Goal: Task Accomplishment & Management: Use online tool/utility

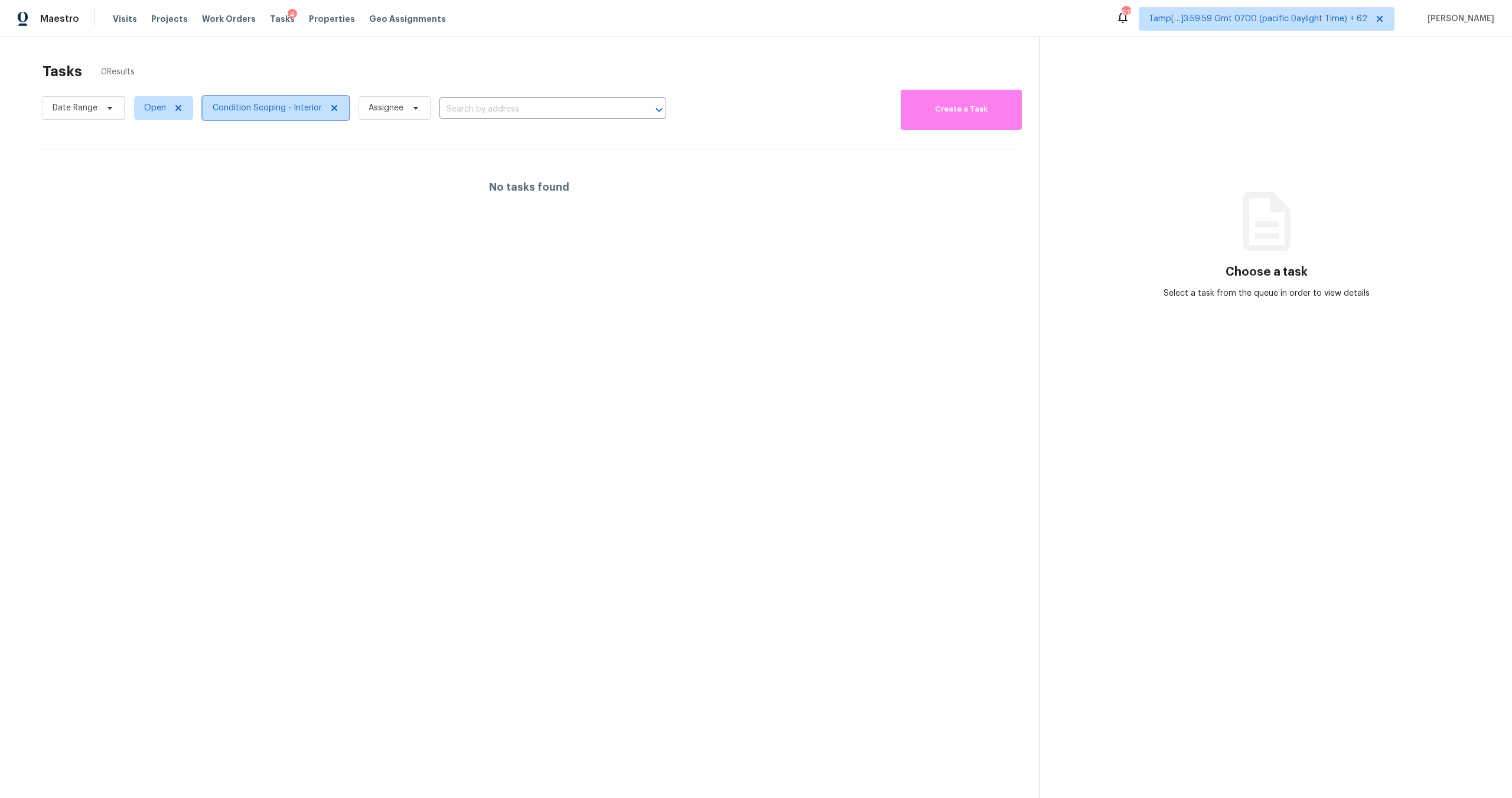
click at [262, 112] on span "Condition Scoping - Interior" at bounding box center [267, 108] width 109 height 12
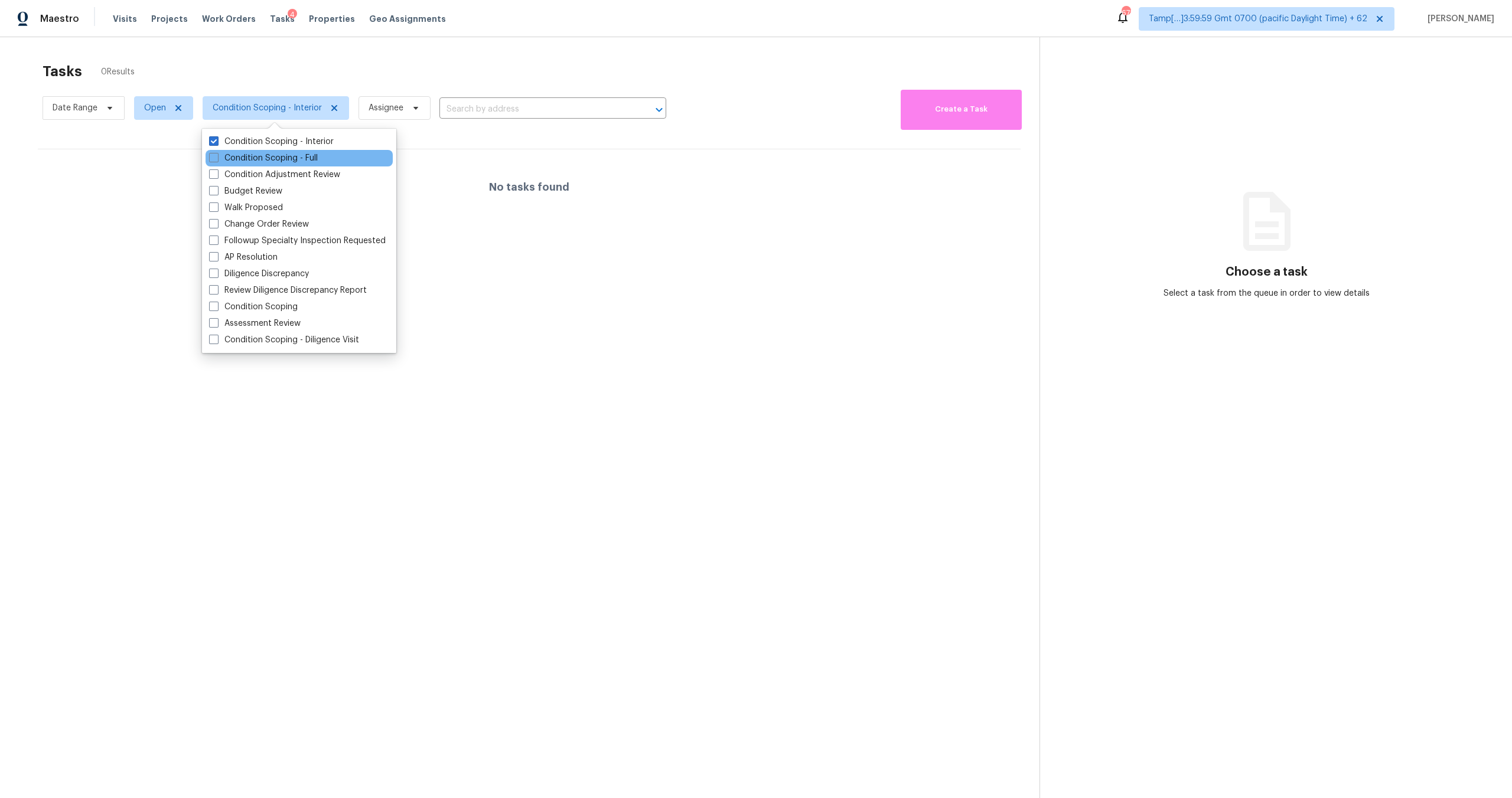
click at [271, 150] on div "Condition Scoping - Full" at bounding box center [299, 158] width 187 height 17
click at [271, 151] on div "Condition Scoping - Full" at bounding box center [299, 158] width 187 height 17
click at [271, 161] on label "Condition Scoping - Full" at bounding box center [262, 158] width 108 height 12
click at [217, 160] on input "Condition Scoping - Full" at bounding box center [213, 156] width 8 height 8
checkbox input "true"
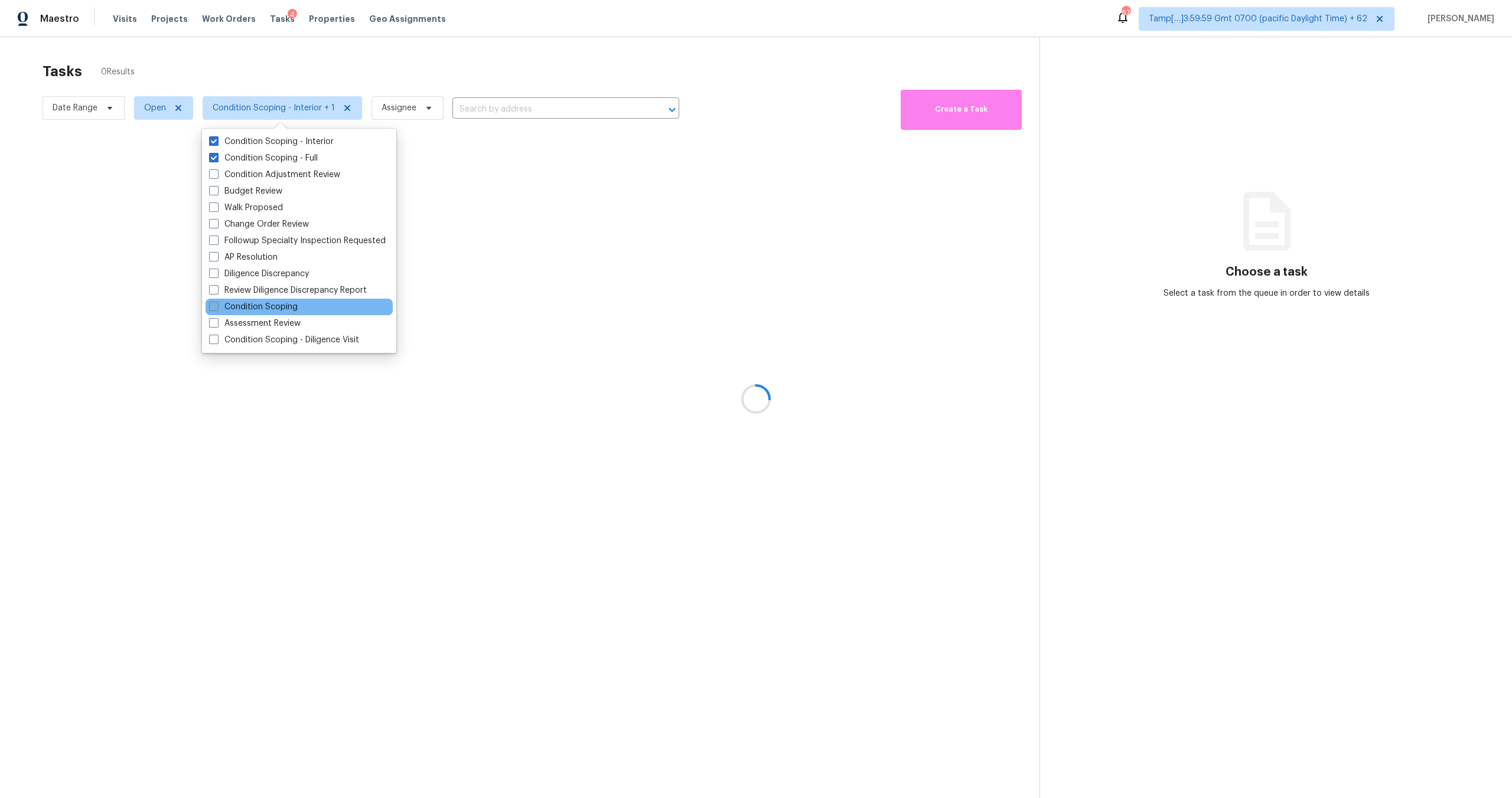
click at [234, 310] on label "Condition Scoping" at bounding box center [252, 307] width 88 height 12
click at [217, 309] on input "Condition Scoping" at bounding box center [213, 305] width 8 height 8
checkbox input "true"
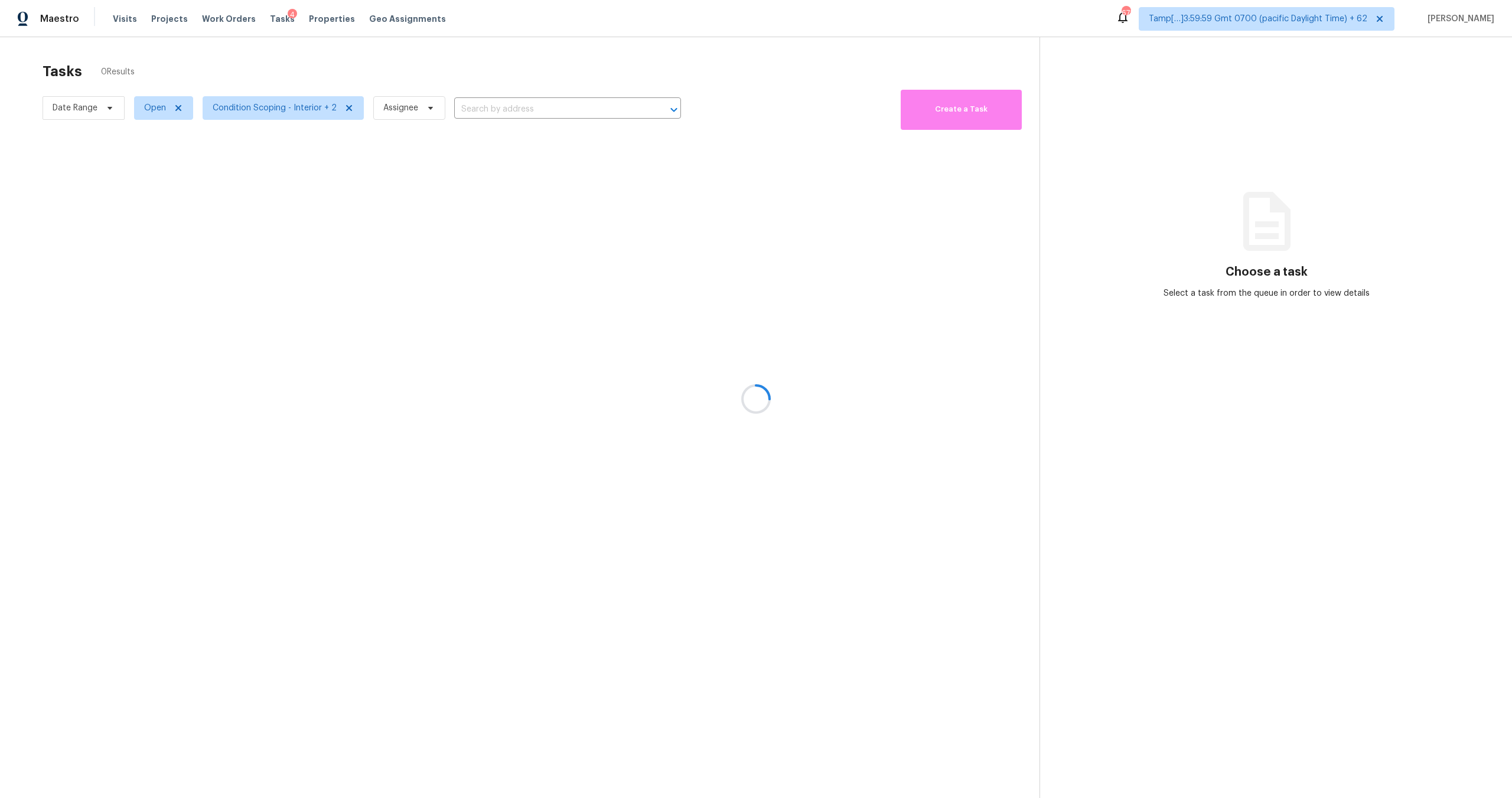
click at [457, 85] on div at bounding box center [756, 399] width 1512 height 798
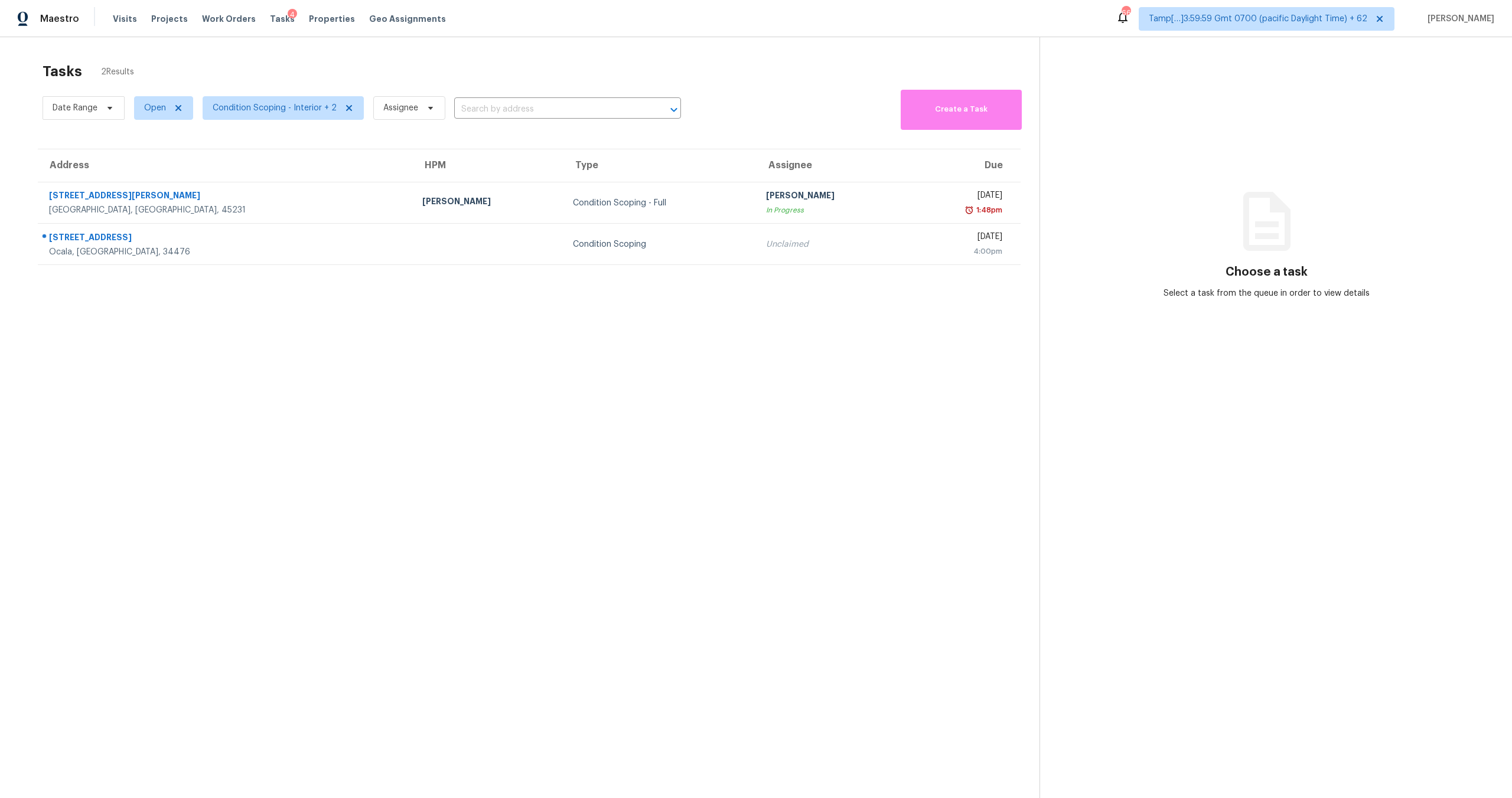
click at [711, 101] on div "Date Range Open Condition Scoping - Interior + 2 Assignee ​ Create a Task" at bounding box center [541, 107] width 997 height 43
click at [284, 102] on span "Condition Scoping - Interior + 2" at bounding box center [274, 108] width 124 height 12
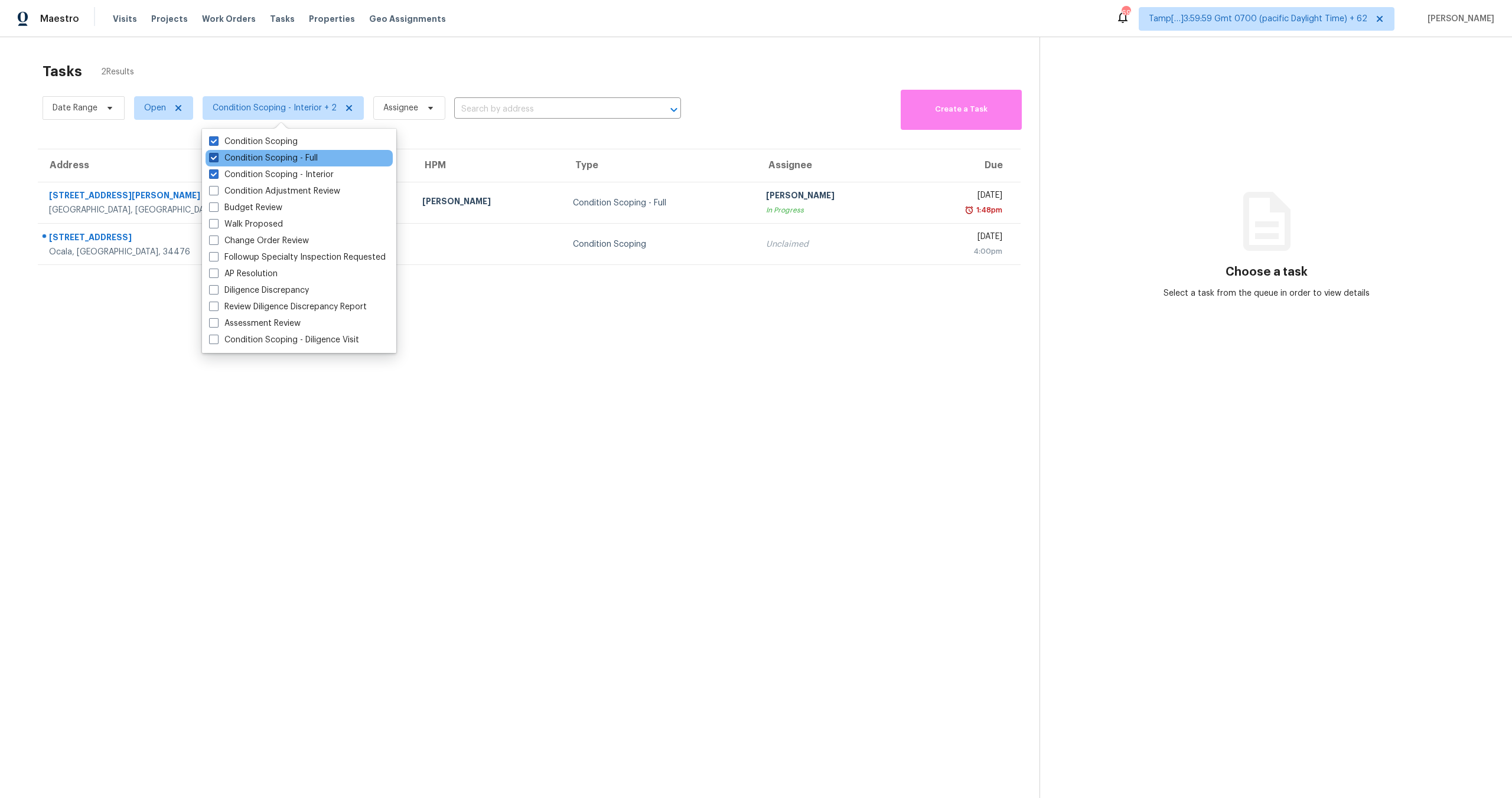
click at [214, 156] on span at bounding box center [214, 158] width 10 height 10
click at [214, 156] on input "Condition Scoping - Full" at bounding box center [213, 156] width 8 height 8
checkbox input "false"
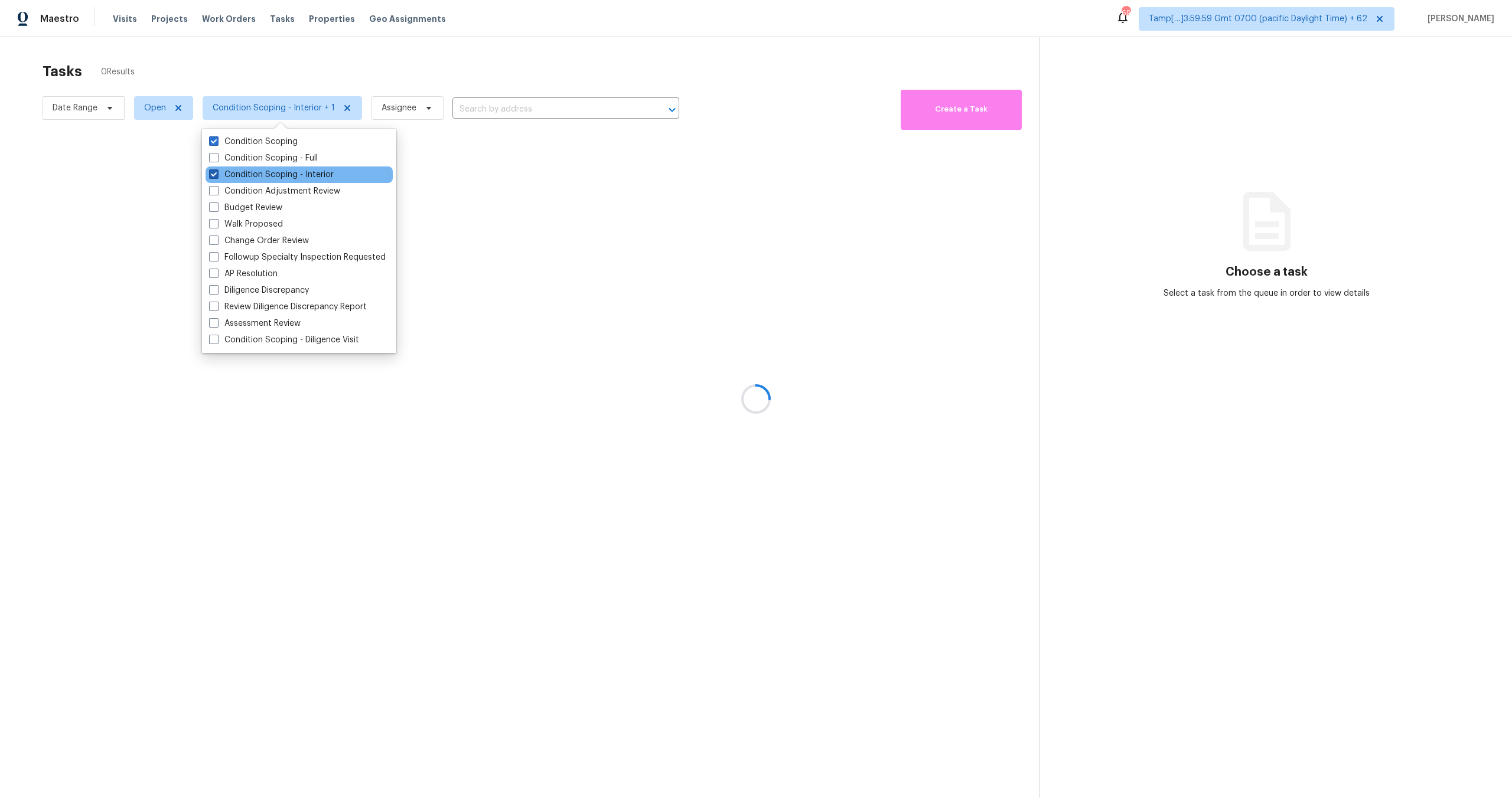
click at [215, 176] on span at bounding box center [214, 175] width 10 height 10
click at [215, 176] on input "Condition Scoping - Interior" at bounding box center [213, 173] width 8 height 8
checkbox input "false"
click at [326, 78] on div at bounding box center [756, 399] width 1512 height 798
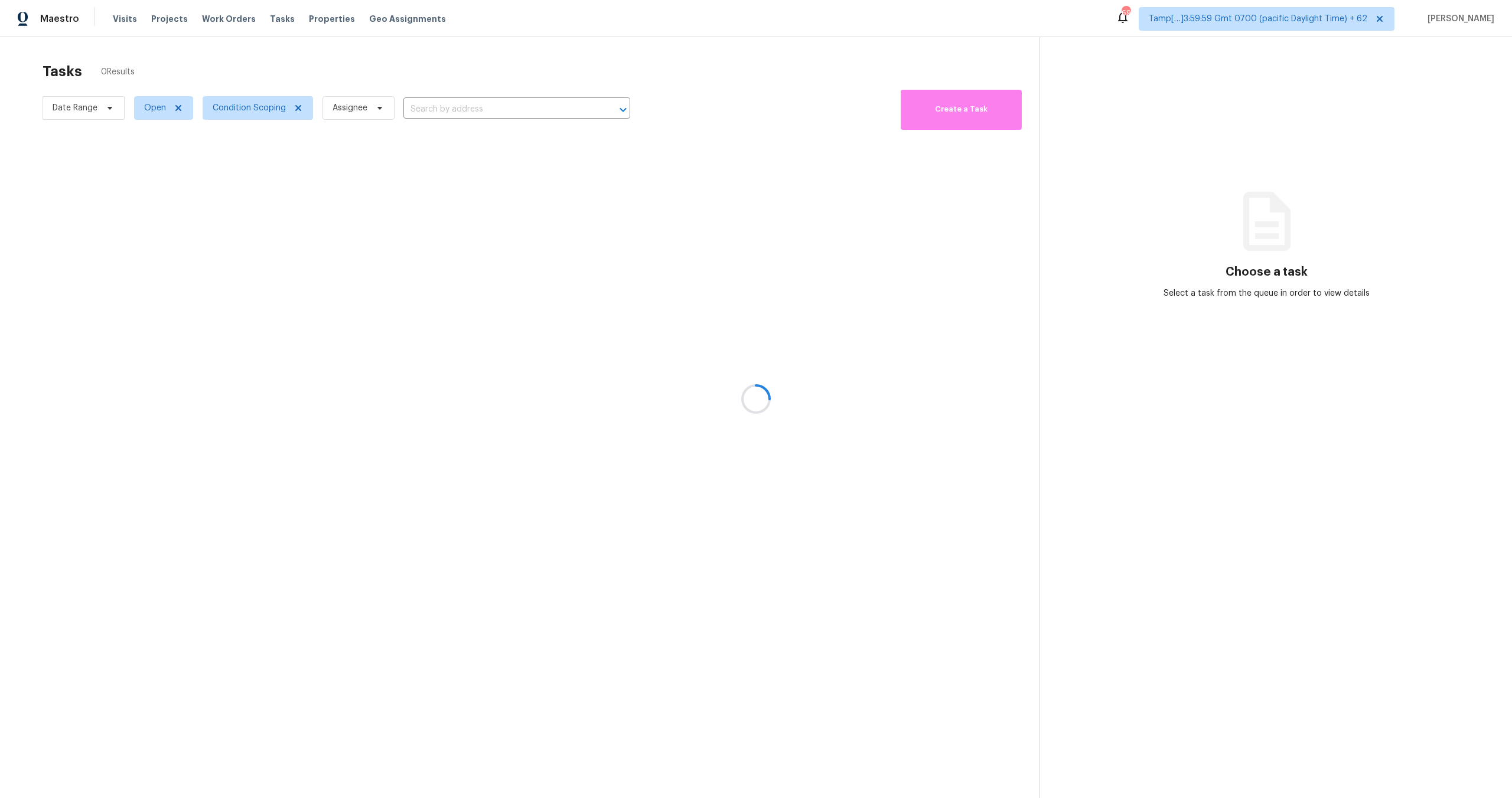
click at [159, 110] on div at bounding box center [756, 399] width 1512 height 798
click at [159, 110] on span "Open" at bounding box center [155, 108] width 22 height 12
click at [167, 175] on label "Blocked" at bounding box center [163, 175] width 47 height 12
click at [148, 175] on input "Blocked" at bounding box center [144, 173] width 8 height 8
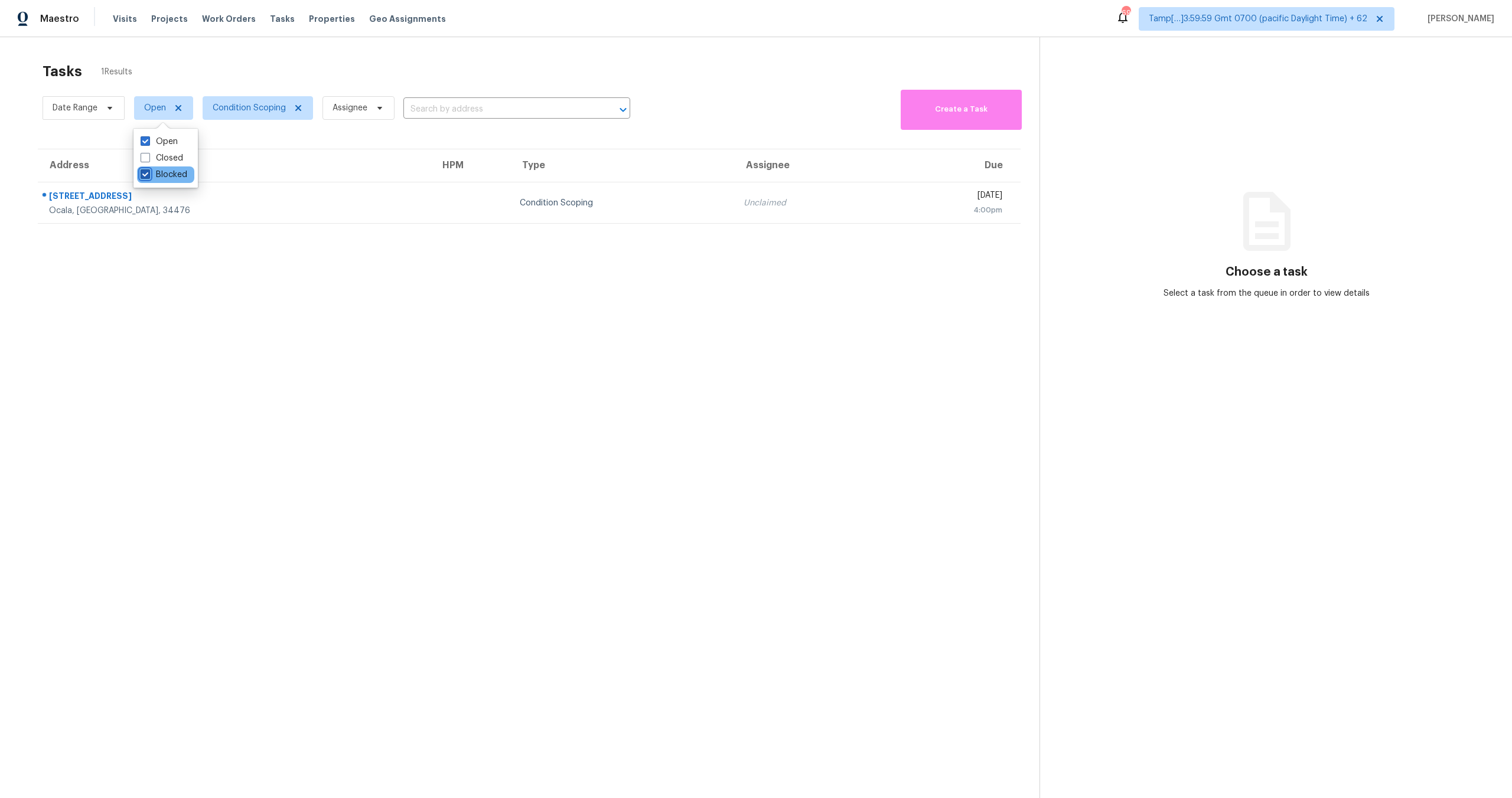
checkbox input "true"
click at [164, 155] on label "Closed" at bounding box center [161, 158] width 43 height 12
click at [148, 155] on input "Closed" at bounding box center [144, 156] width 8 height 8
checkbox input "true"
click at [164, 174] on label "Blocked" at bounding box center [163, 175] width 47 height 12
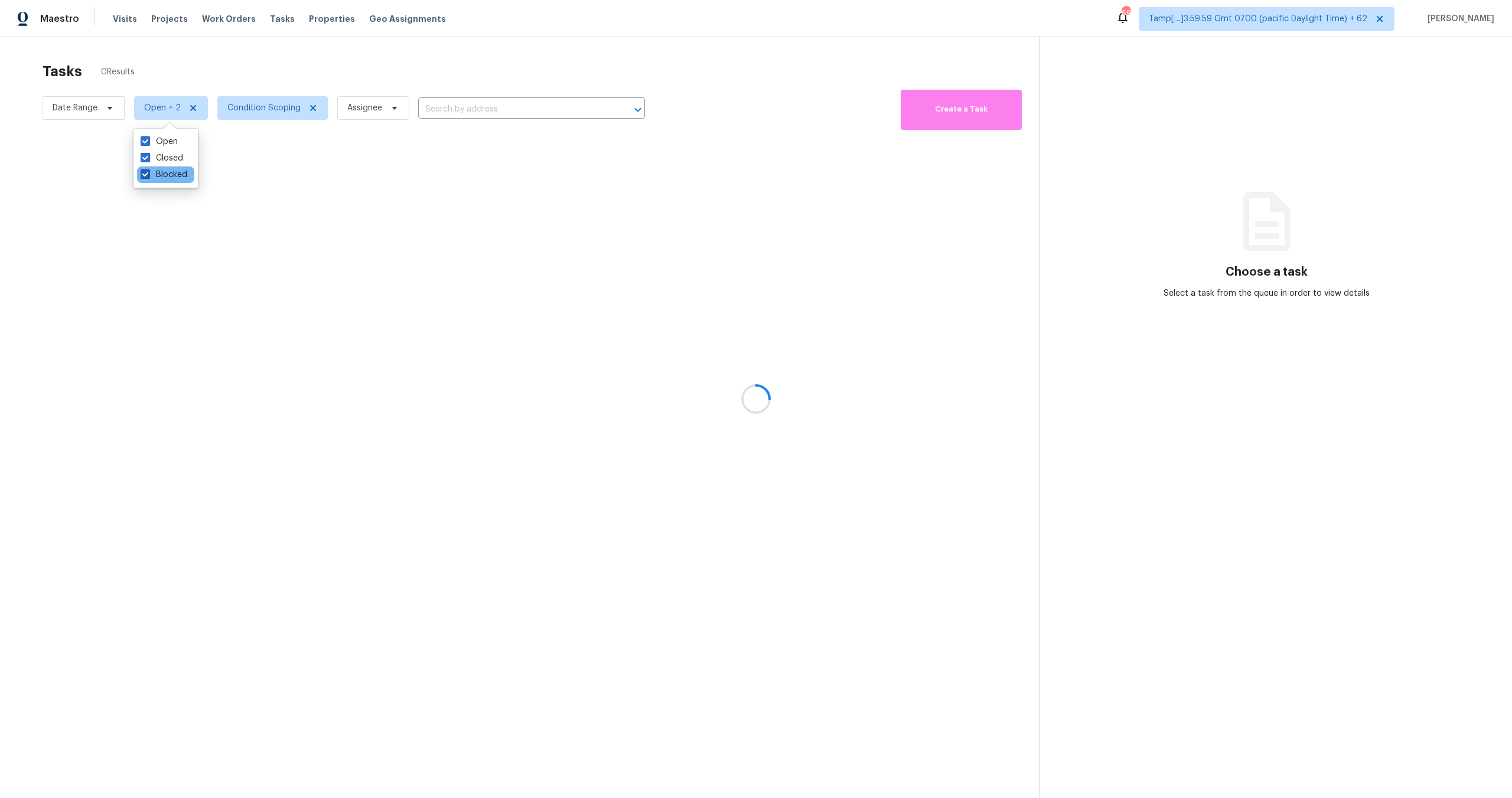
click at [148, 174] on input "Blocked" at bounding box center [144, 173] width 8 height 8
checkbox input "false"
click at [161, 136] on label "Open" at bounding box center [158, 142] width 37 height 12
click at [148, 136] on input "Open" at bounding box center [144, 140] width 8 height 8
checkbox input "false"
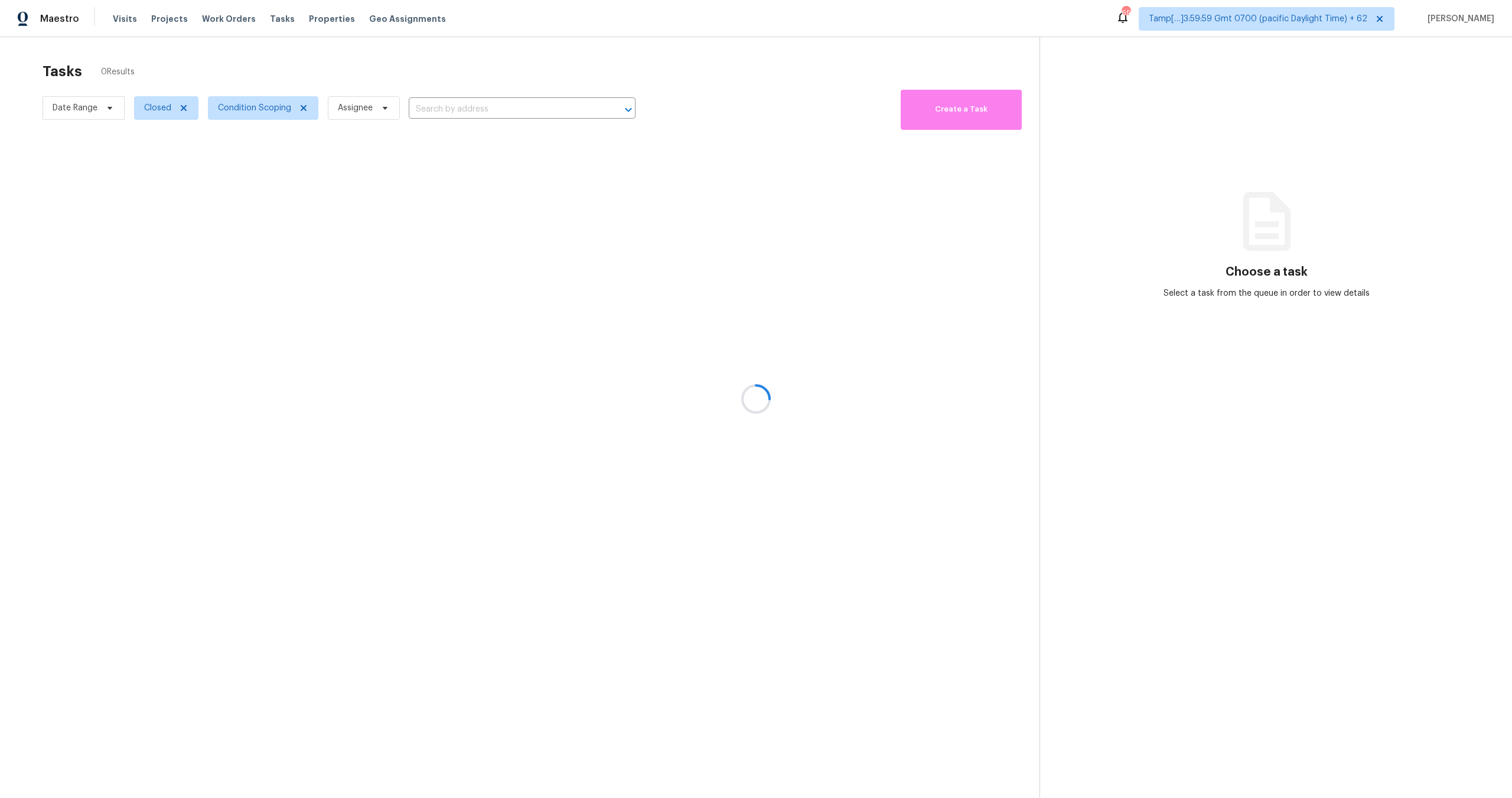
click at [280, 65] on div at bounding box center [756, 399] width 1512 height 798
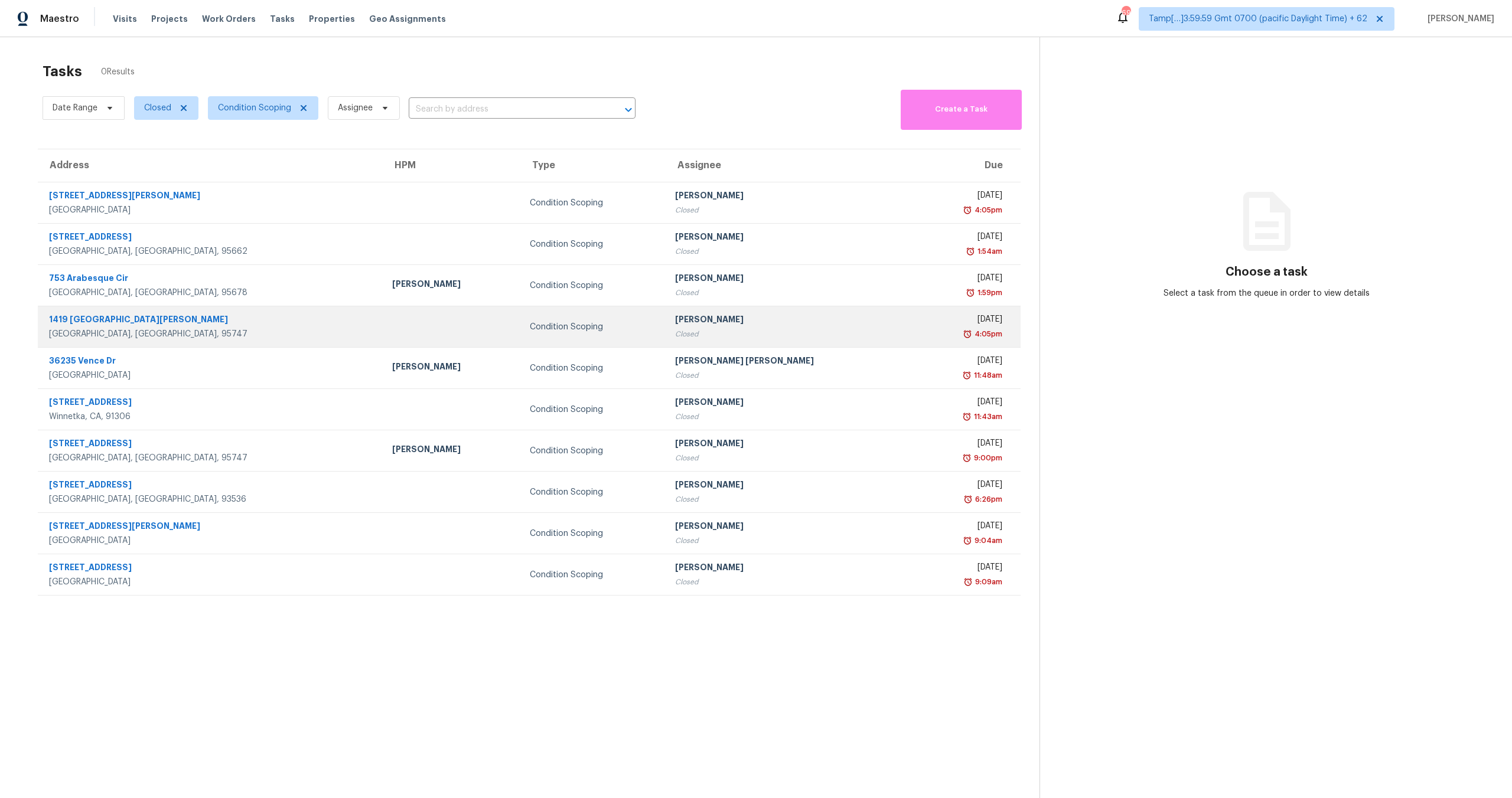
scroll to position [37, 0]
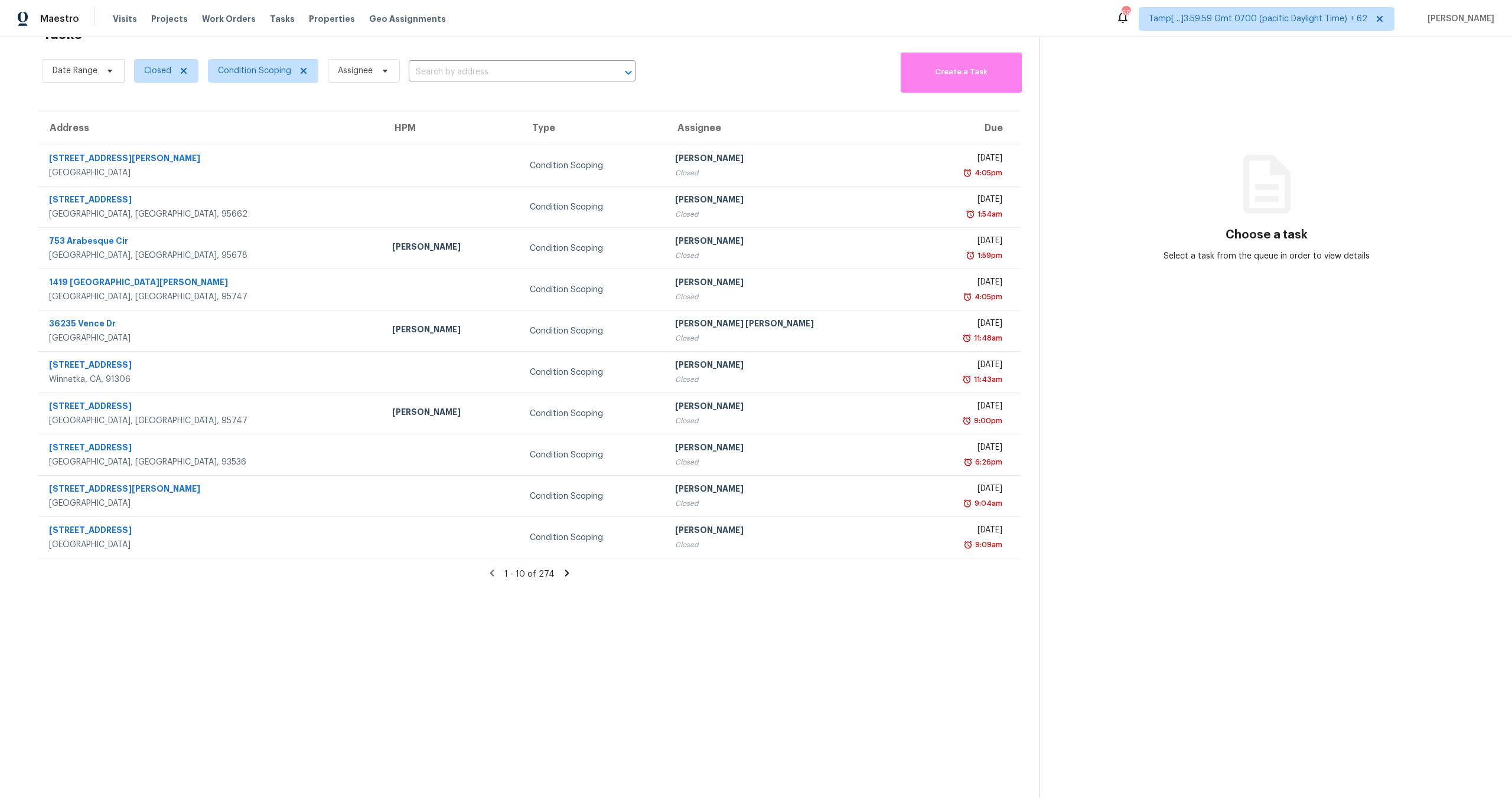
click at [565, 575] on icon at bounding box center [567, 572] width 4 height 7
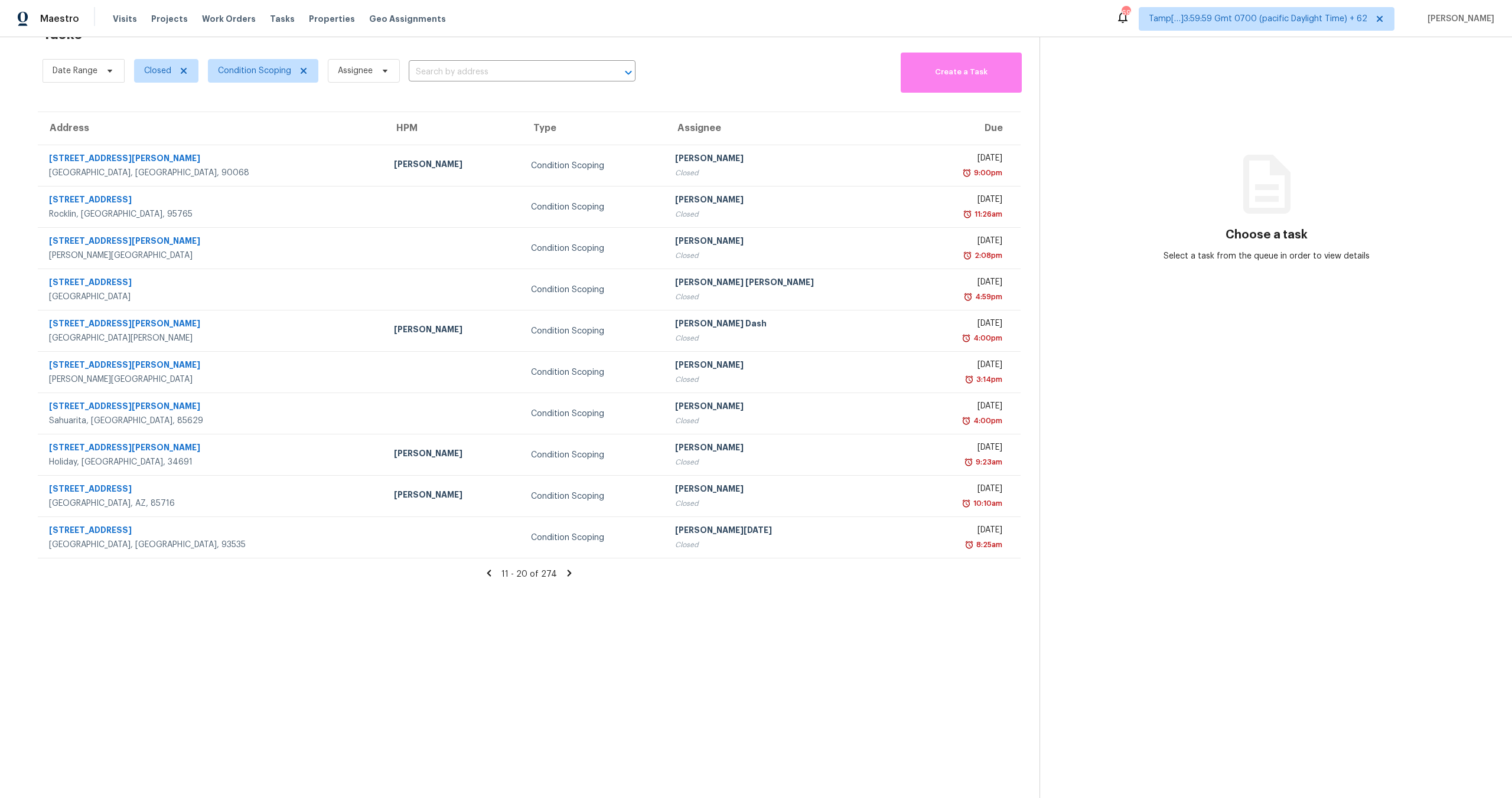
click at [568, 573] on icon at bounding box center [570, 572] width 4 height 7
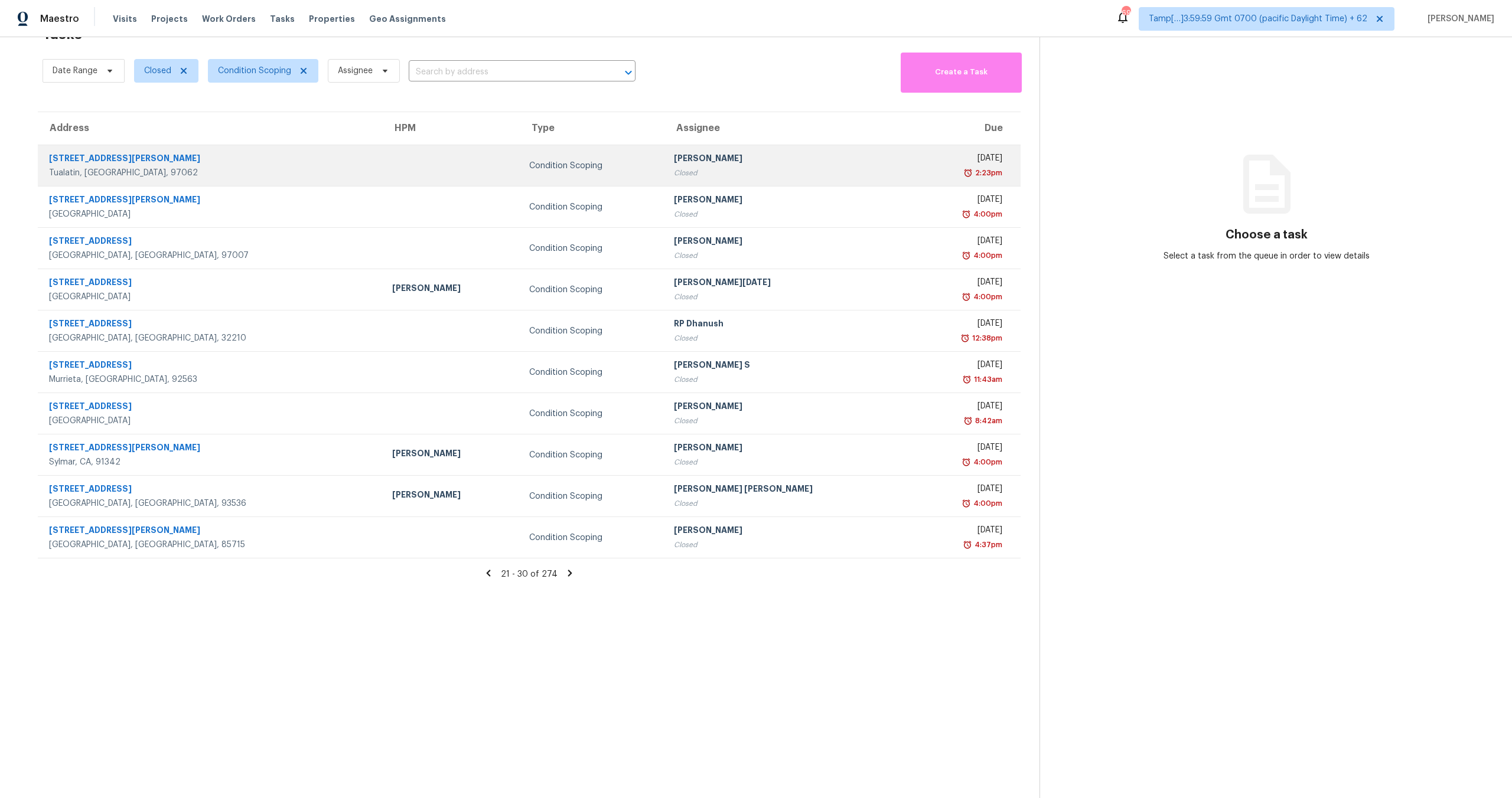
click at [712, 161] on div "Pavithran Omsekar" at bounding box center [787, 159] width 228 height 15
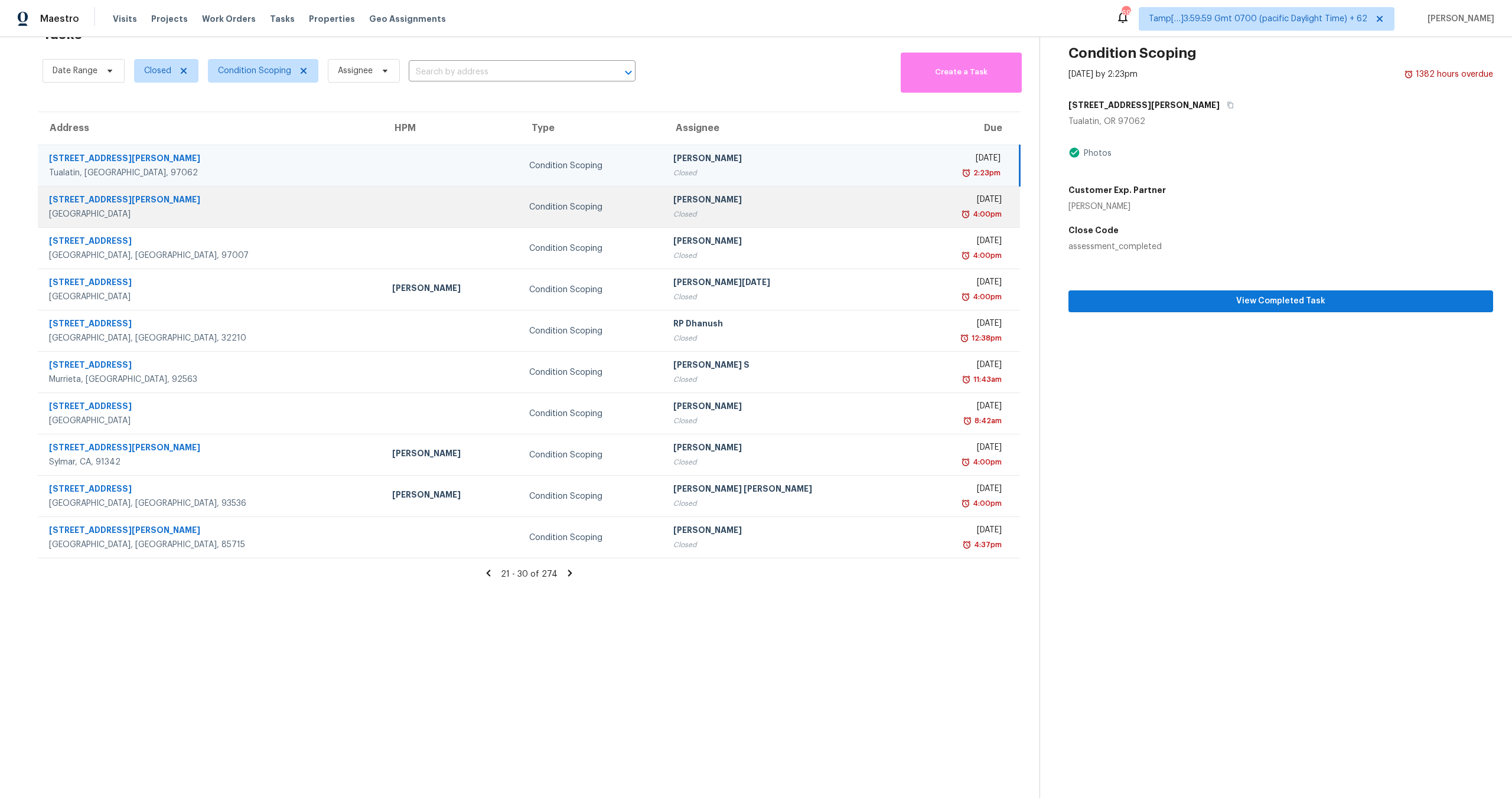
click at [711, 218] on div "Closed" at bounding box center [786, 215] width 228 height 12
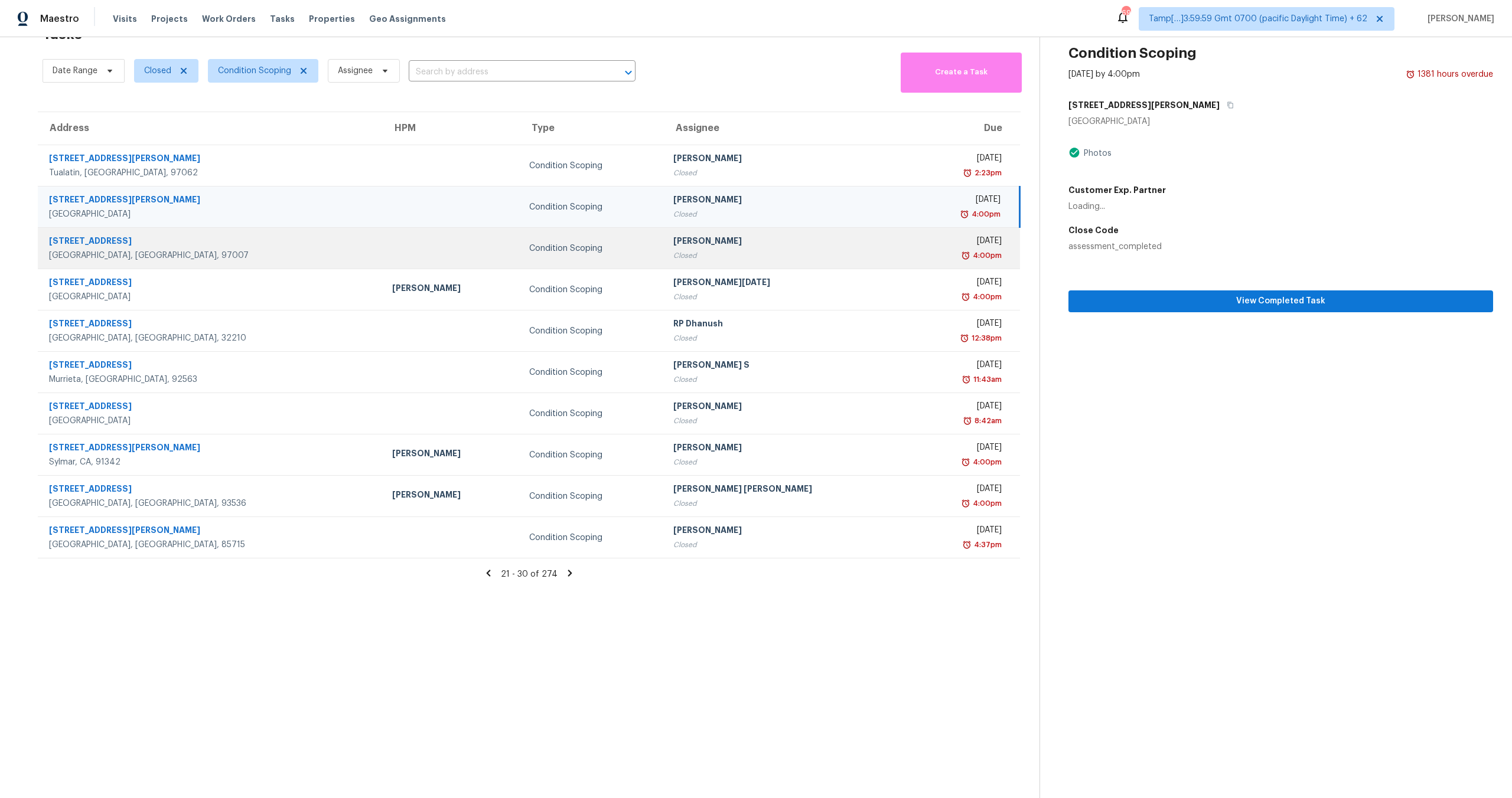
click at [702, 261] on div "Closed" at bounding box center [786, 255] width 228 height 12
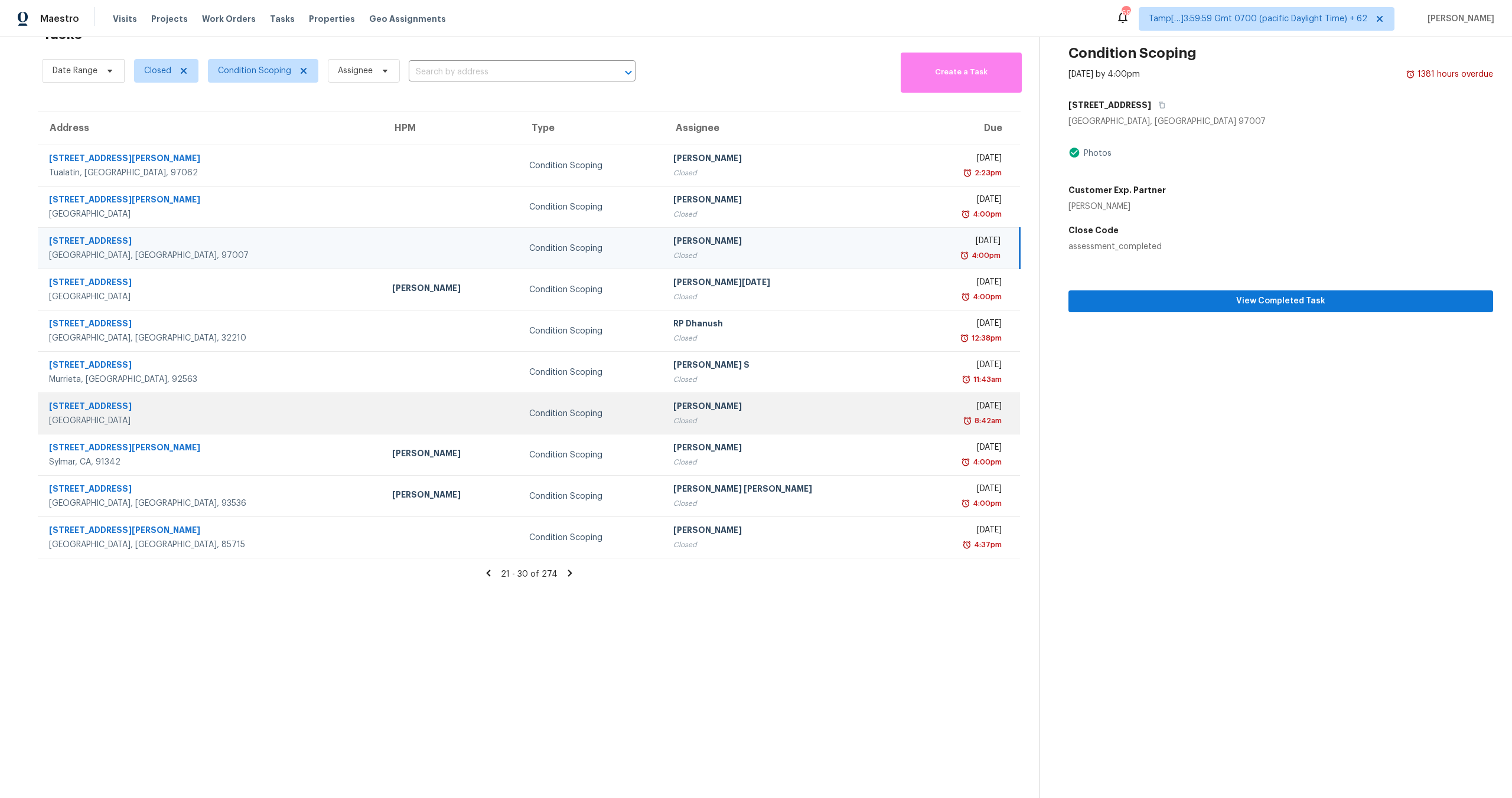
drag, startPoint x: 631, startPoint y: 402, endPoint x: 714, endPoint y: 402, distance: 83.0
click at [714, 403] on td "Sakthivel Chandran Closed" at bounding box center [787, 414] width 247 height 42
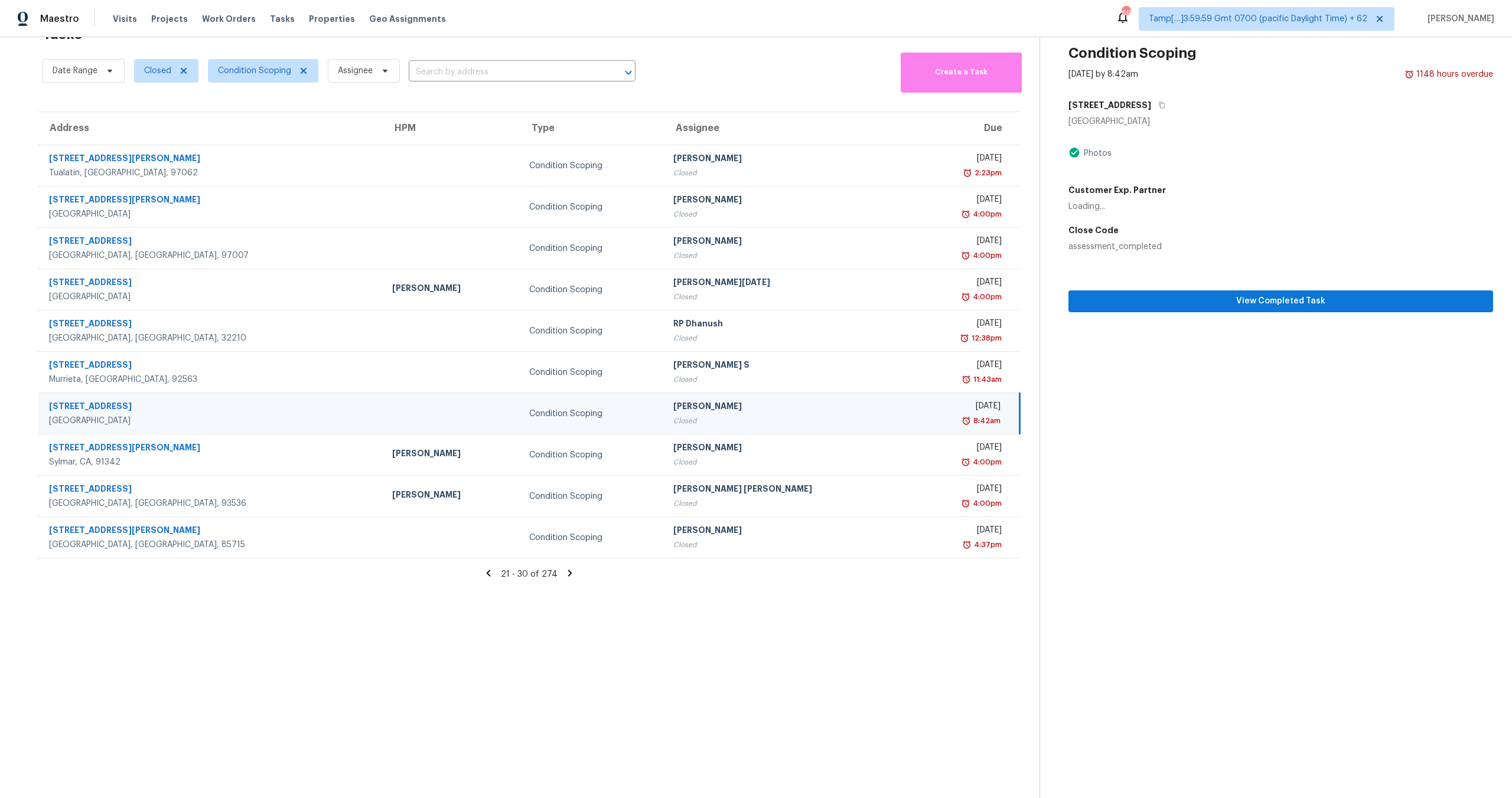
copy div "Sakthivel Chandran"
click at [498, 67] on input "text" at bounding box center [505, 73] width 194 height 18
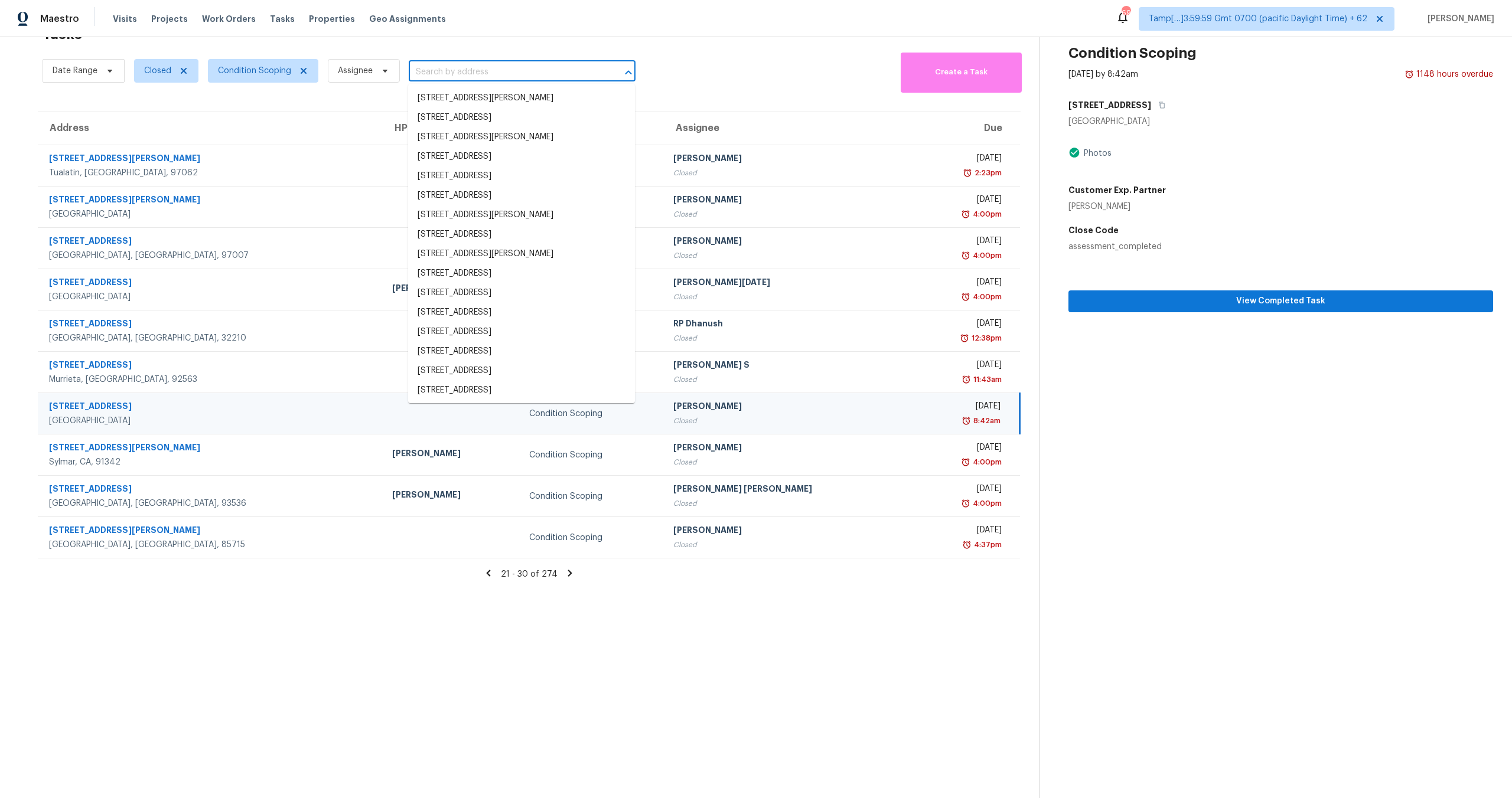
paste input "Sakthivel Chandran"
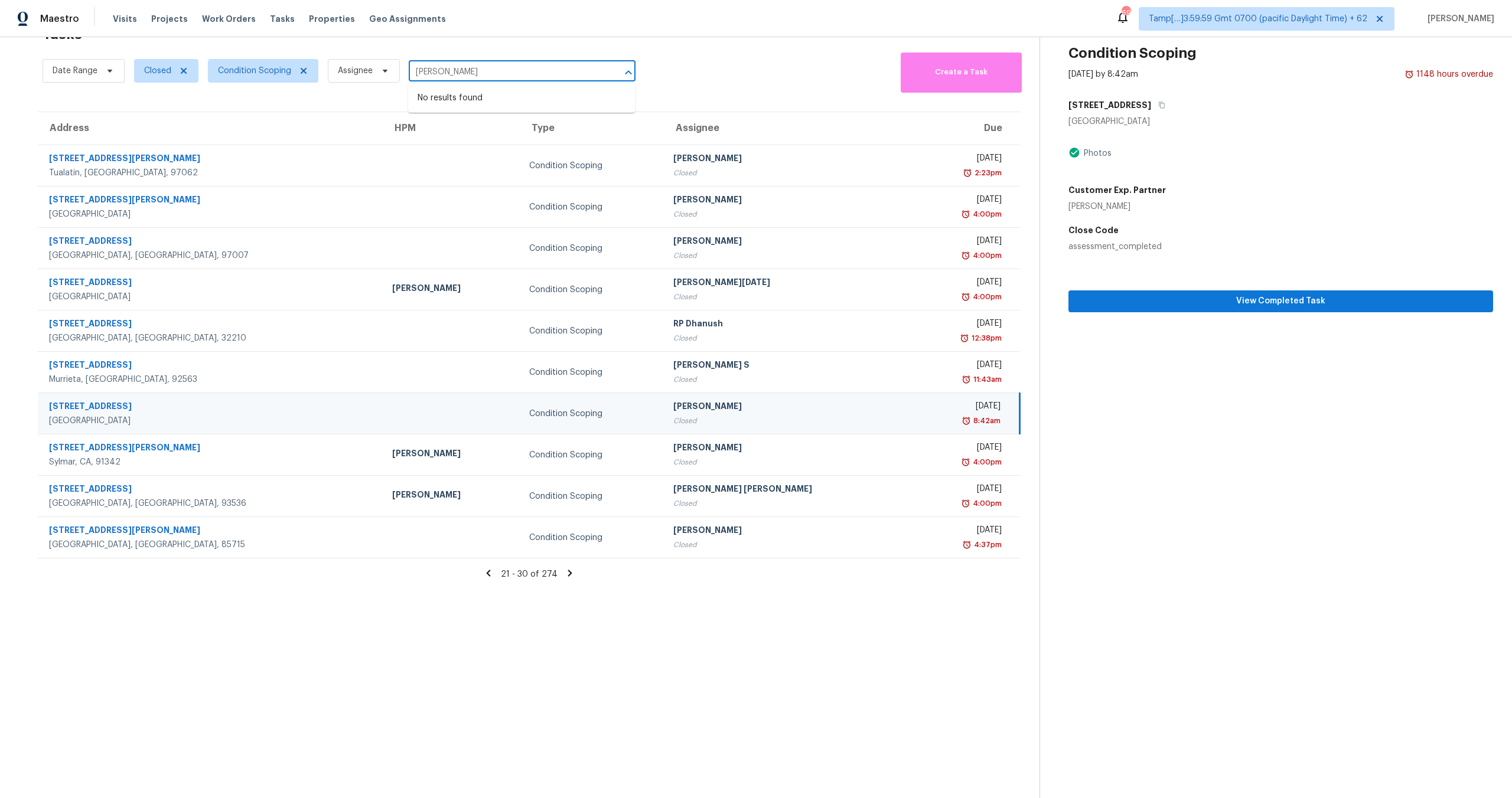
type input "Sakthivel Chandran"
click at [386, 74] on icon at bounding box center [386, 72] width 10 height 10
type input "Sakthivel Chandran"
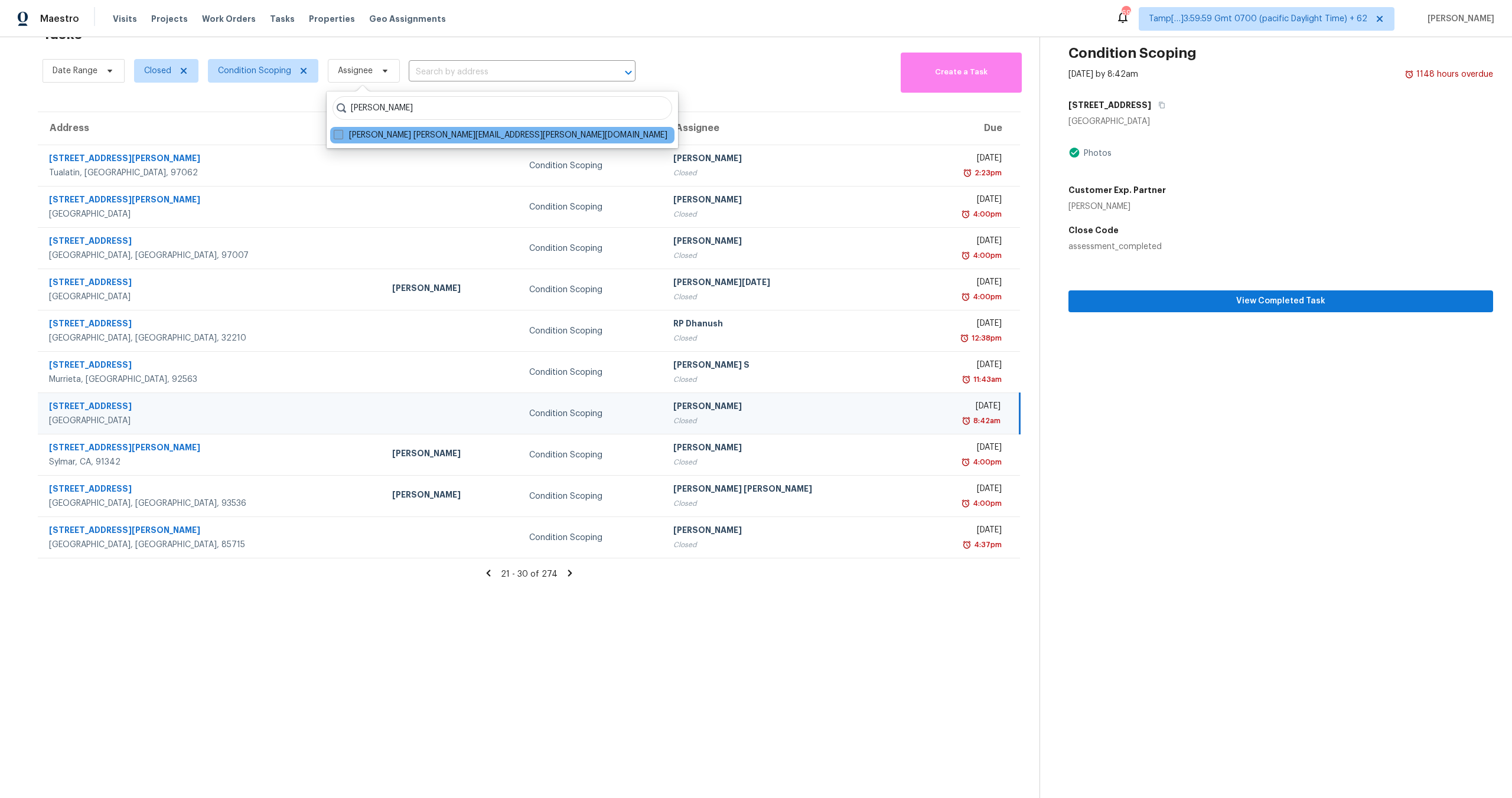
click at [390, 129] on label "Sakthivel Chandran sakthivel.chandran@opendoor.com" at bounding box center [501, 135] width 334 height 12
click at [341, 129] on input "Sakthivel Chandran sakthivel.chandran@opendoor.com" at bounding box center [338, 133] width 8 height 8
checkbox input "true"
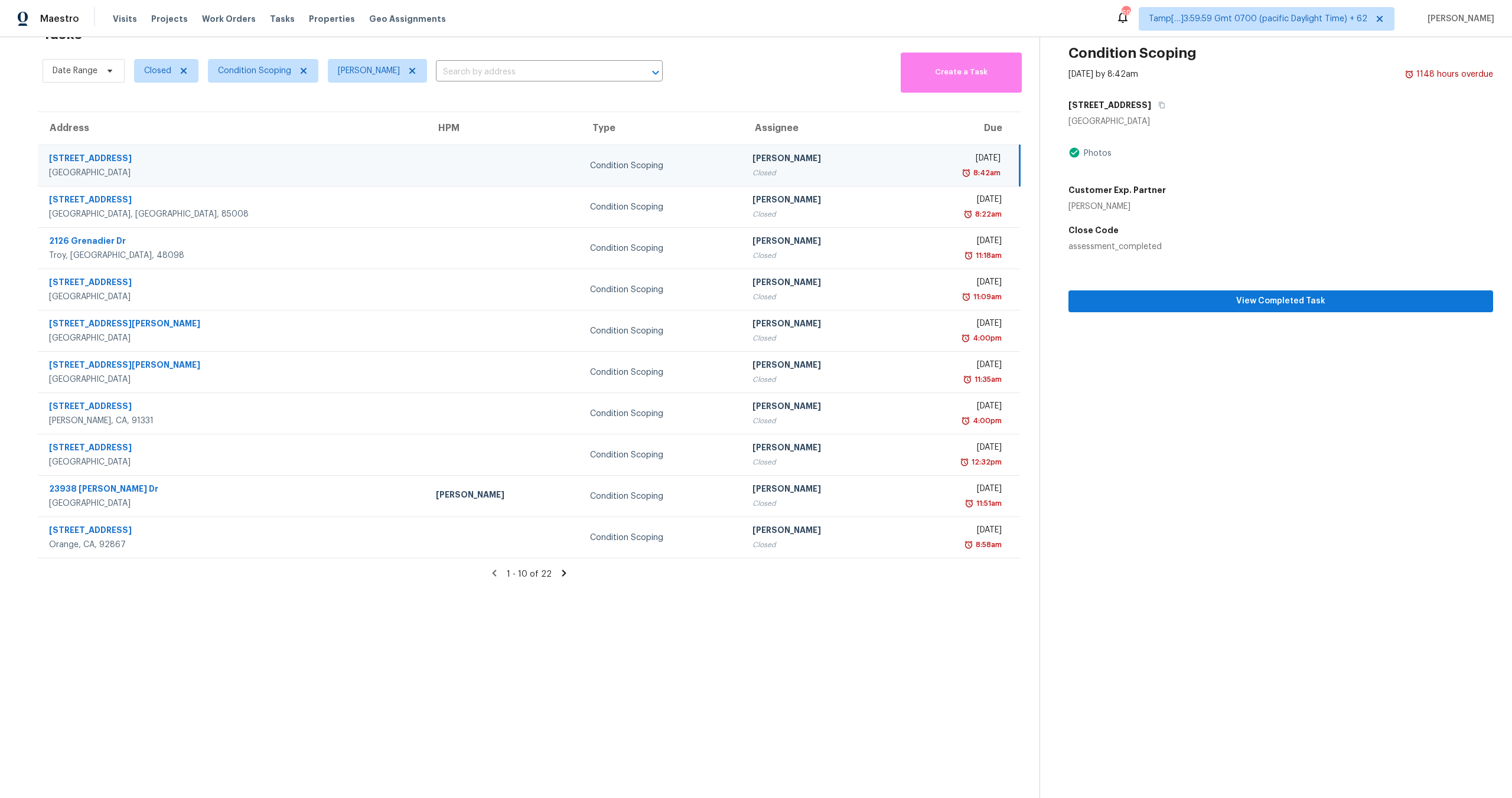
click at [559, 575] on icon at bounding box center [564, 573] width 11 height 11
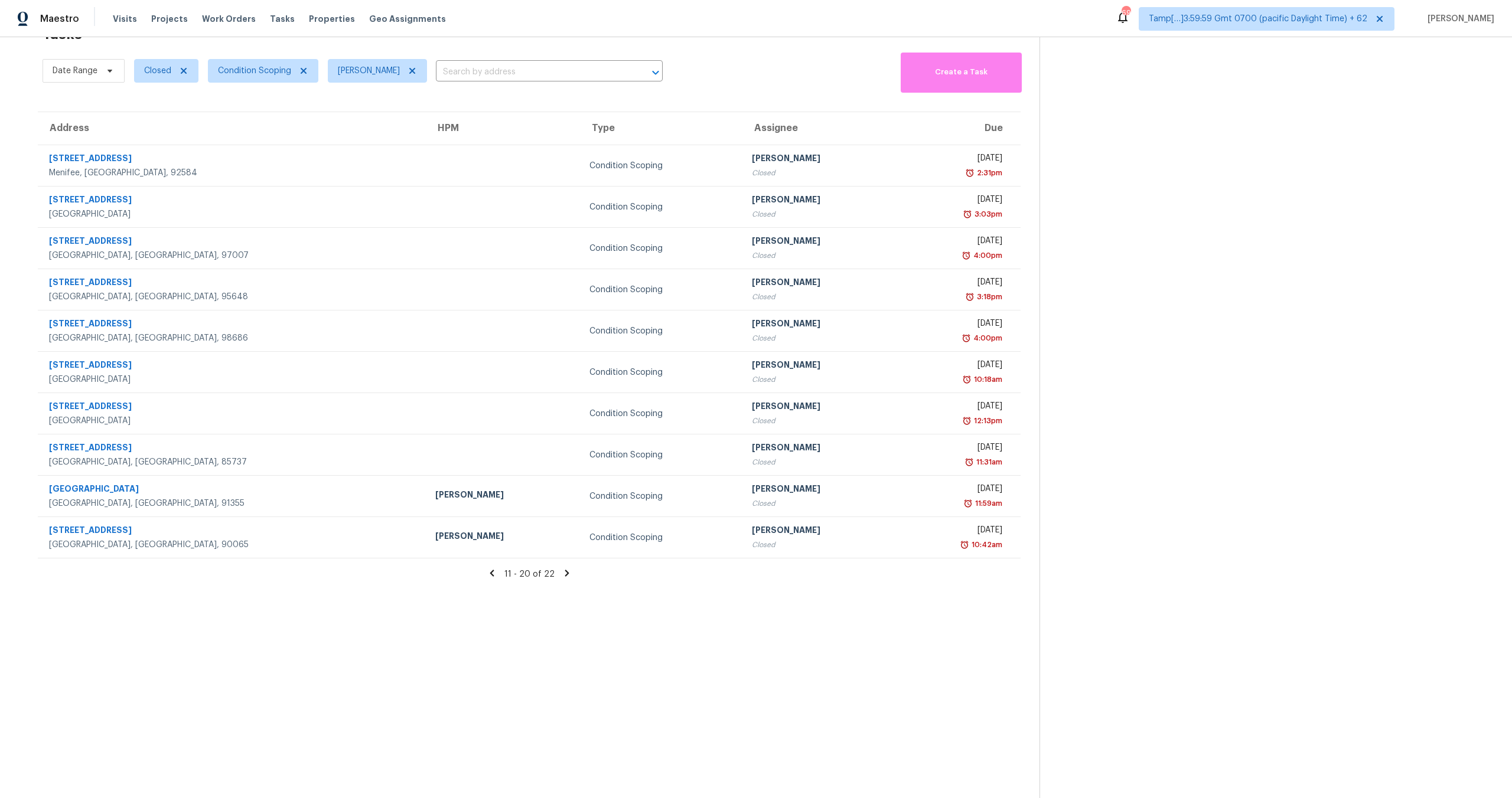
click at [557, 575] on div "11 - 20 of 22" at bounding box center [529, 574] width 1021 height 12
click at [565, 575] on icon at bounding box center [567, 572] width 4 height 7
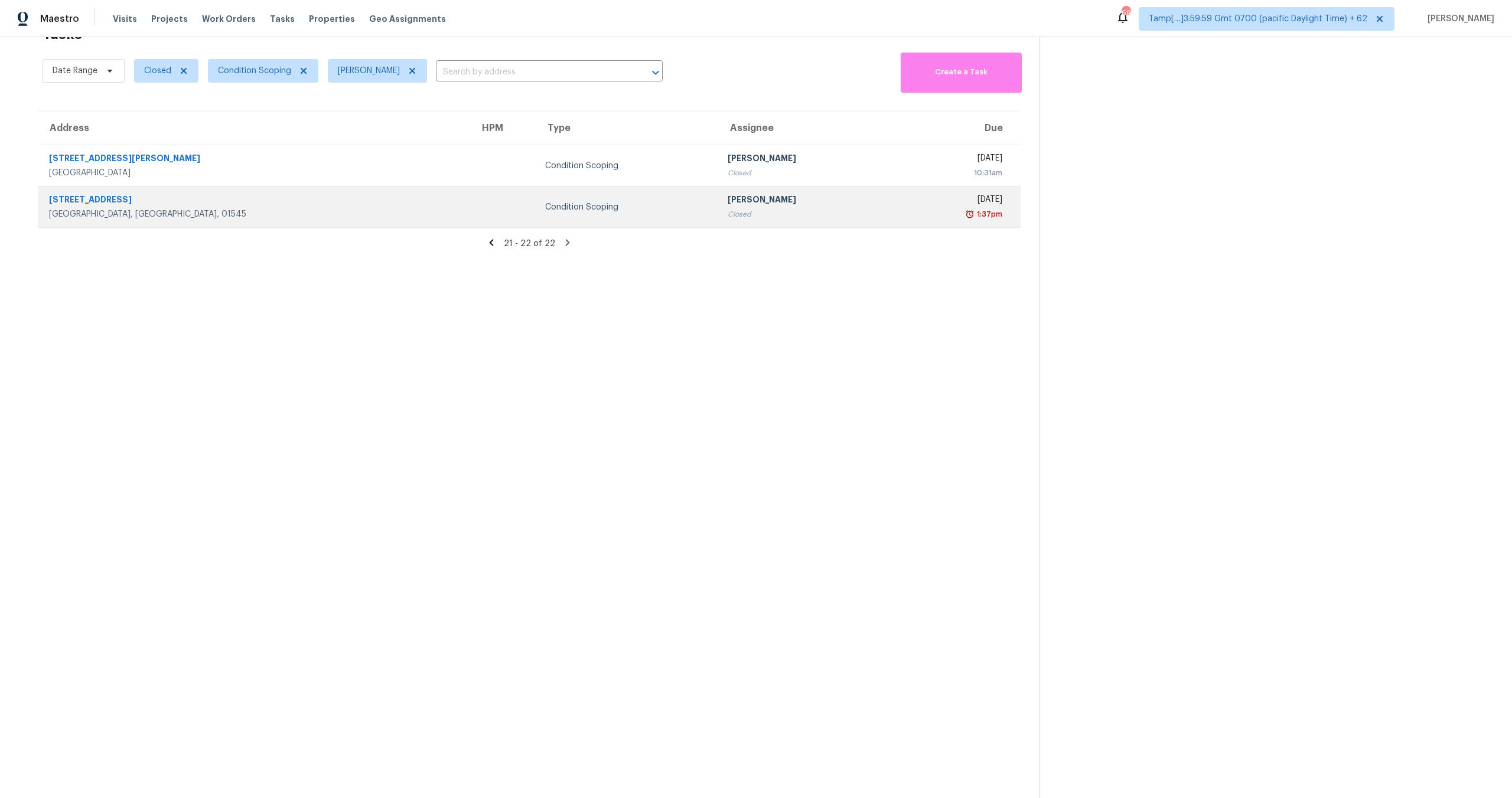
click at [728, 204] on div "Sakthivel Chandran" at bounding box center [805, 201] width 155 height 15
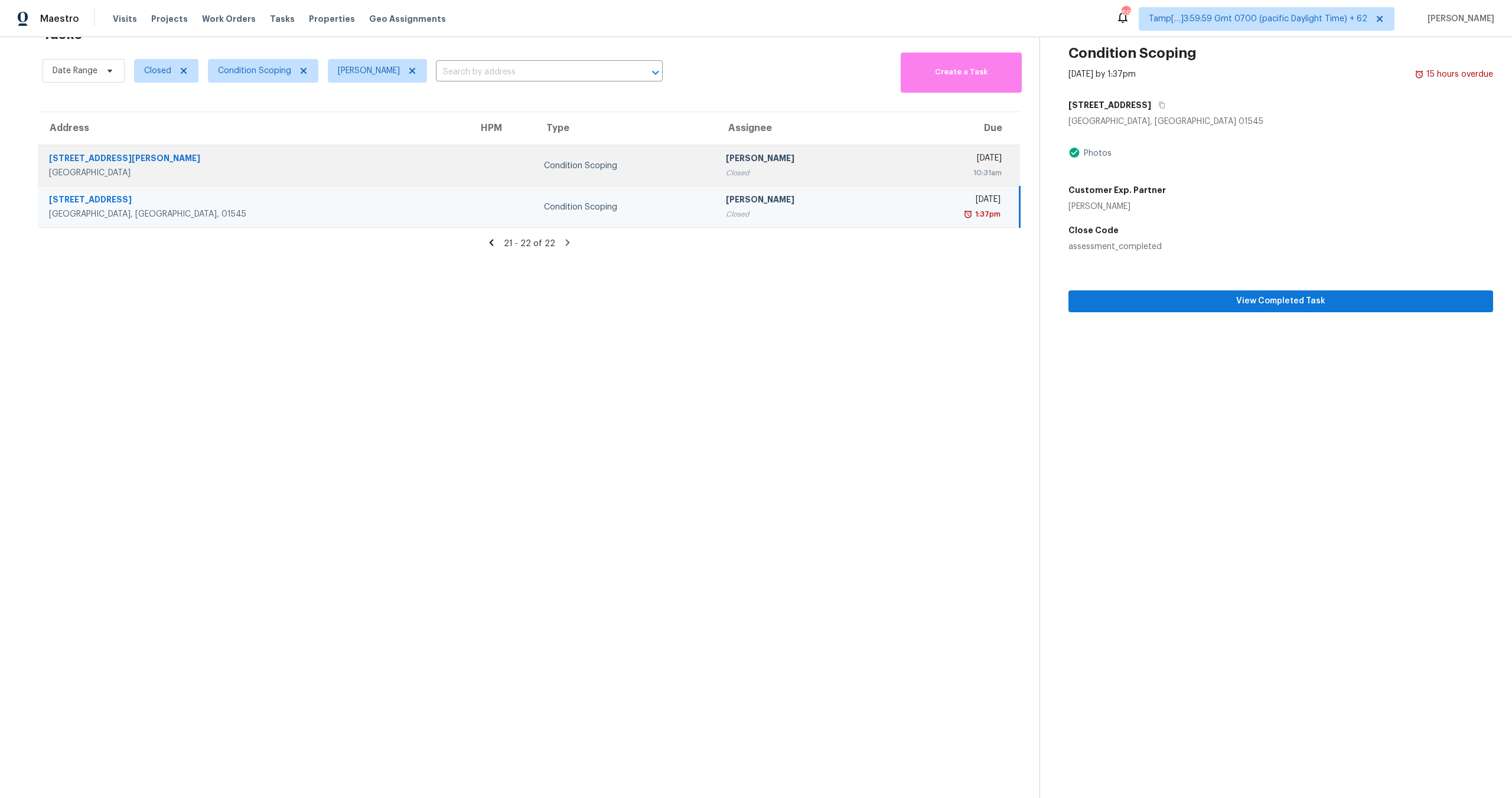
click at [726, 162] on div "Sakthivel Chandran" at bounding box center [802, 159] width 154 height 15
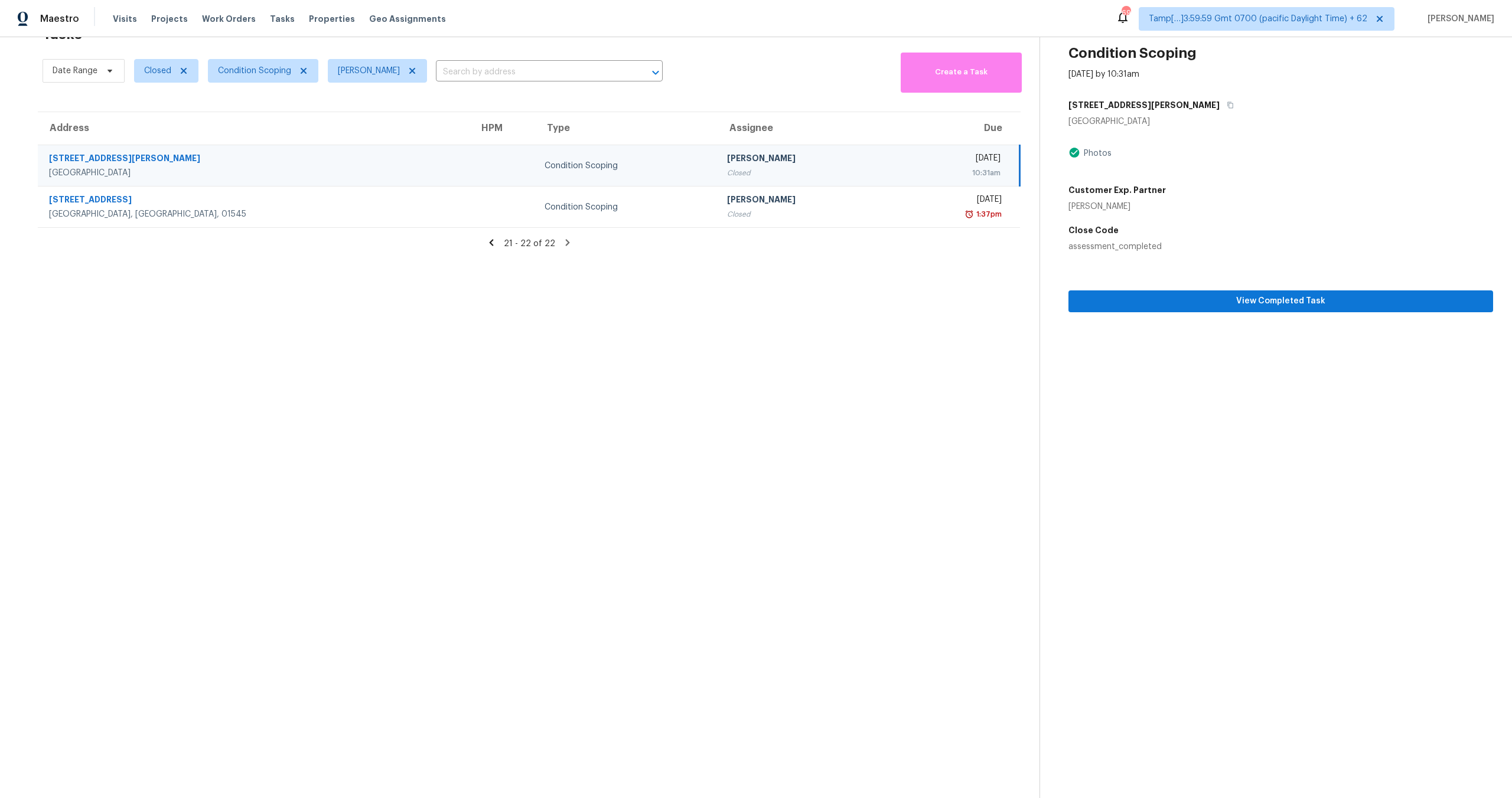
click at [495, 241] on icon at bounding box center [491, 242] width 11 height 11
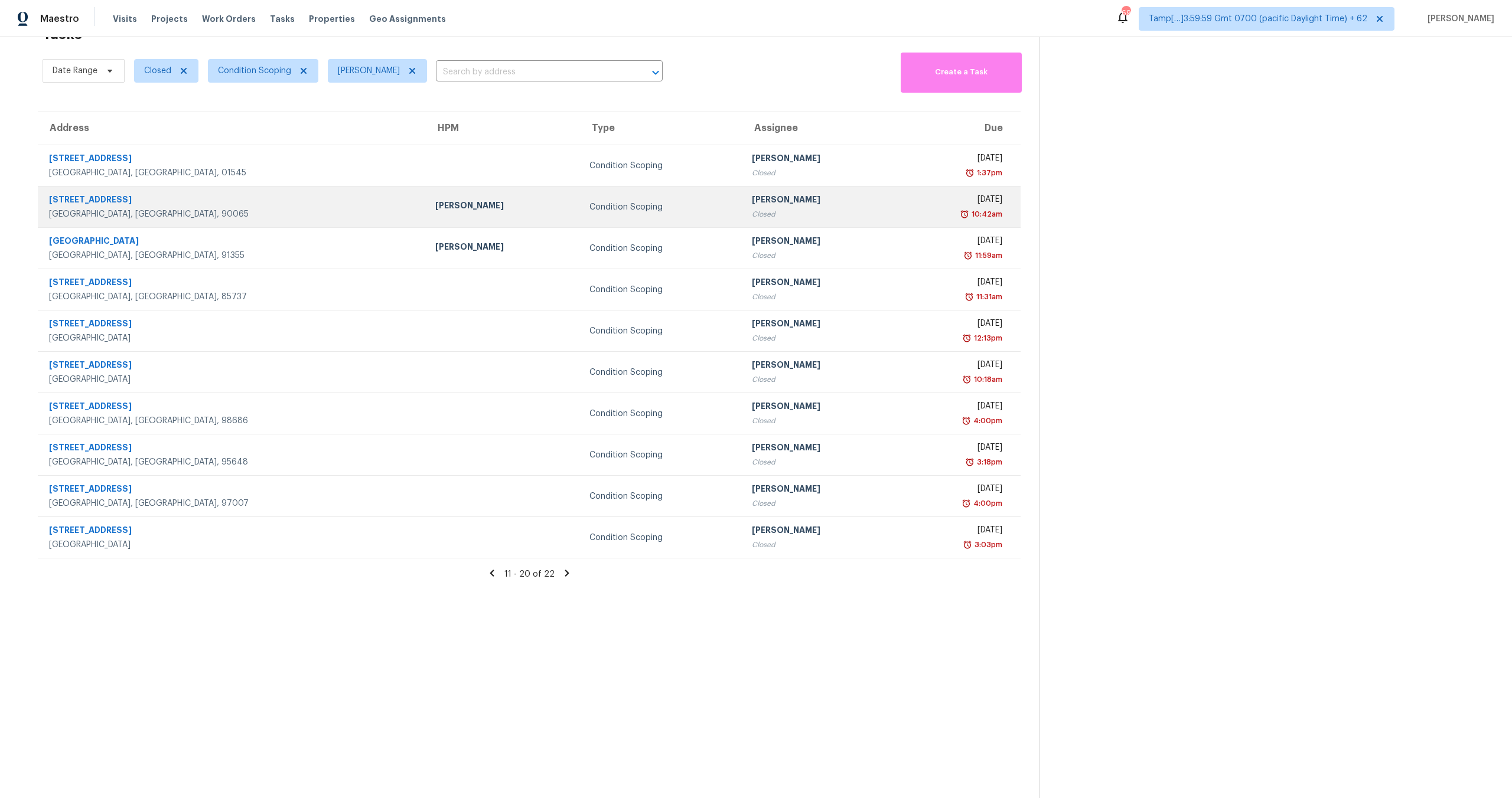
click at [123, 215] on div "Los Angeles, CA, 90065" at bounding box center [233, 215] width 368 height 12
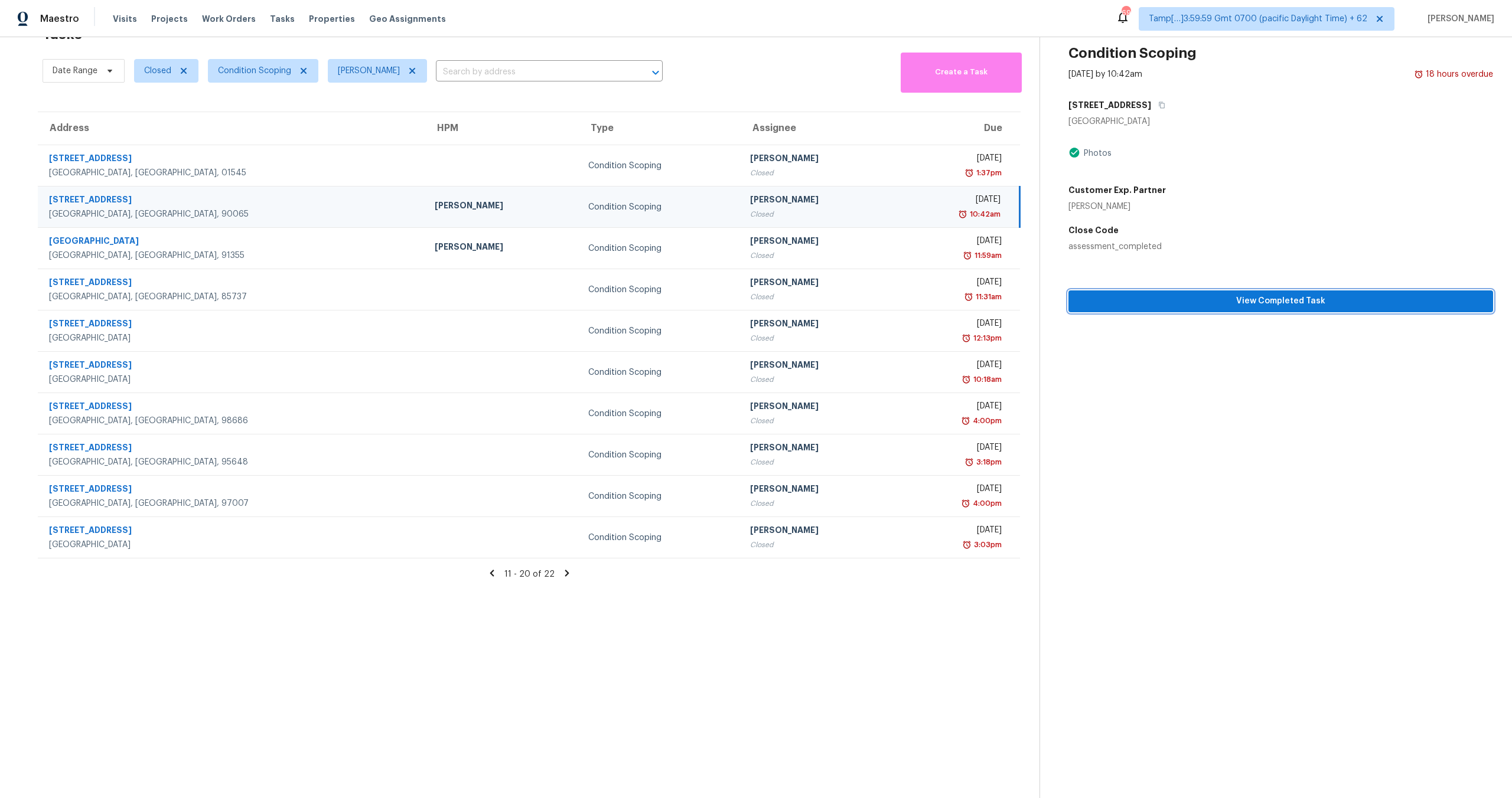
click at [1130, 309] on button "View Completed Task" at bounding box center [1280, 301] width 424 height 22
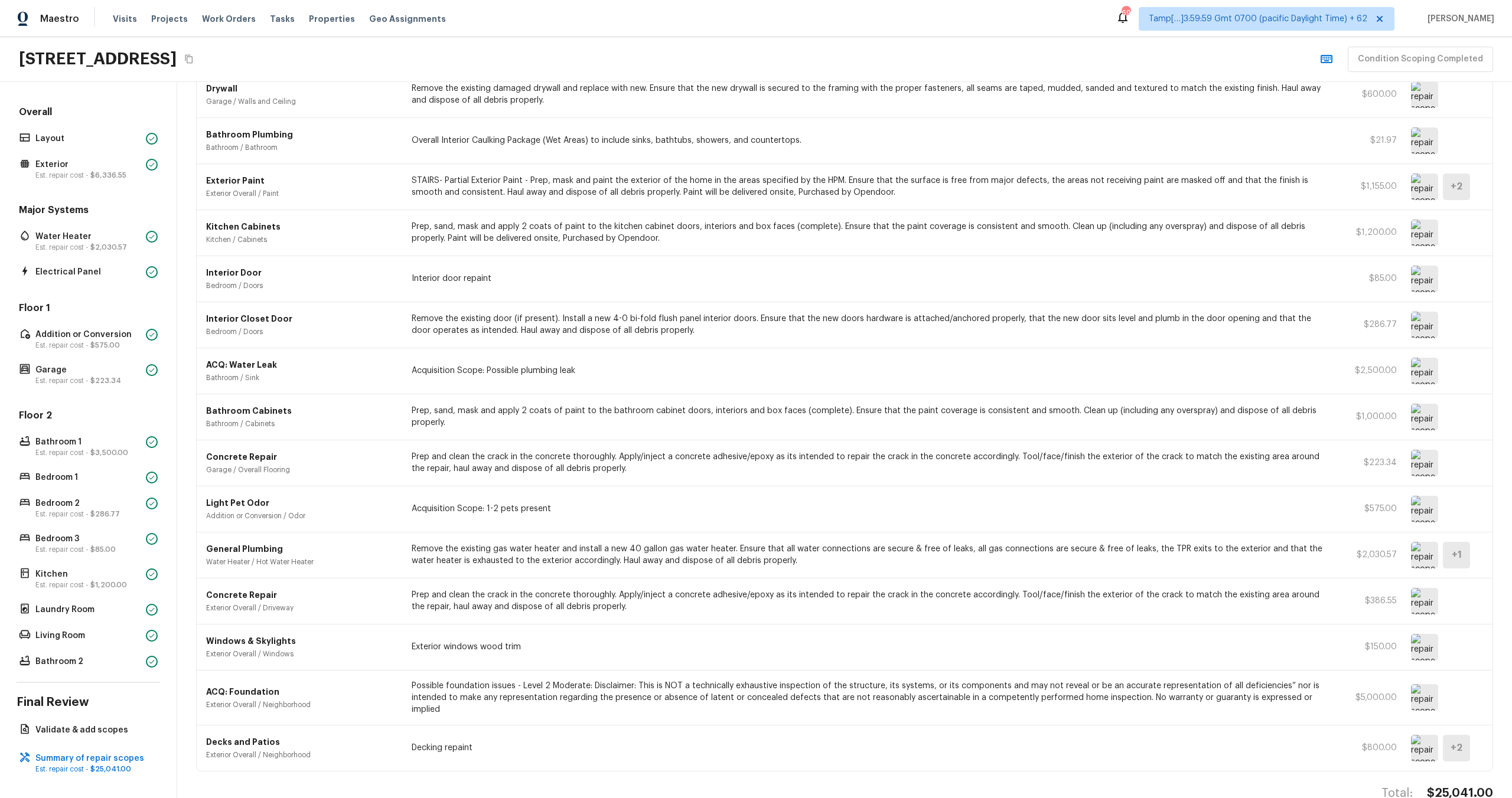
scroll to position [483, 0]
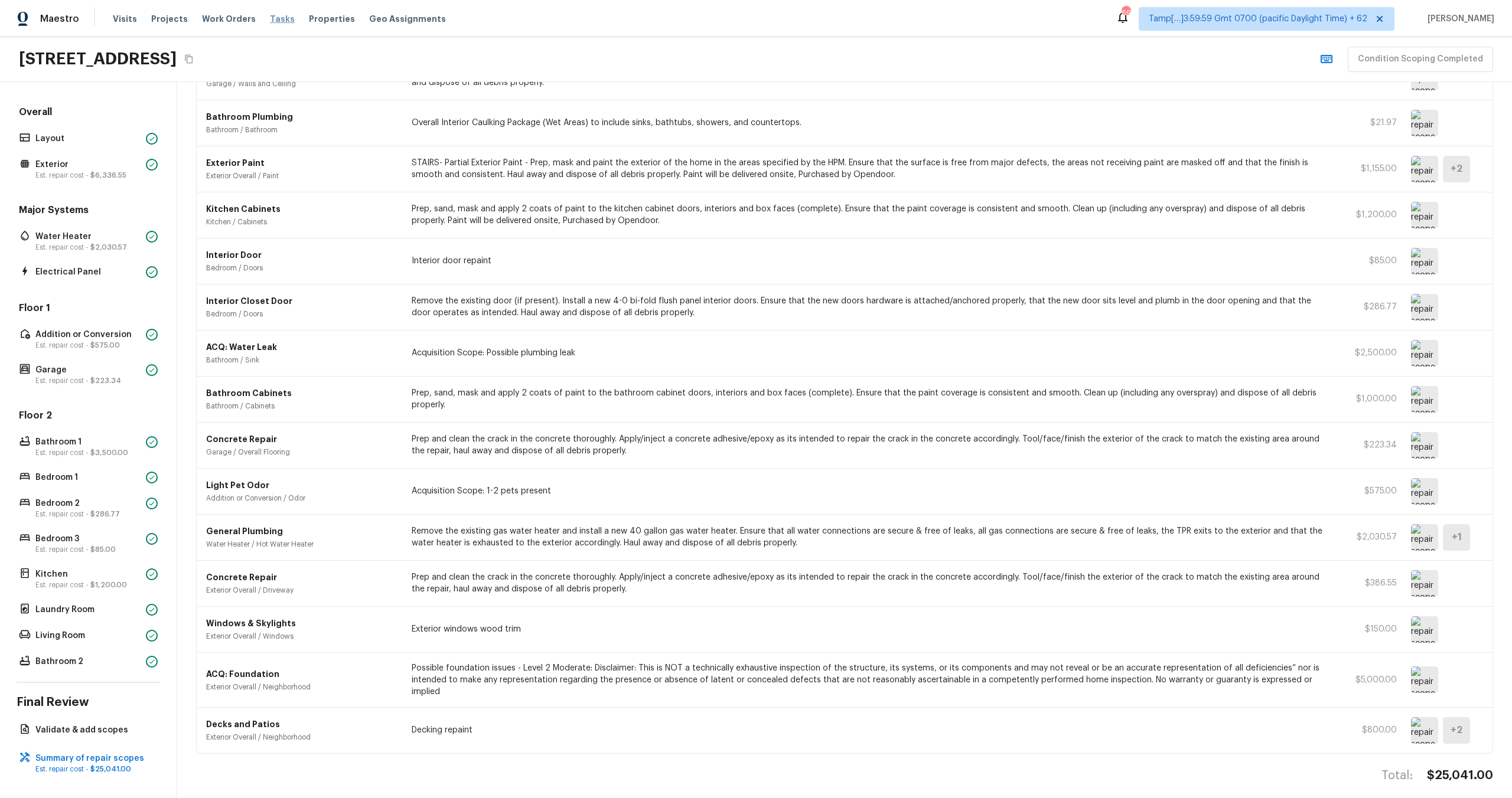
click at [270, 21] on span "Tasks" at bounding box center [282, 19] width 25 height 8
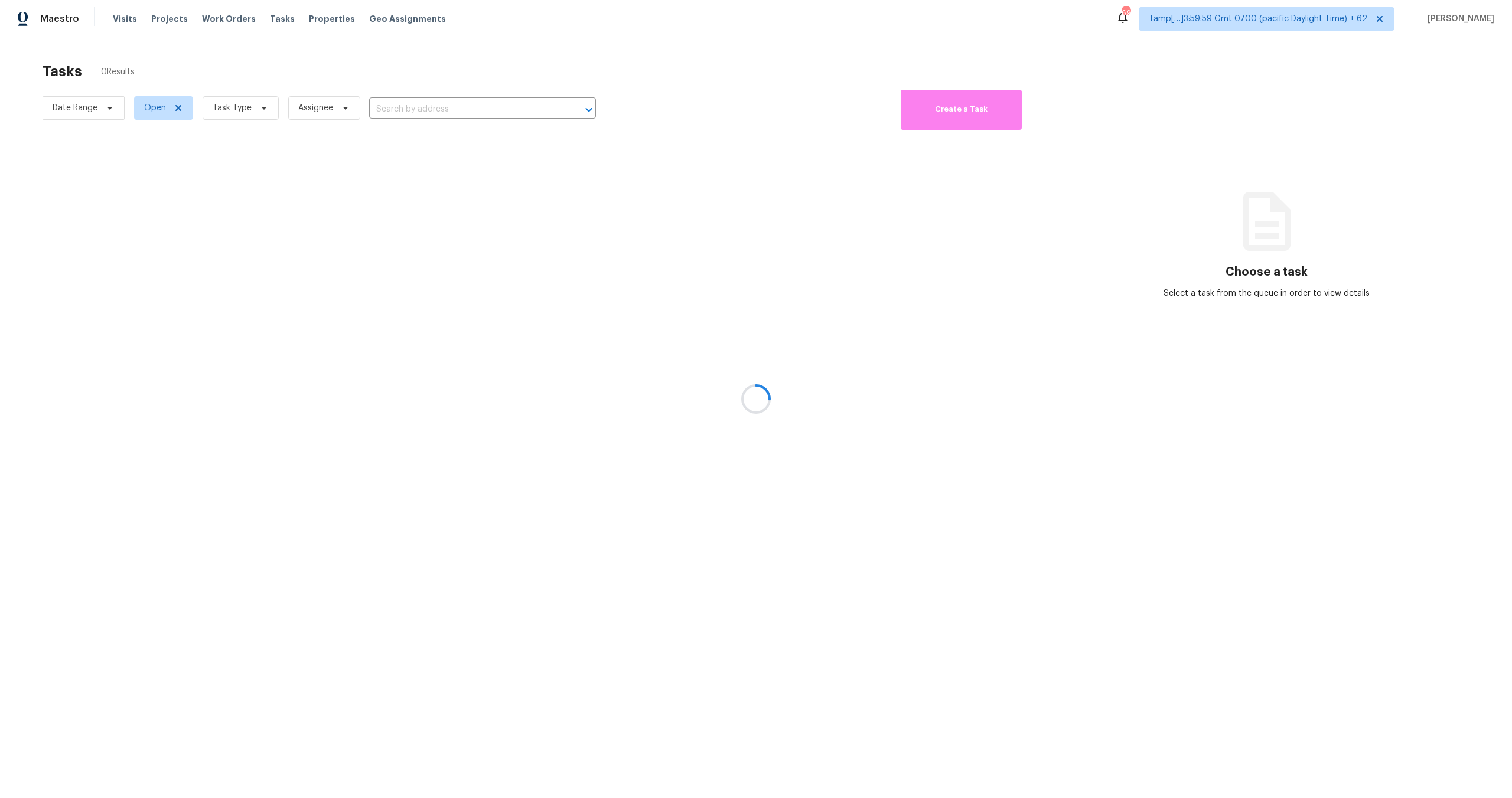
click at [252, 105] on div at bounding box center [756, 399] width 1512 height 798
click at [247, 109] on div at bounding box center [756, 399] width 1512 height 798
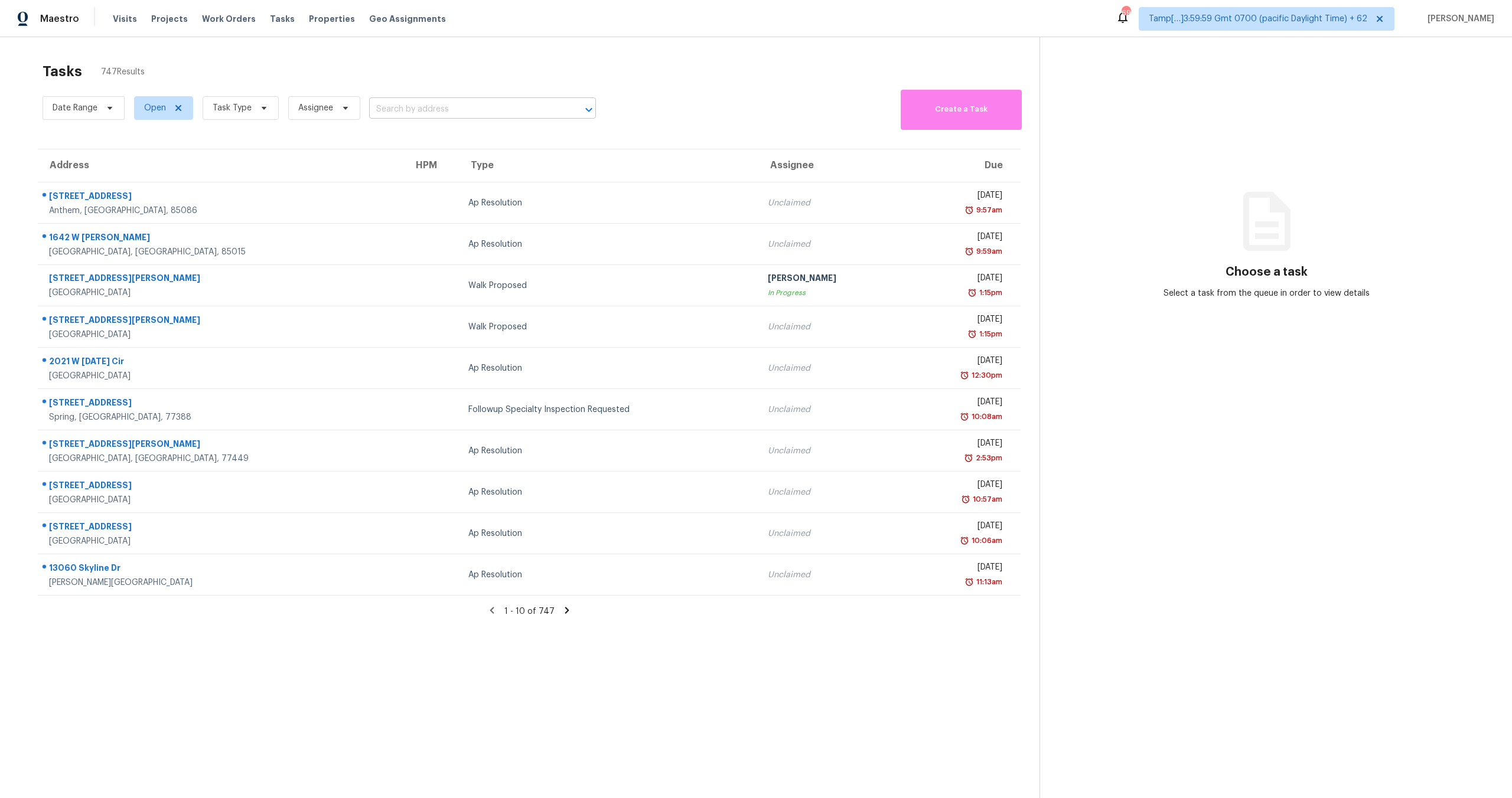
click at [424, 112] on input "text" at bounding box center [465, 109] width 194 height 18
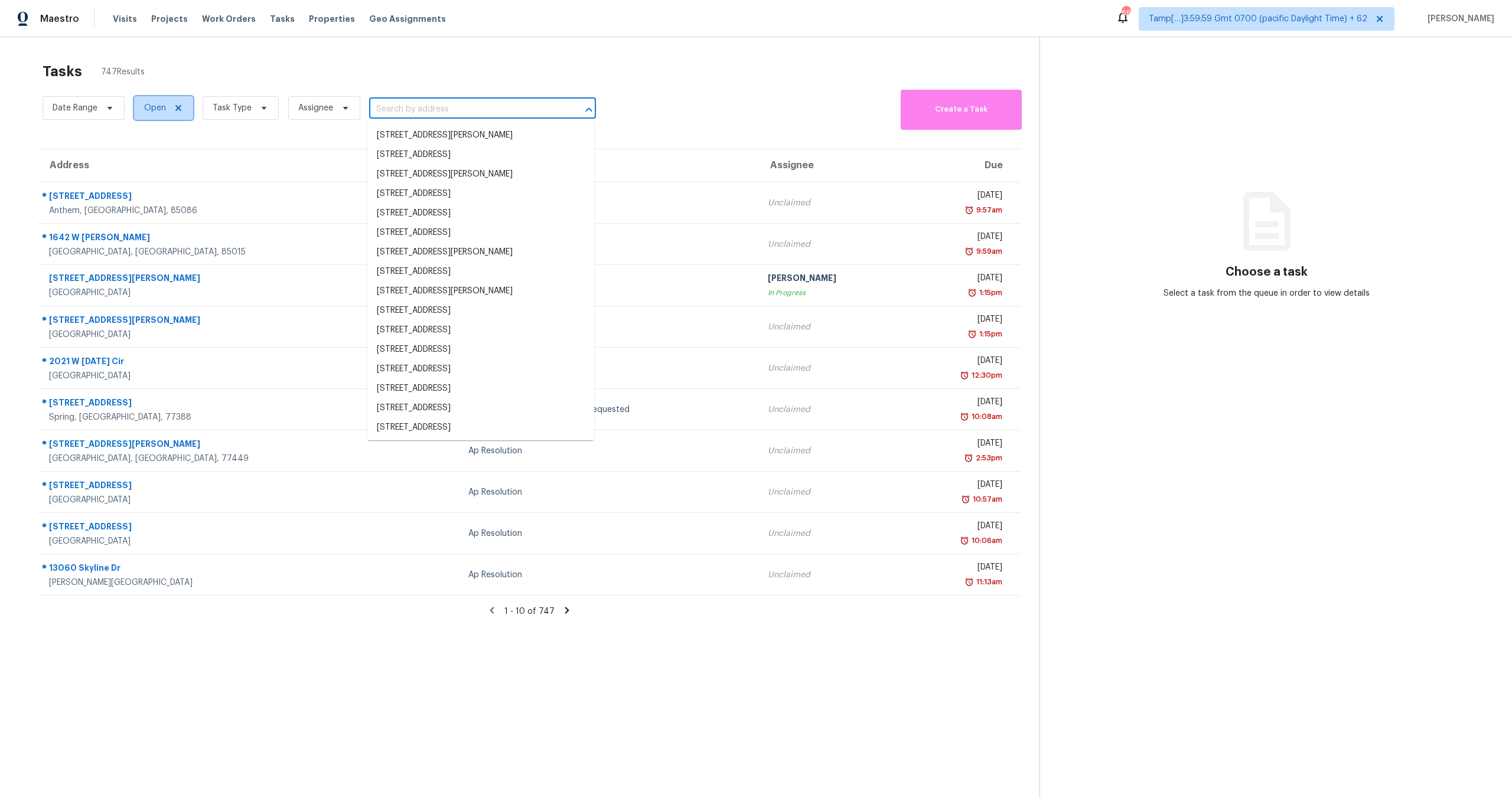
click at [160, 112] on span "Open" at bounding box center [155, 108] width 22 height 12
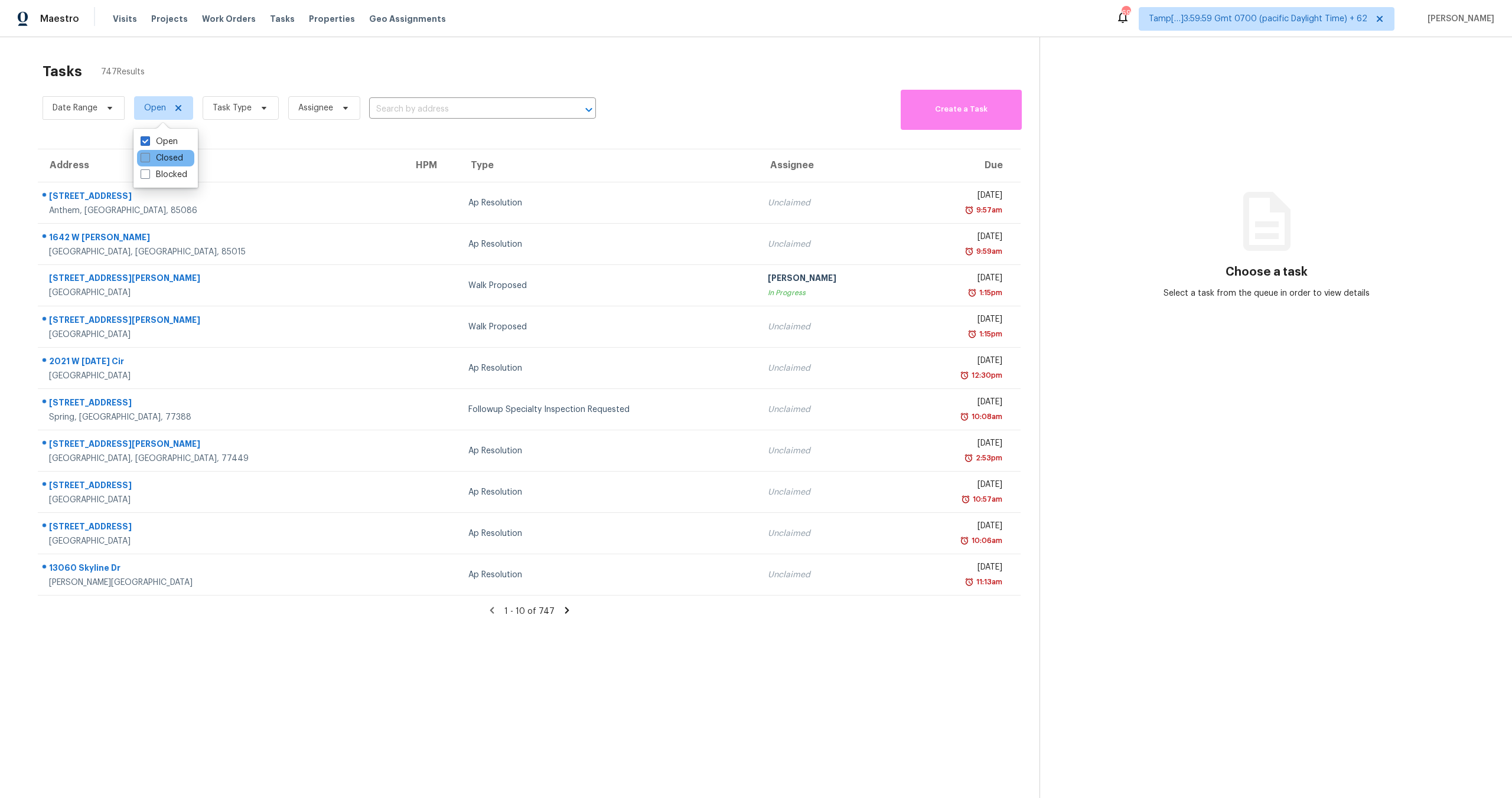
click at [154, 161] on label "Closed" at bounding box center [161, 158] width 43 height 12
click at [148, 160] on input "Closed" at bounding box center [144, 156] width 8 height 8
checkbox input "true"
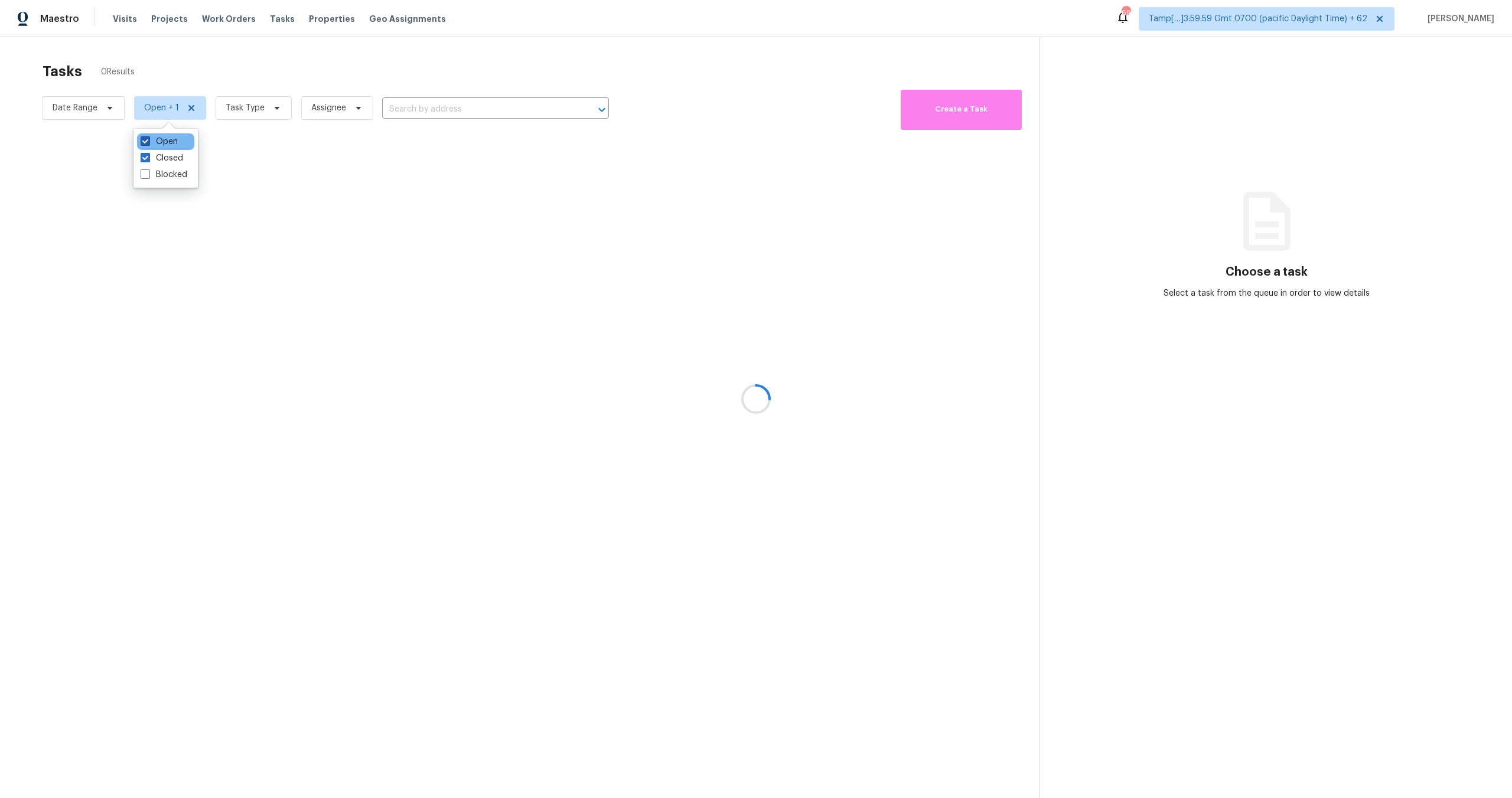
click at [155, 140] on label "Open" at bounding box center [158, 142] width 37 height 12
click at [148, 140] on input "Open" at bounding box center [144, 140] width 8 height 8
checkbox input "false"
click at [223, 114] on div at bounding box center [756, 399] width 1512 height 798
click at [251, 101] on div at bounding box center [756, 399] width 1512 height 798
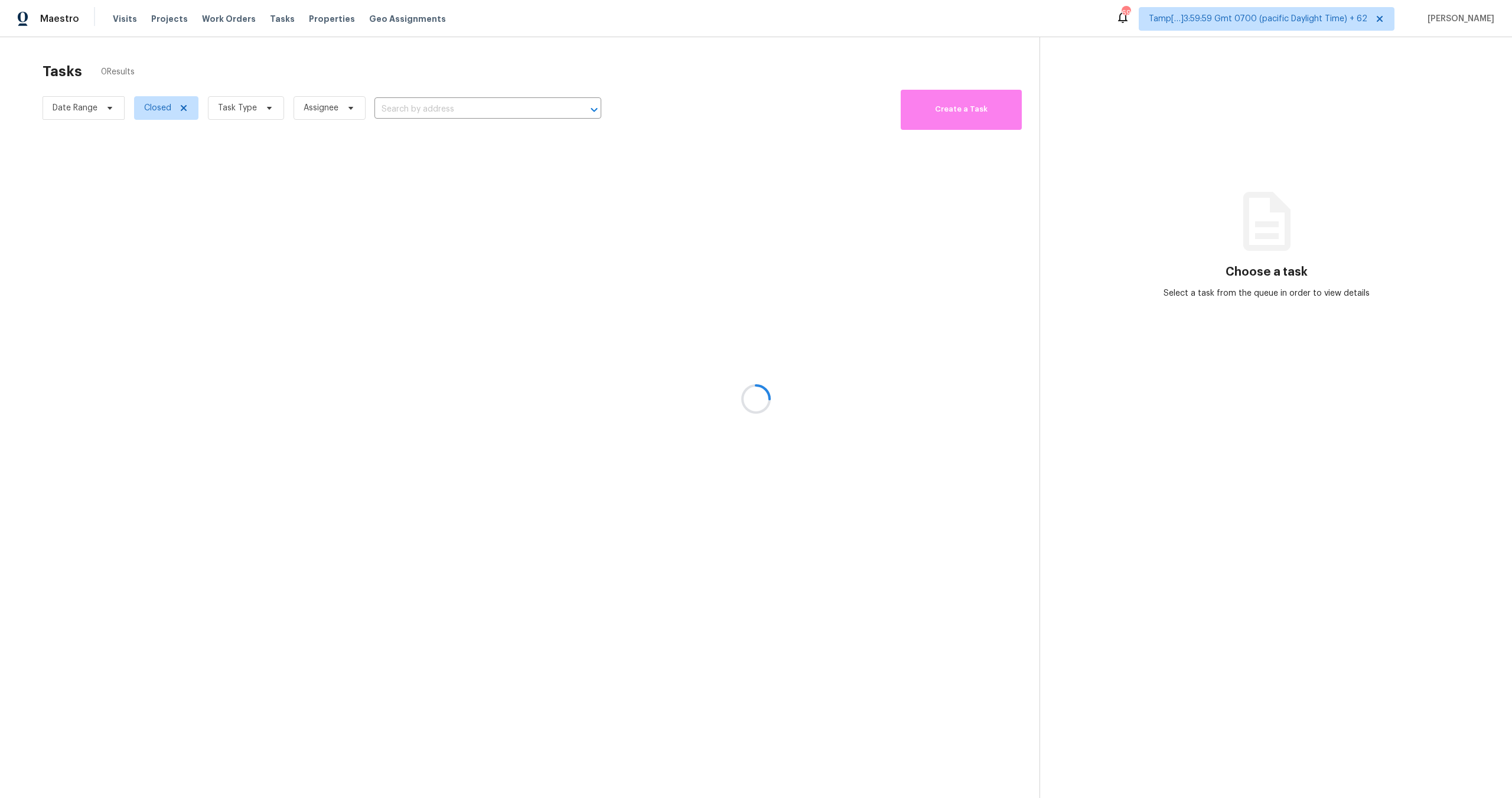
click at [253, 112] on div at bounding box center [756, 399] width 1512 height 798
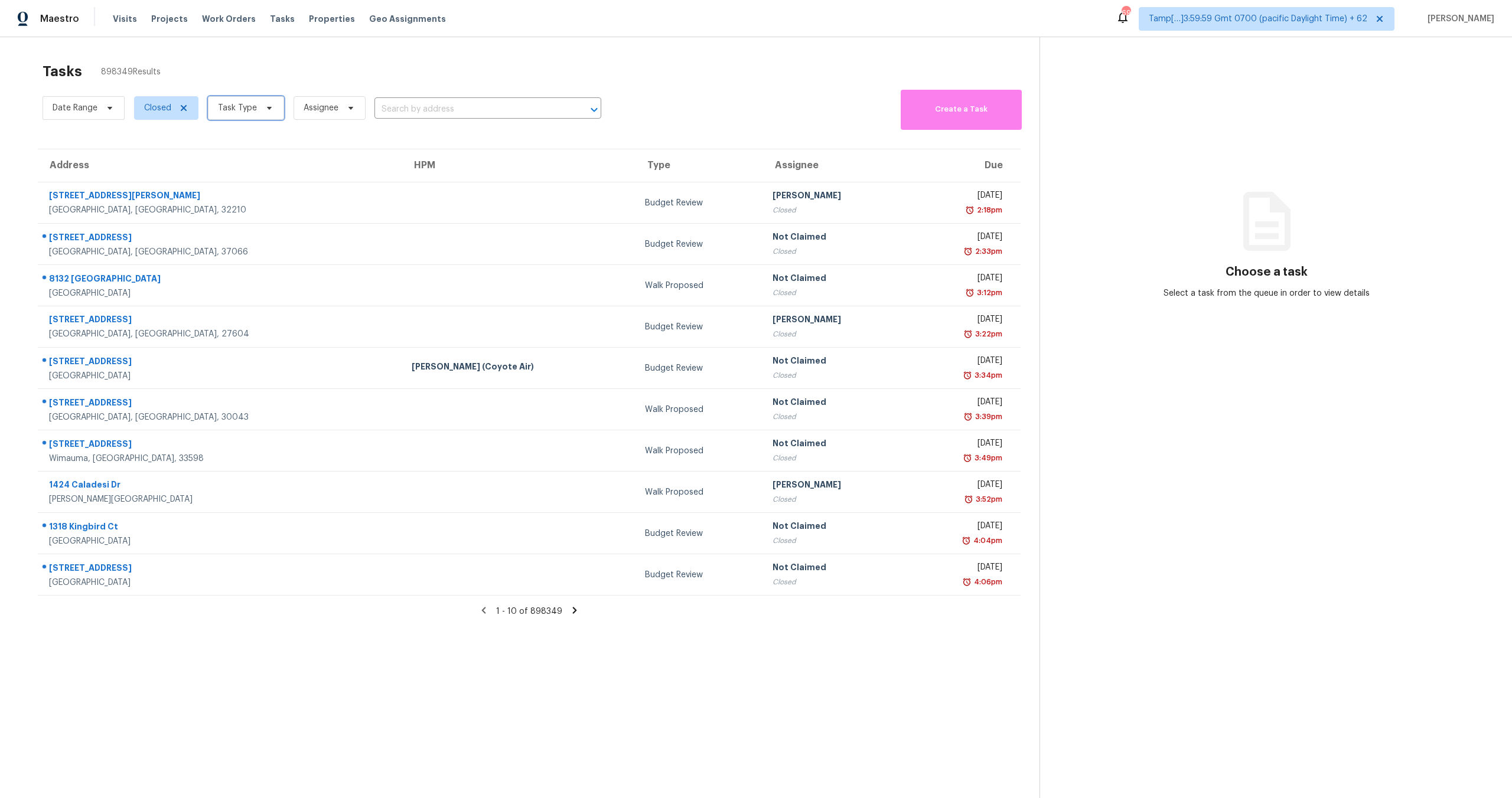
click at [238, 109] on span "Task Type" at bounding box center [237, 108] width 39 height 12
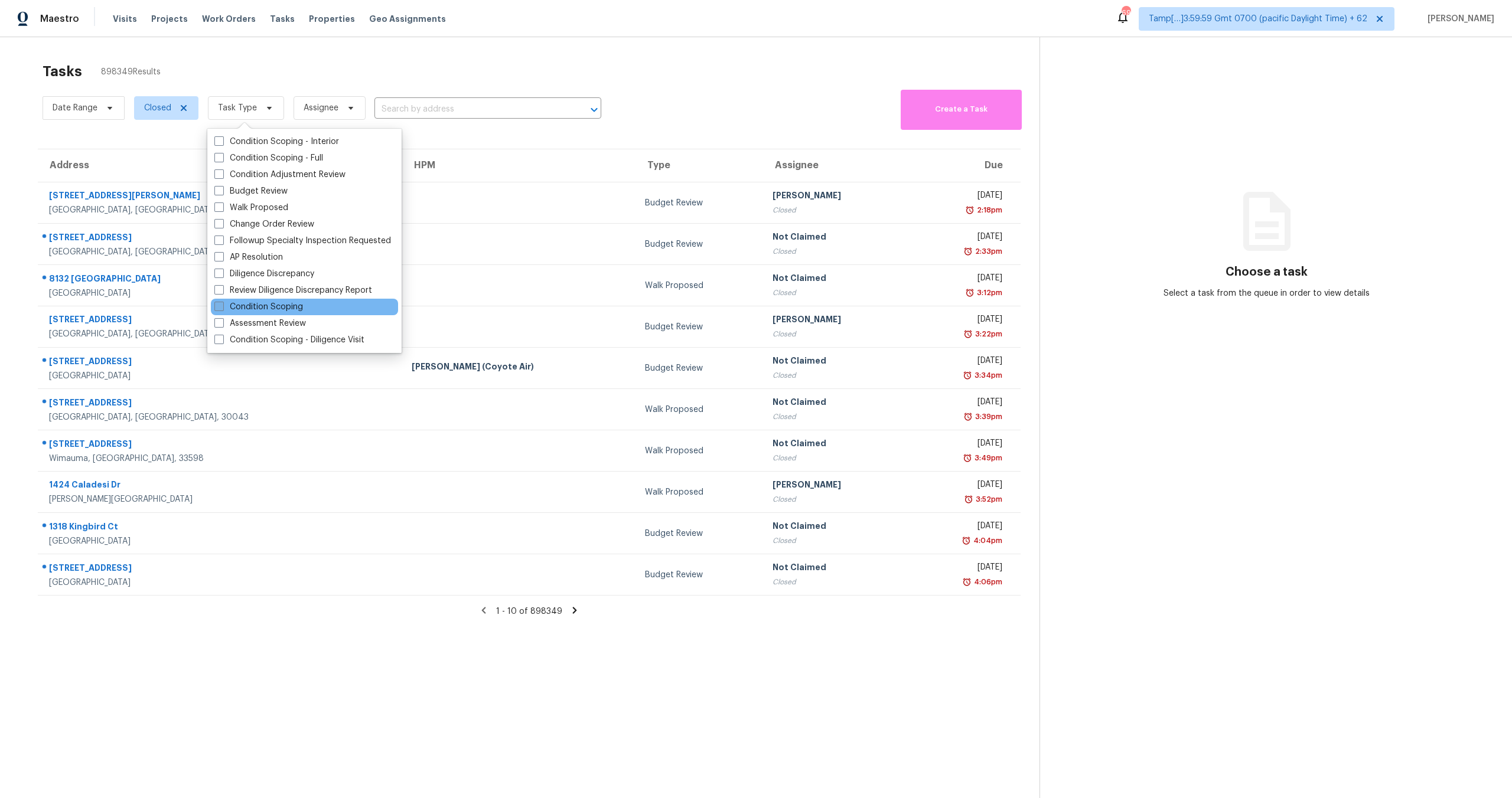
click at [272, 310] on label "Condition Scoping" at bounding box center [258, 307] width 88 height 12
click at [222, 309] on input "Condition Scoping" at bounding box center [219, 305] width 8 height 8
checkbox input "true"
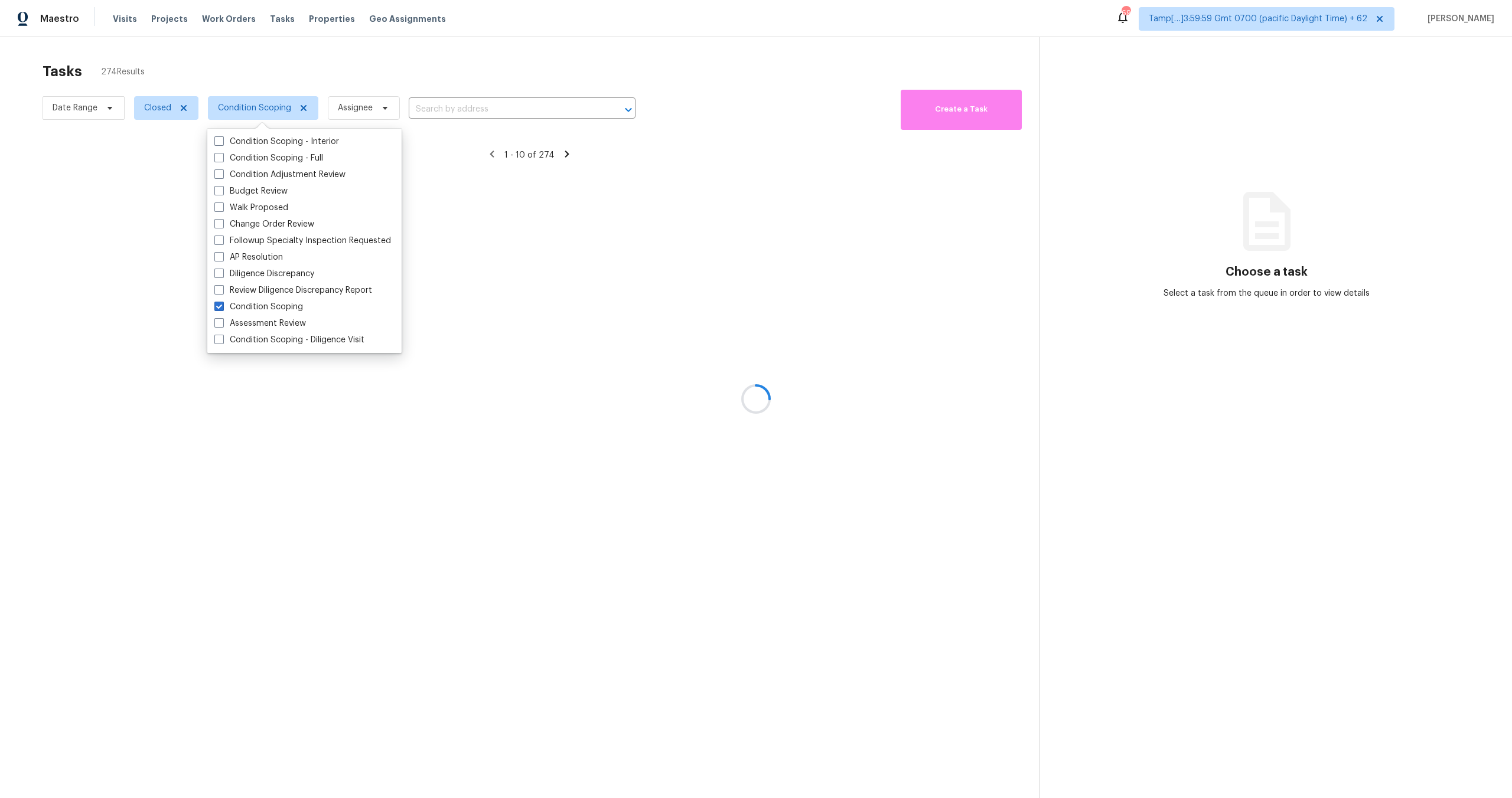
click at [496, 108] on div at bounding box center [756, 399] width 1512 height 798
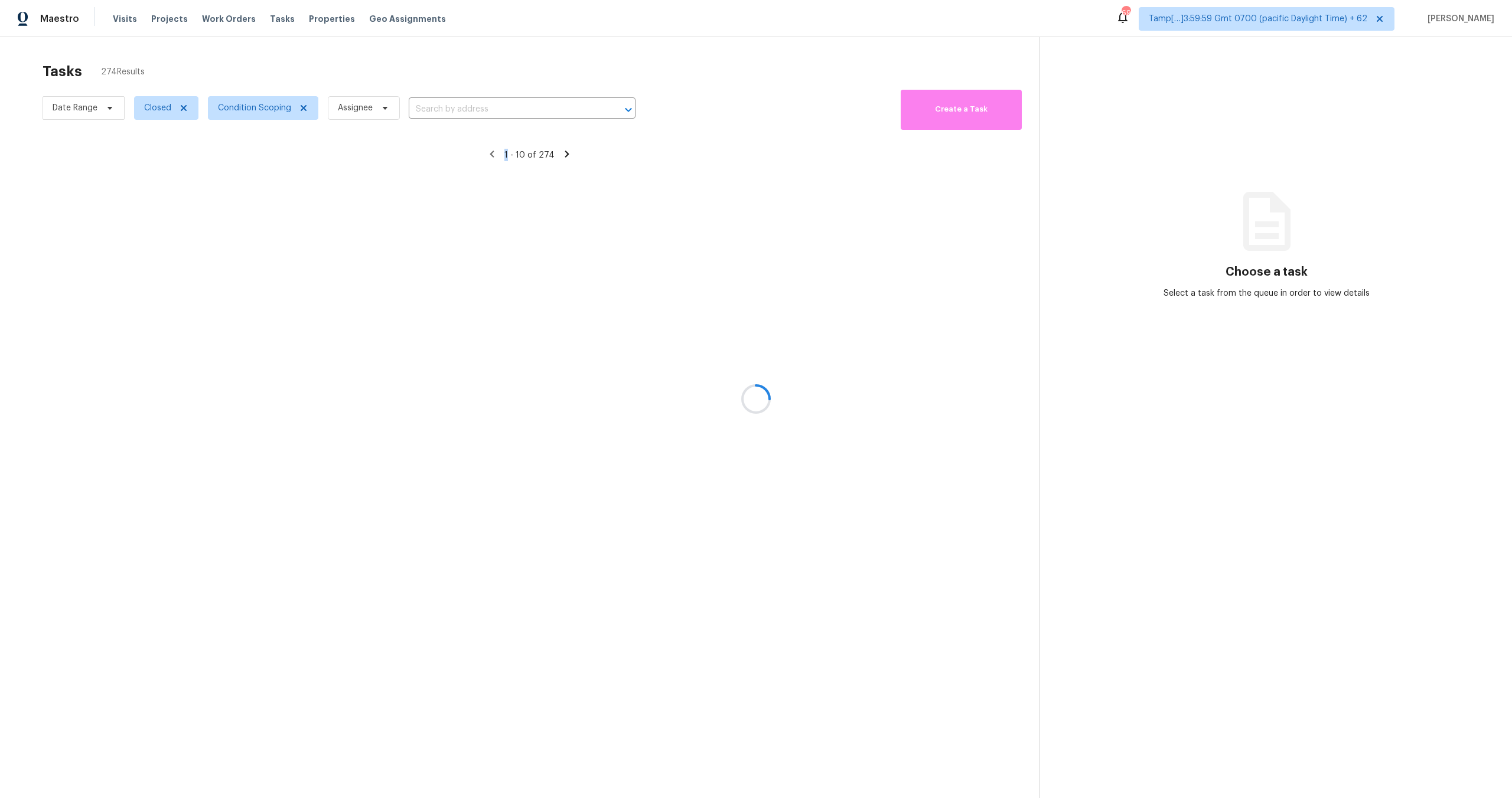
click at [496, 108] on div at bounding box center [756, 399] width 1512 height 798
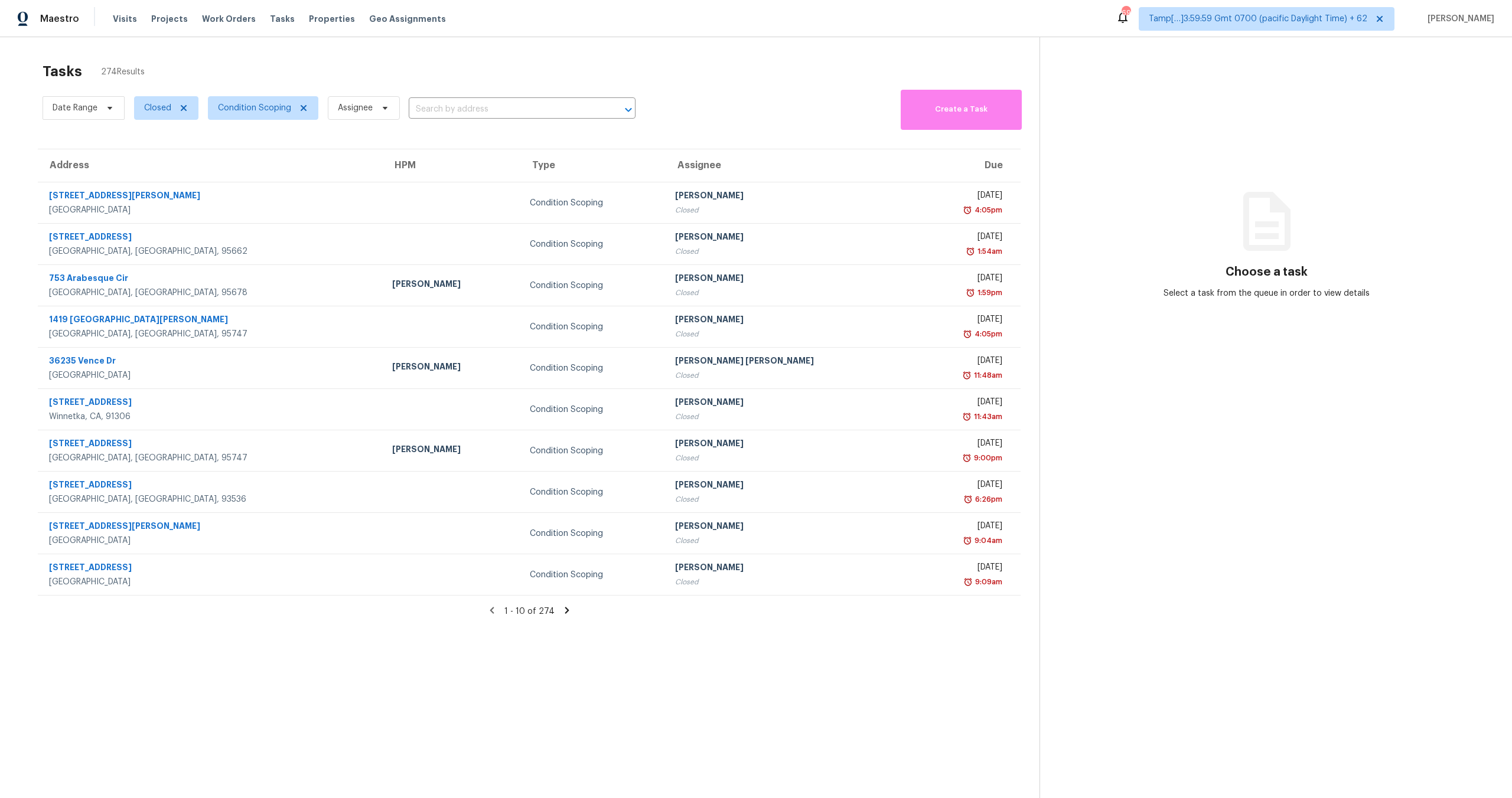
click at [496, 108] on input "text" at bounding box center [505, 109] width 194 height 18
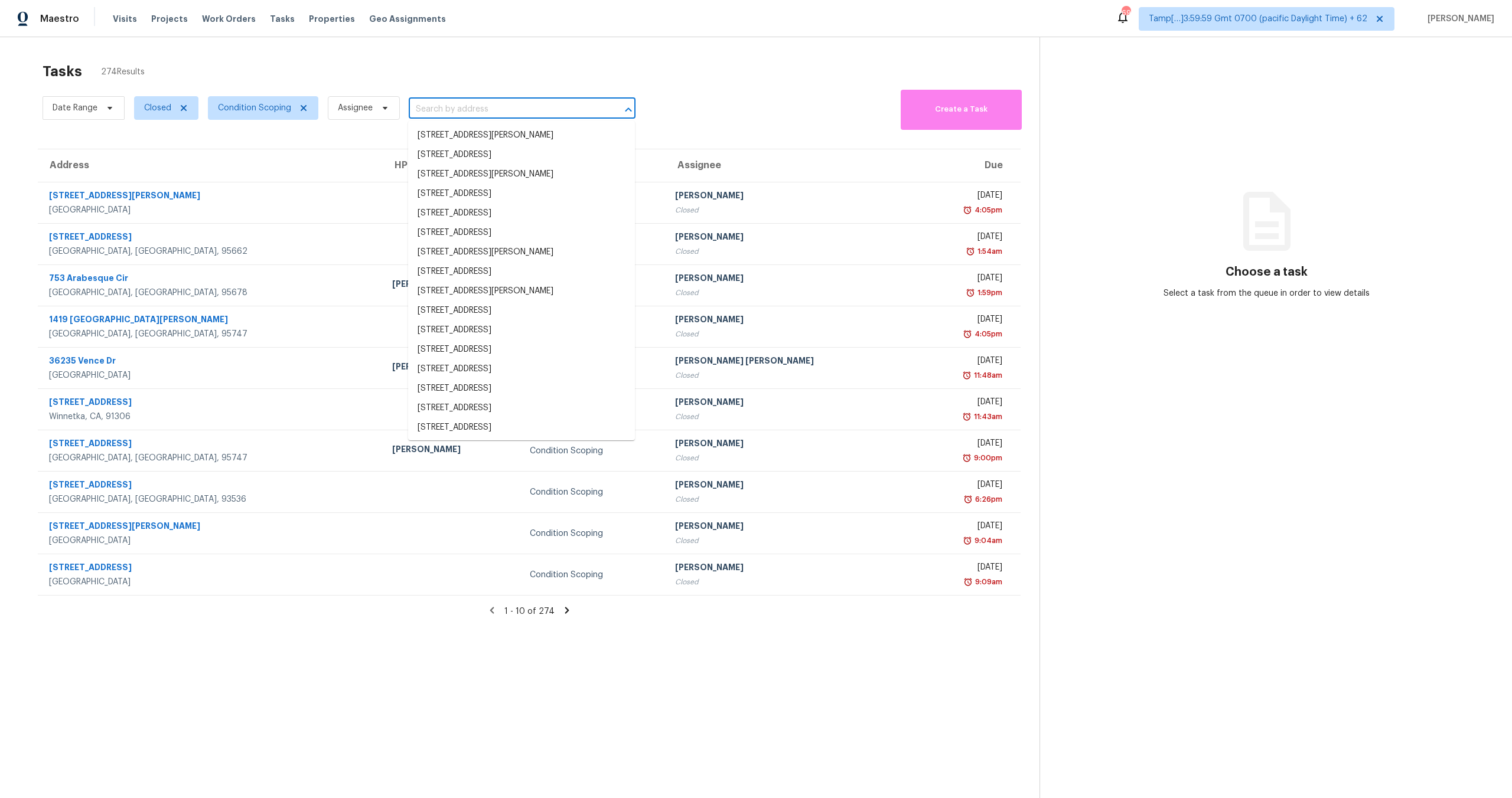
paste input "5312 Cool Dawn Ct, Las Vegas, NV 89130"
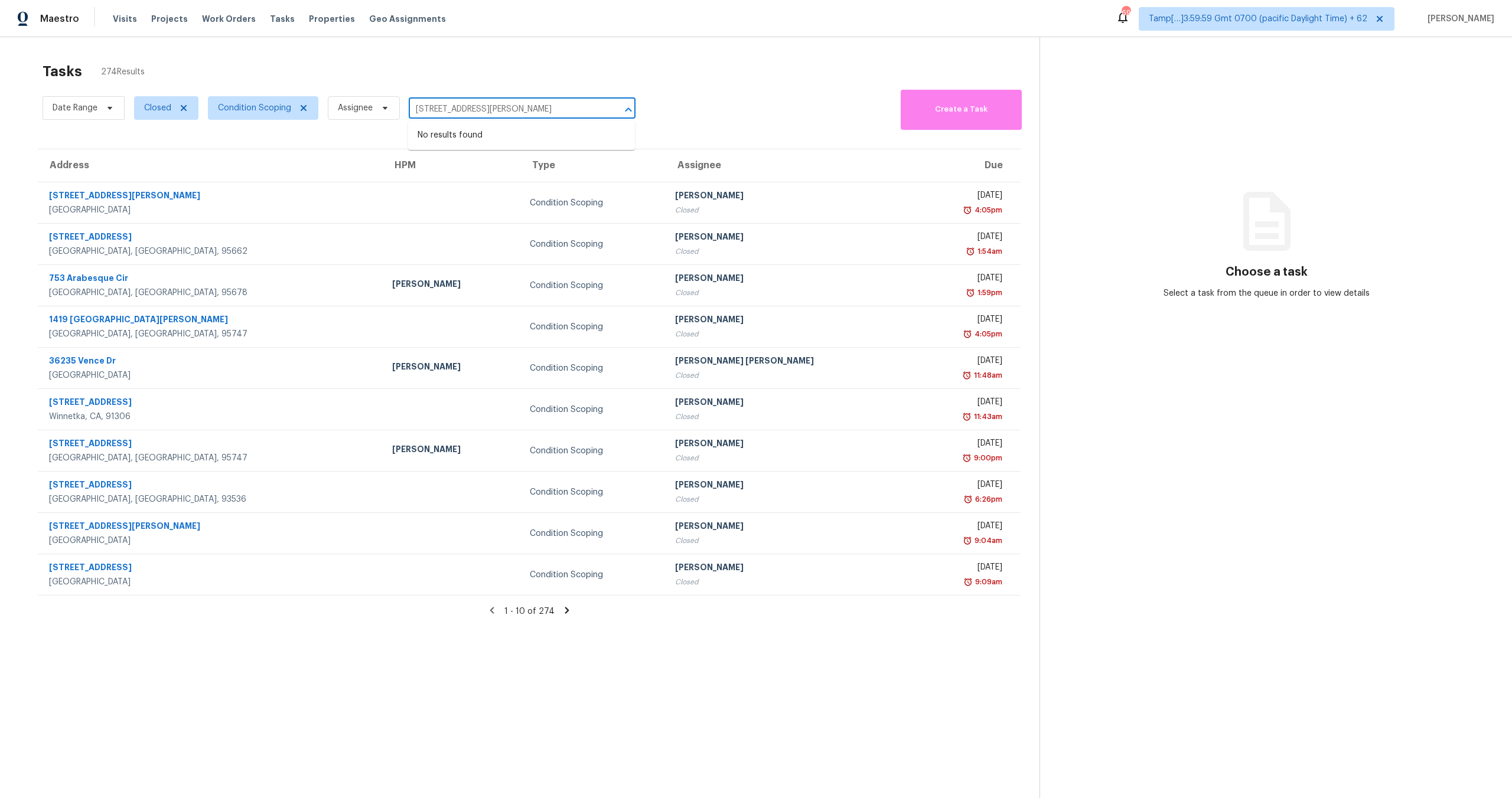
click at [464, 105] on input "5312 Cool Dawn Ct, Las Vegas, NV 89130" at bounding box center [505, 109] width 194 height 18
drag, startPoint x: 488, startPoint y: 108, endPoint x: 623, endPoint y: 112, distance: 135.1
click at [623, 112] on div "5312 Cool Dawn Ct, Las Vegas, NV 89130 ​" at bounding box center [522, 109] width 227 height 18
type input "5312 Cool Dawn Ct"
click at [377, 74] on div "Tasks 274 Results" at bounding box center [541, 71] width 997 height 31
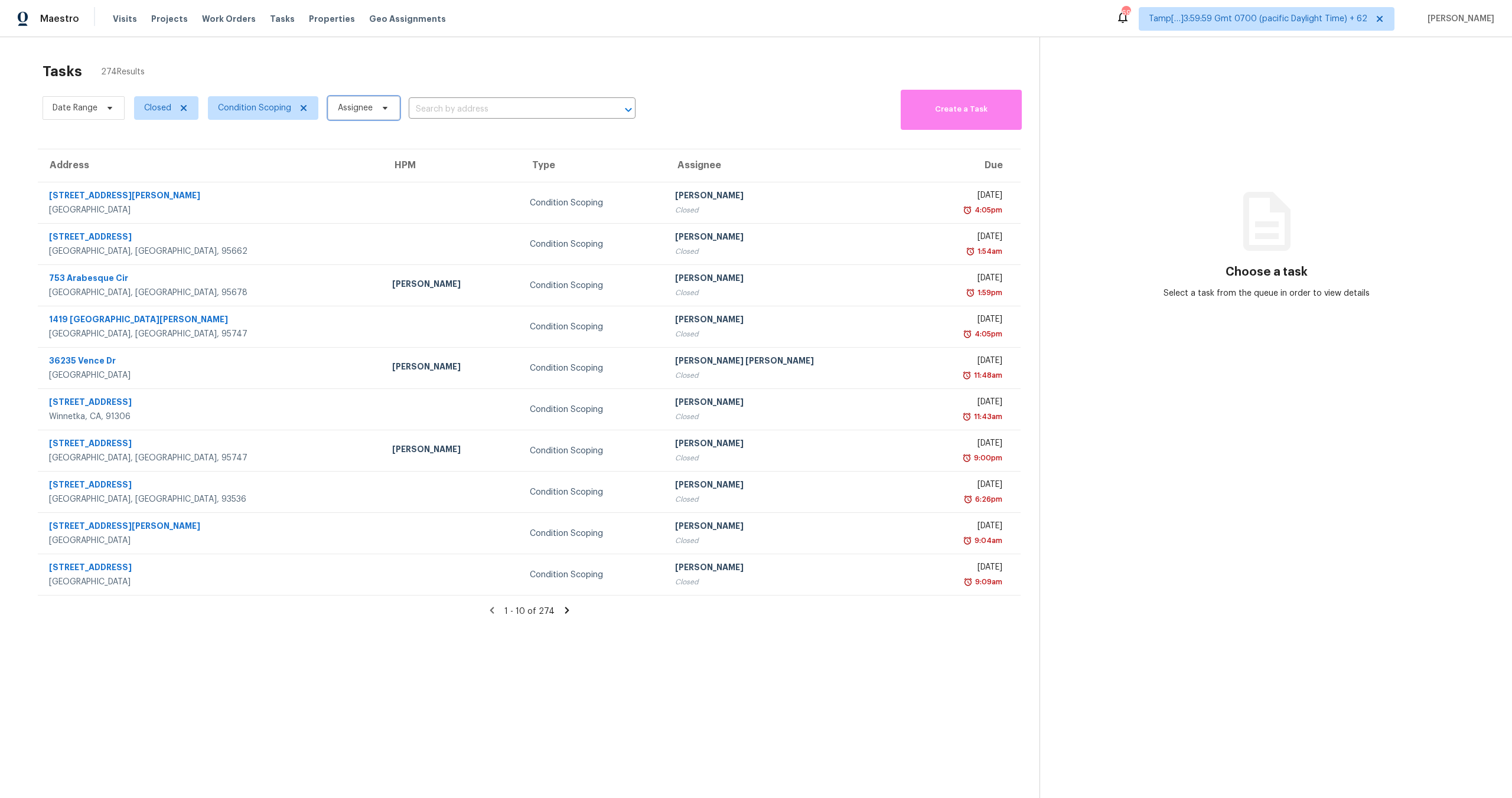
click at [371, 102] on span "Assignee" at bounding box center [355, 108] width 35 height 12
type input "5312 Cool Dawn Ct, Las Vegas, NV 89130"
type input "Sakthivel chandran"
click at [409, 143] on div at bounding box center [396, 148] width 137 height 38
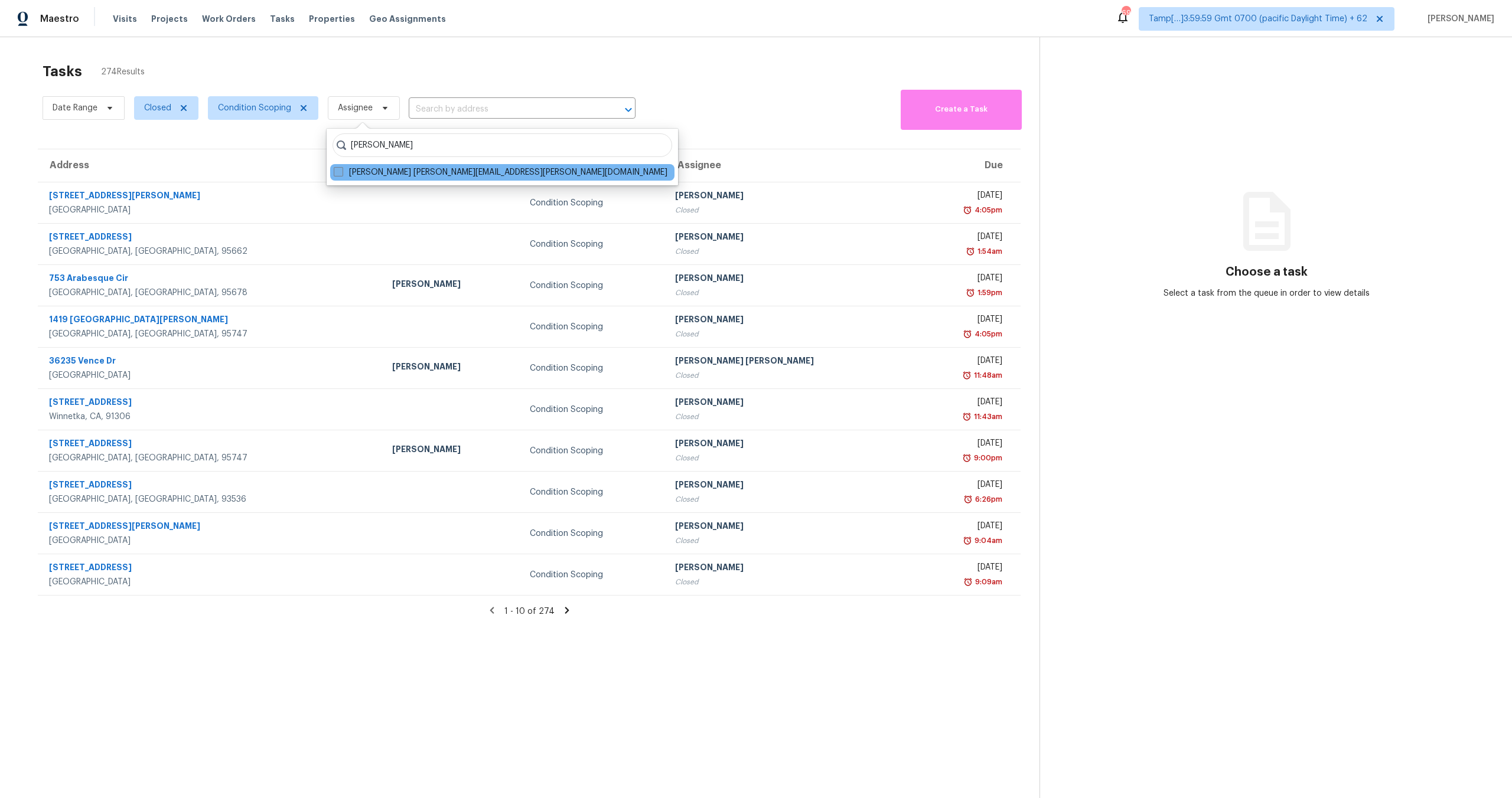
click at [405, 177] on label "Sakthivel Chandran sakthivel.chandran@opendoor.com" at bounding box center [501, 173] width 334 height 12
click at [341, 174] on input "Sakthivel Chandran sakthivel.chandran@opendoor.com" at bounding box center [338, 171] width 8 height 8
checkbox input "true"
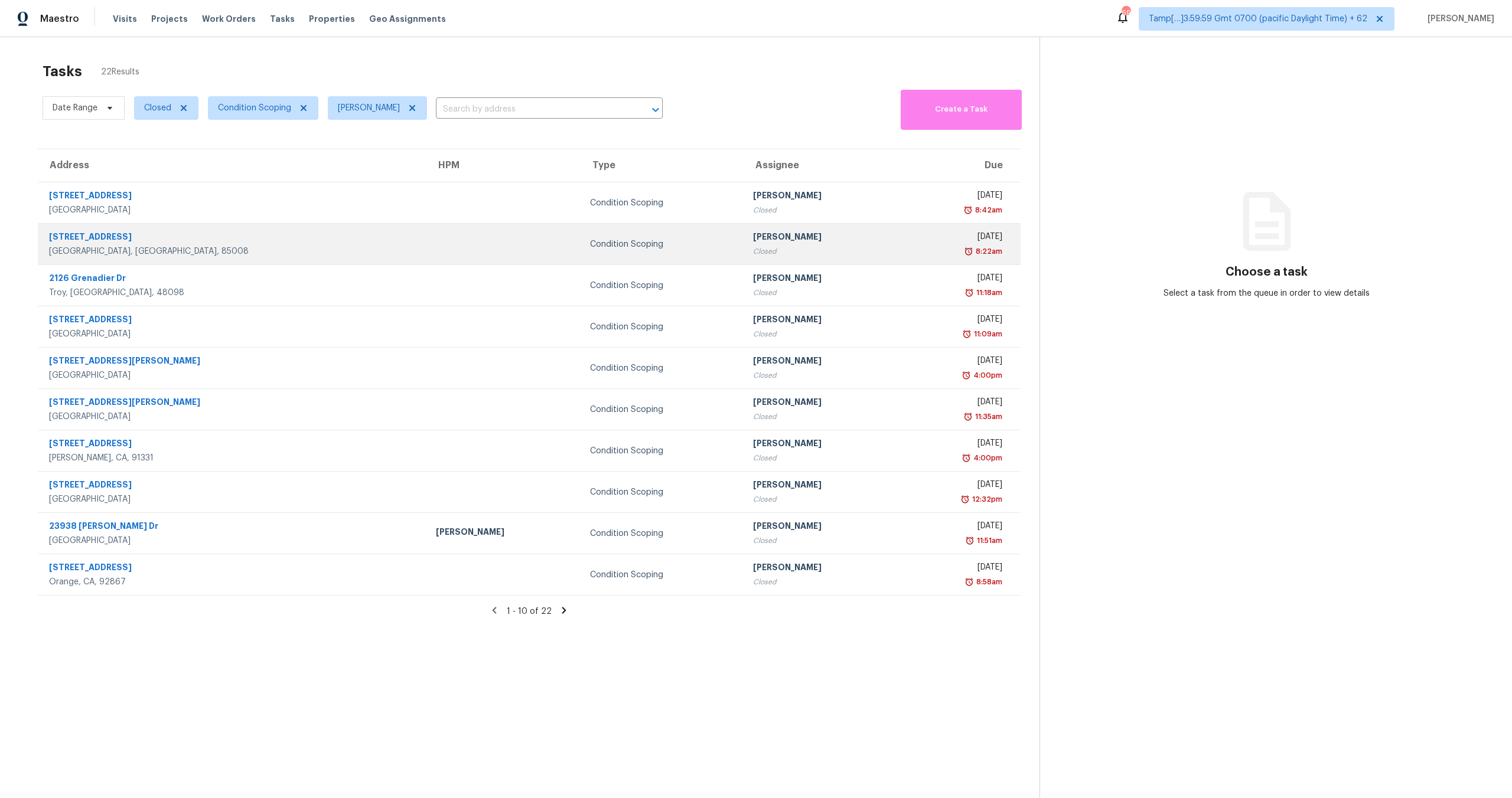
scroll to position [37, 0]
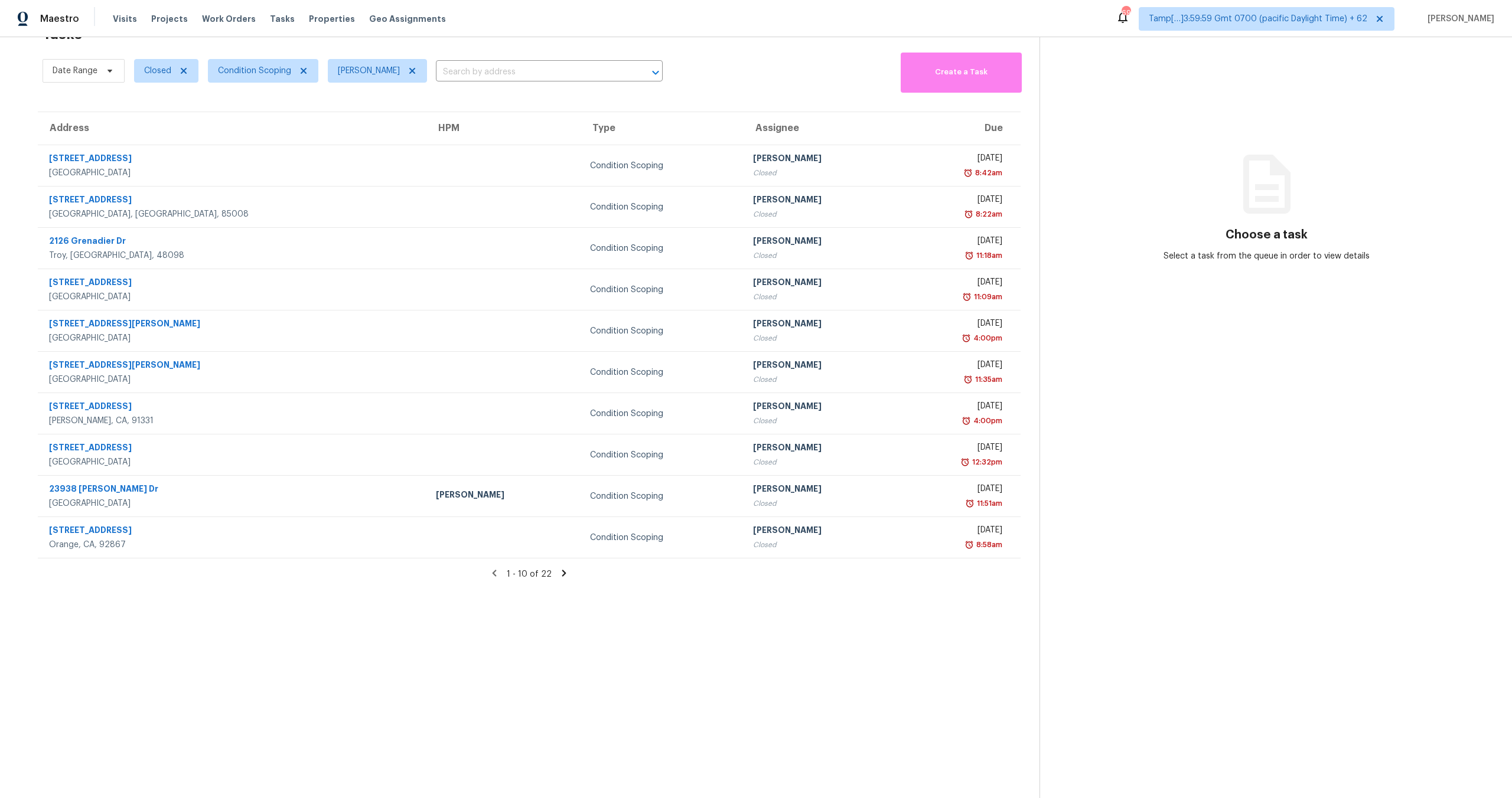
click at [563, 573] on icon at bounding box center [565, 572] width 4 height 7
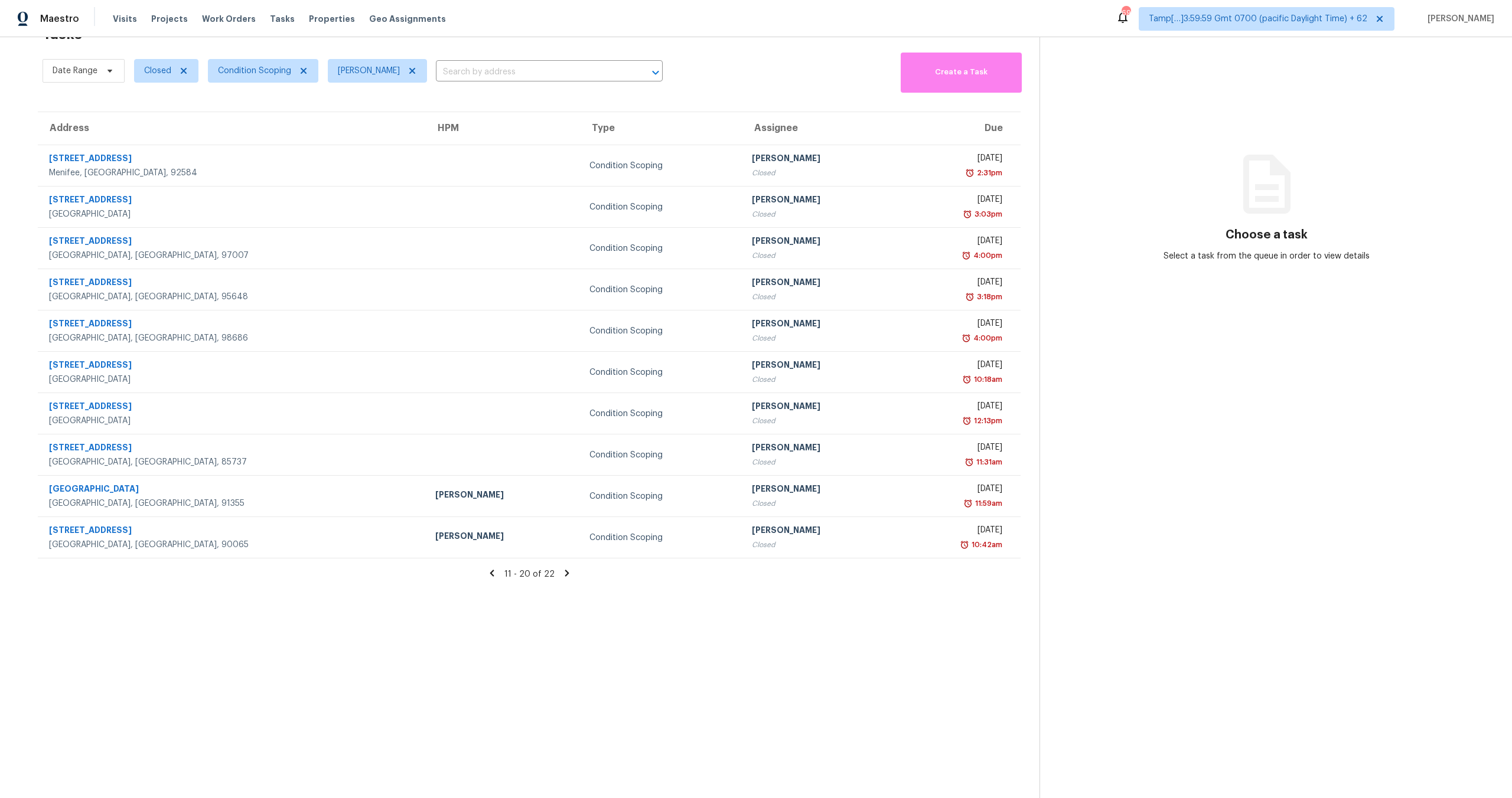
click at [565, 570] on icon at bounding box center [567, 572] width 4 height 7
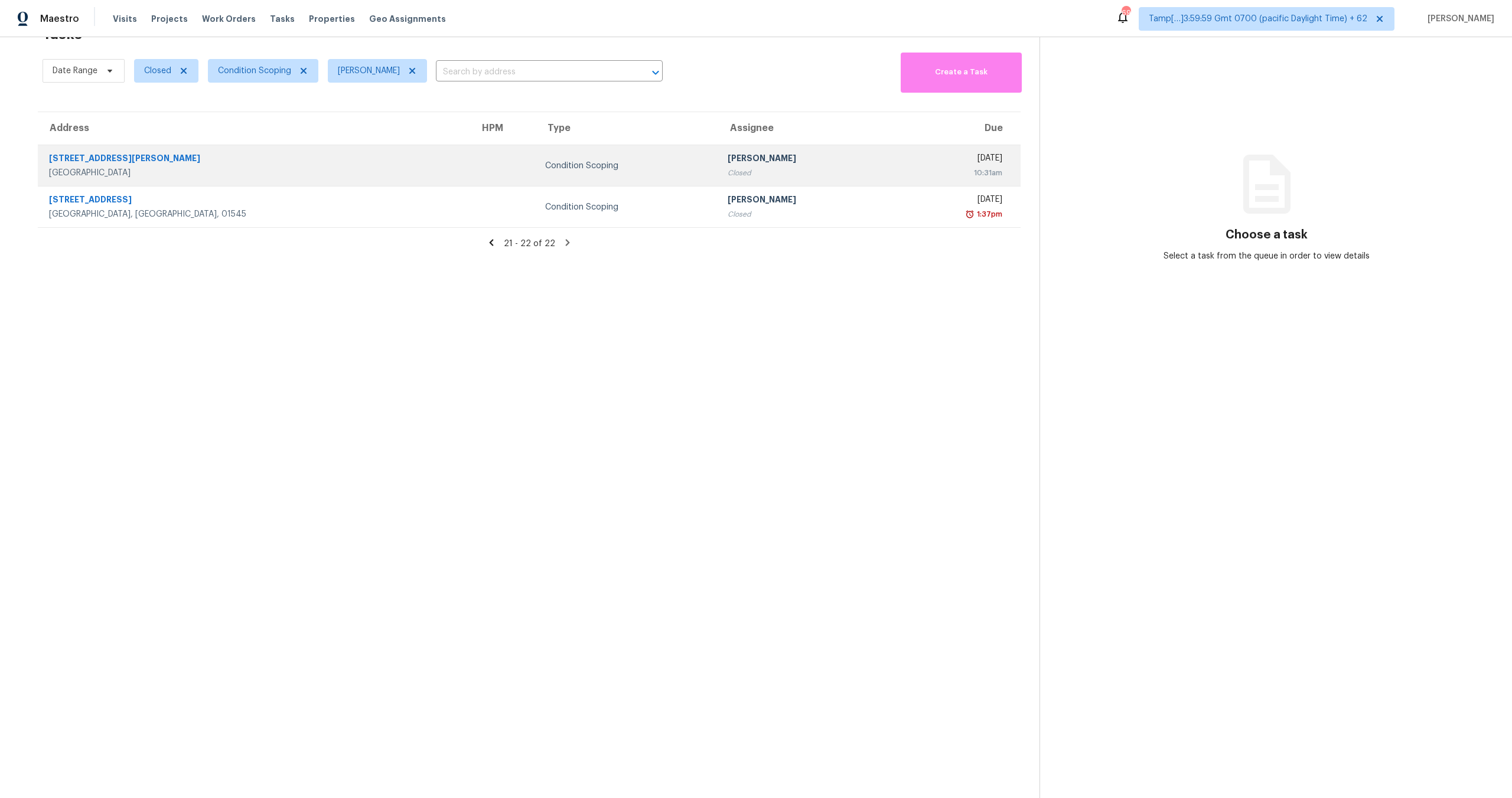
click at [470, 171] on td at bounding box center [503, 166] width 66 height 42
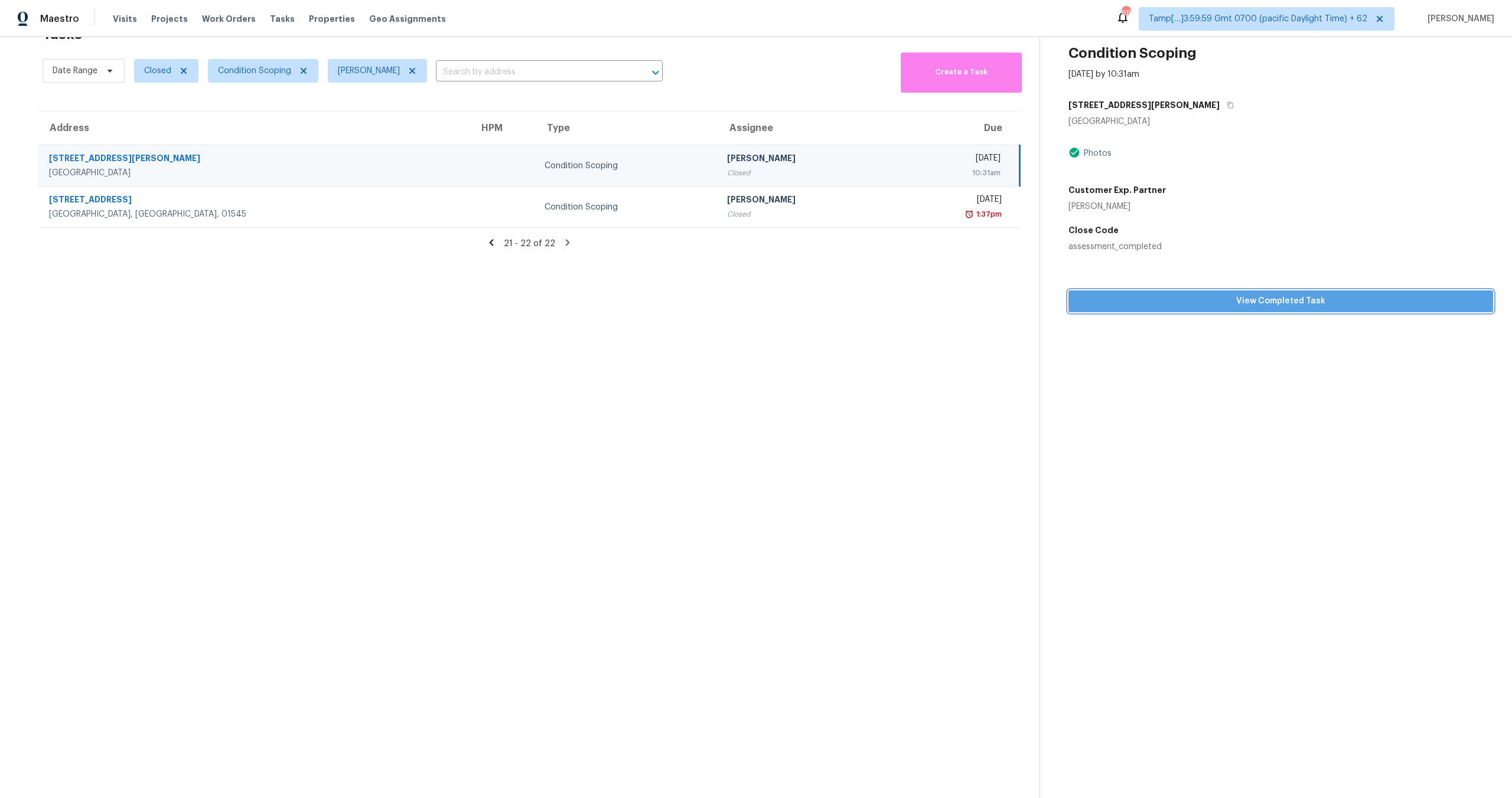
click at [1282, 306] on span "View Completed Task" at bounding box center [1280, 301] width 406 height 15
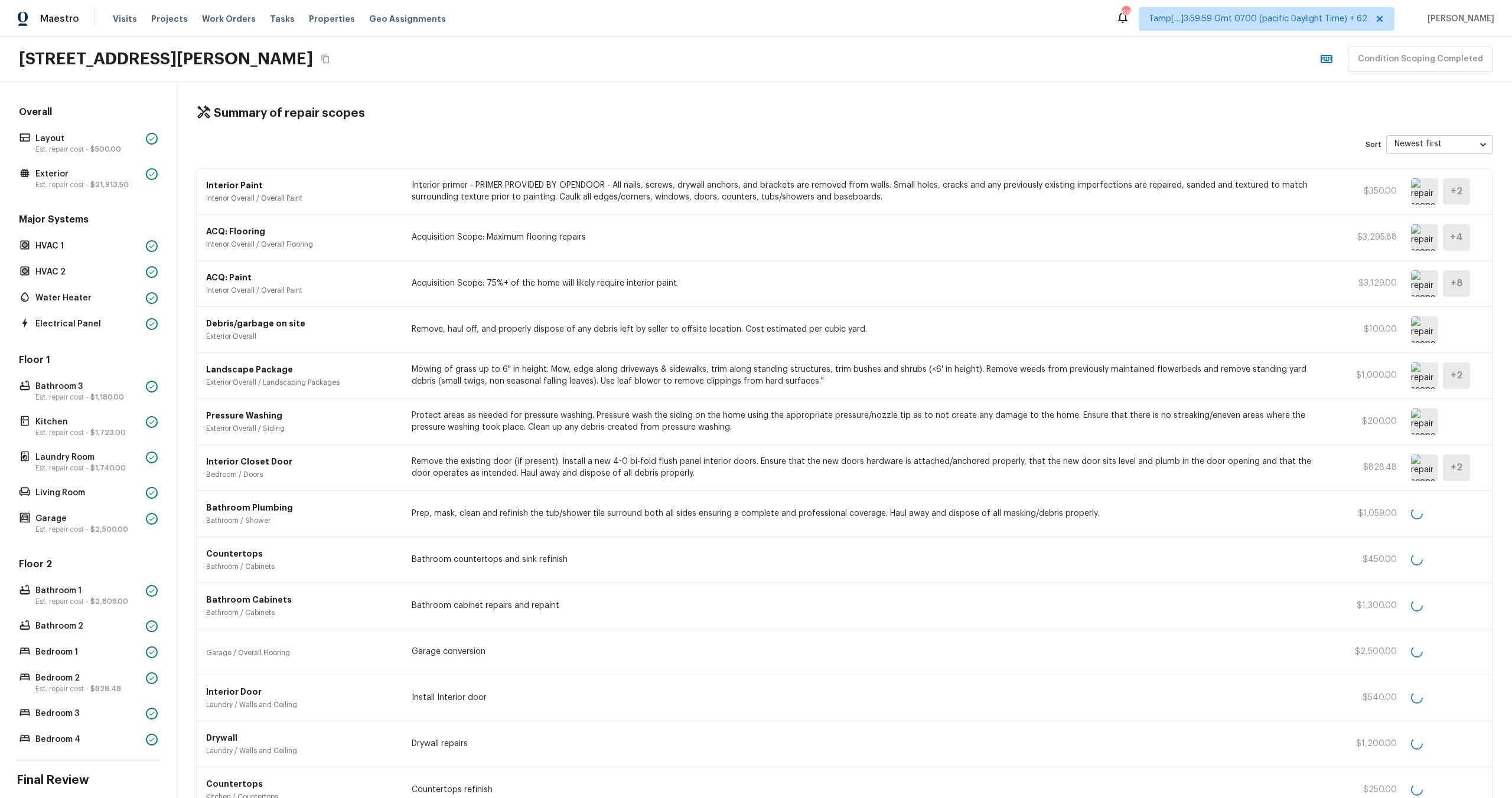
scroll to position [483, 0]
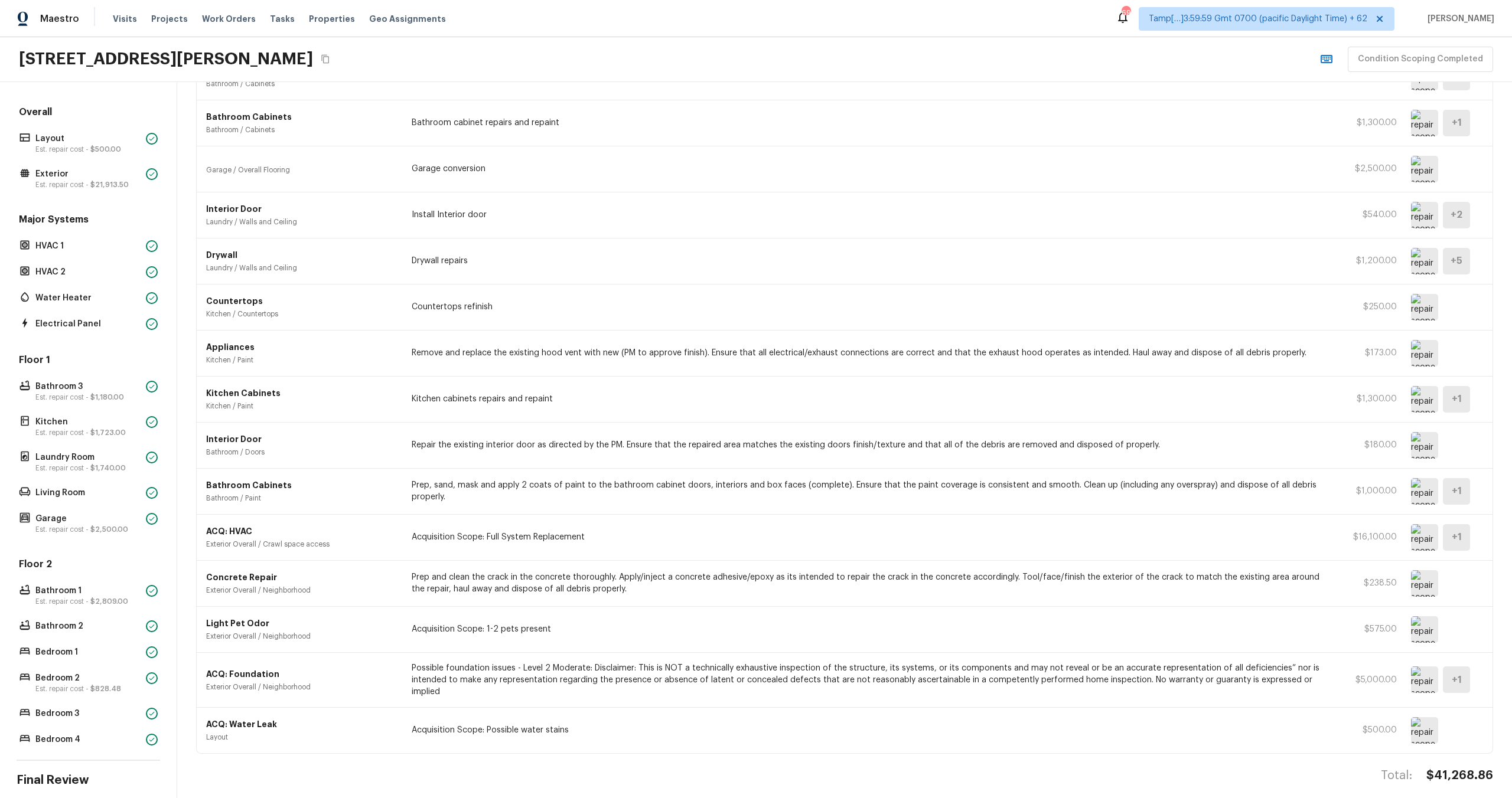
click at [540, 587] on p "Prep and clean the crack in the concrete thoroughly. Apply/inject a concrete ad…" at bounding box center [870, 583] width 918 height 24
click at [350, 673] on p "ACQ: Foundation" at bounding box center [301, 675] width 191 height 12
click at [1428, 668] on img at bounding box center [1424, 680] width 27 height 27
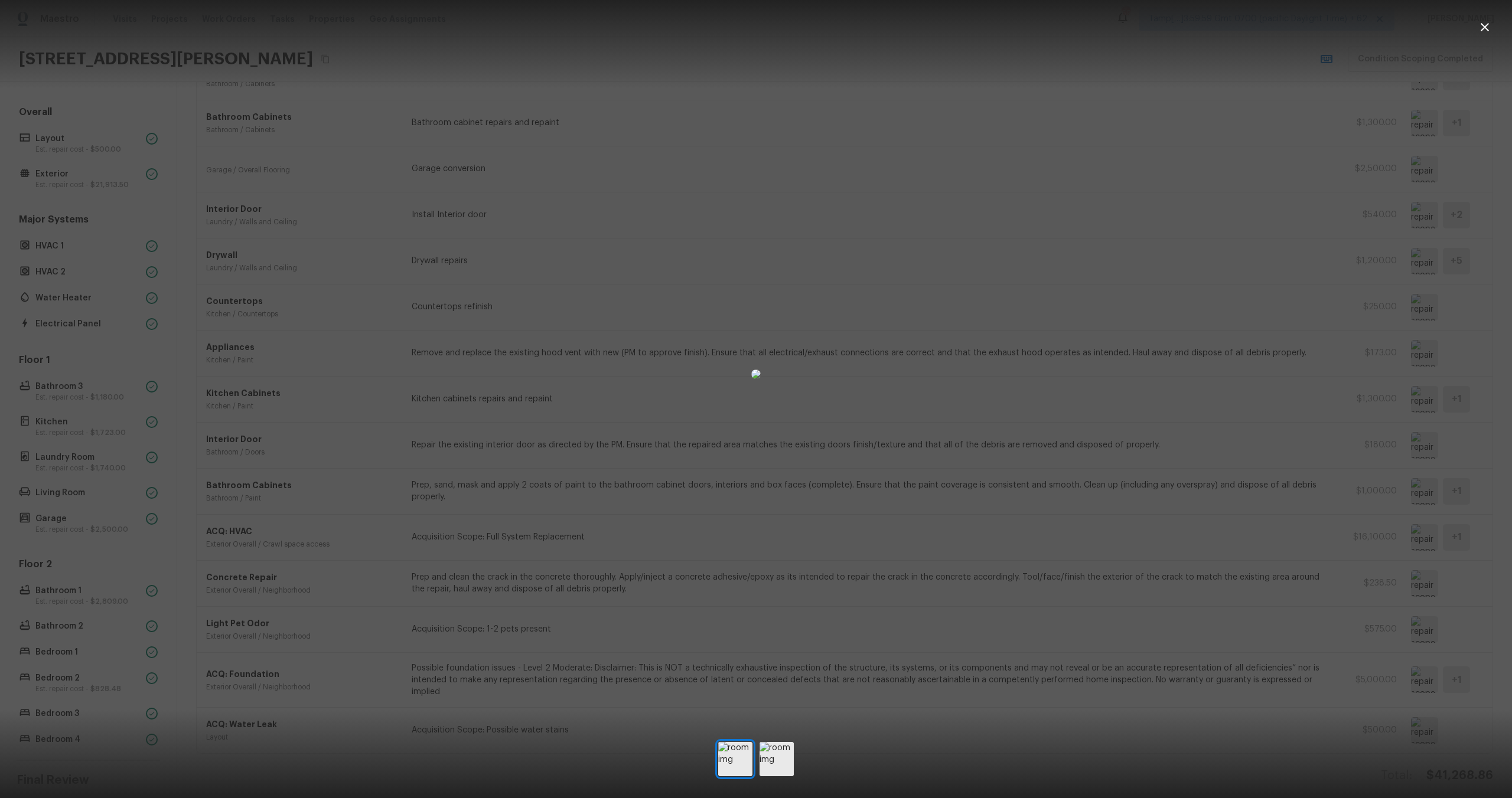
click at [752, 370] on img at bounding box center [756, 375] width 10 height 10
click at [752, 379] on img at bounding box center [756, 375] width 10 height 10
click at [773, 766] on img at bounding box center [776, 759] width 34 height 34
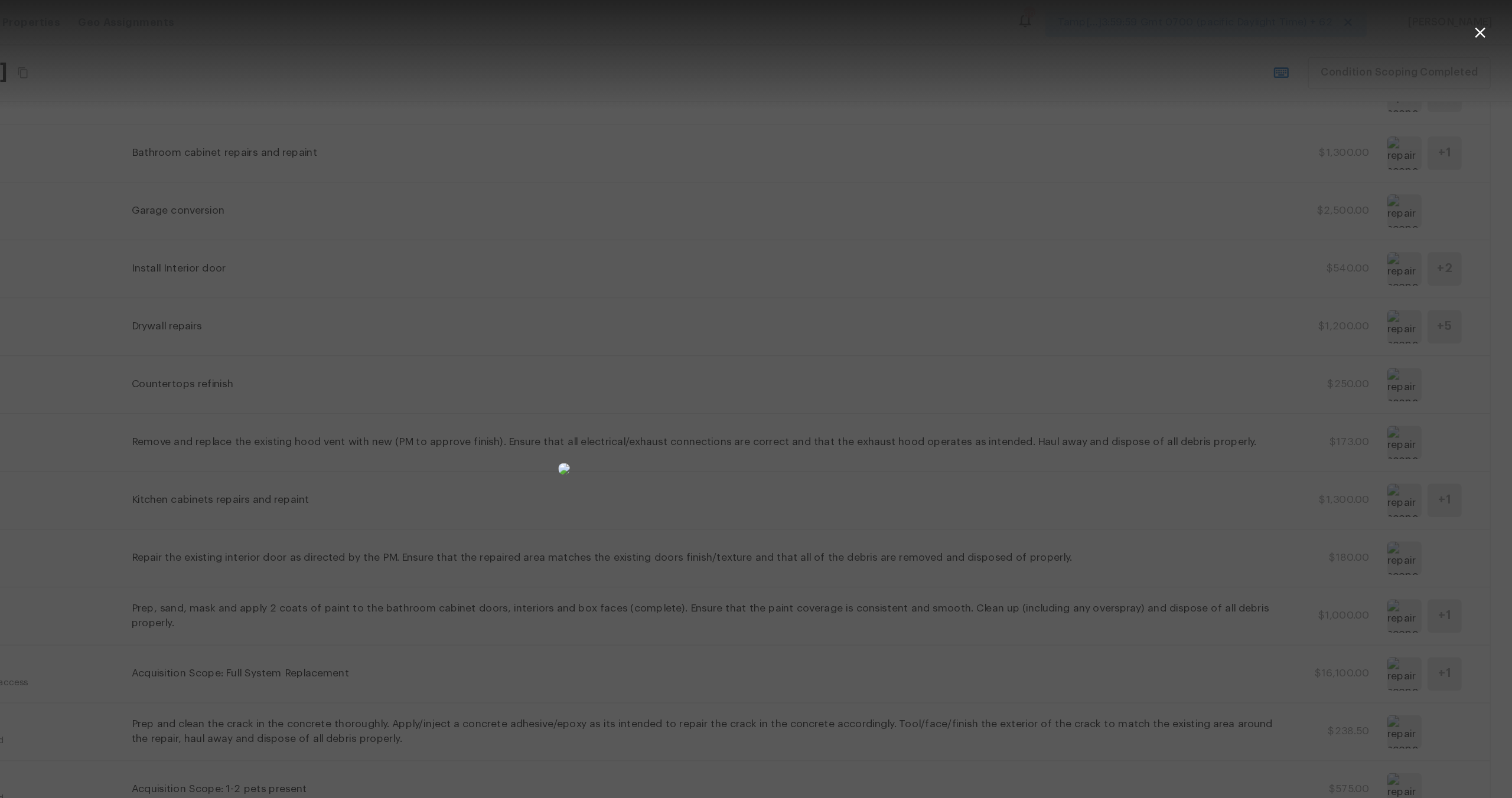
scroll to position [0, 0]
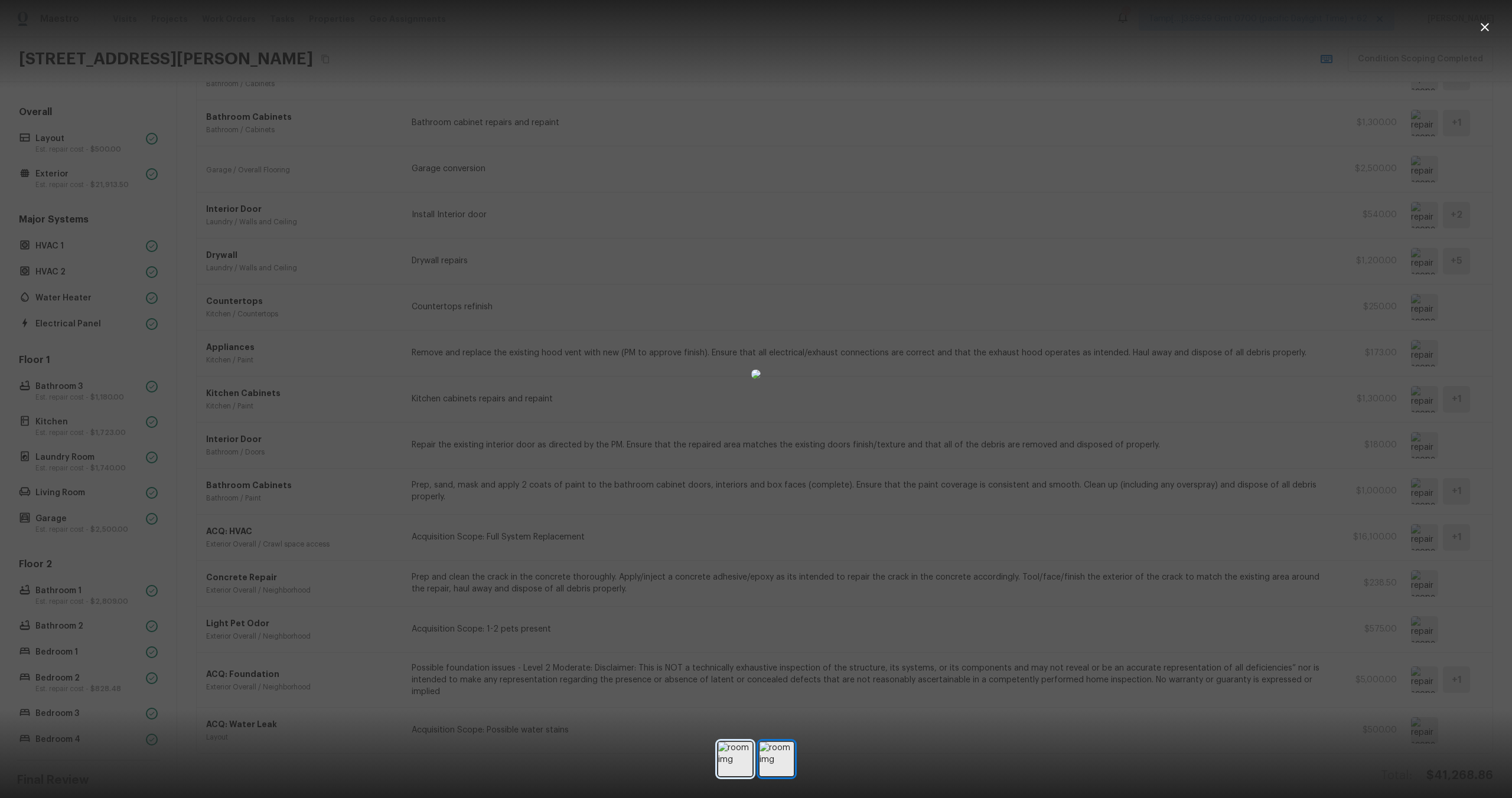
click at [744, 748] on img at bounding box center [735, 759] width 34 height 34
click at [98, 114] on div at bounding box center [756, 374] width 1512 height 711
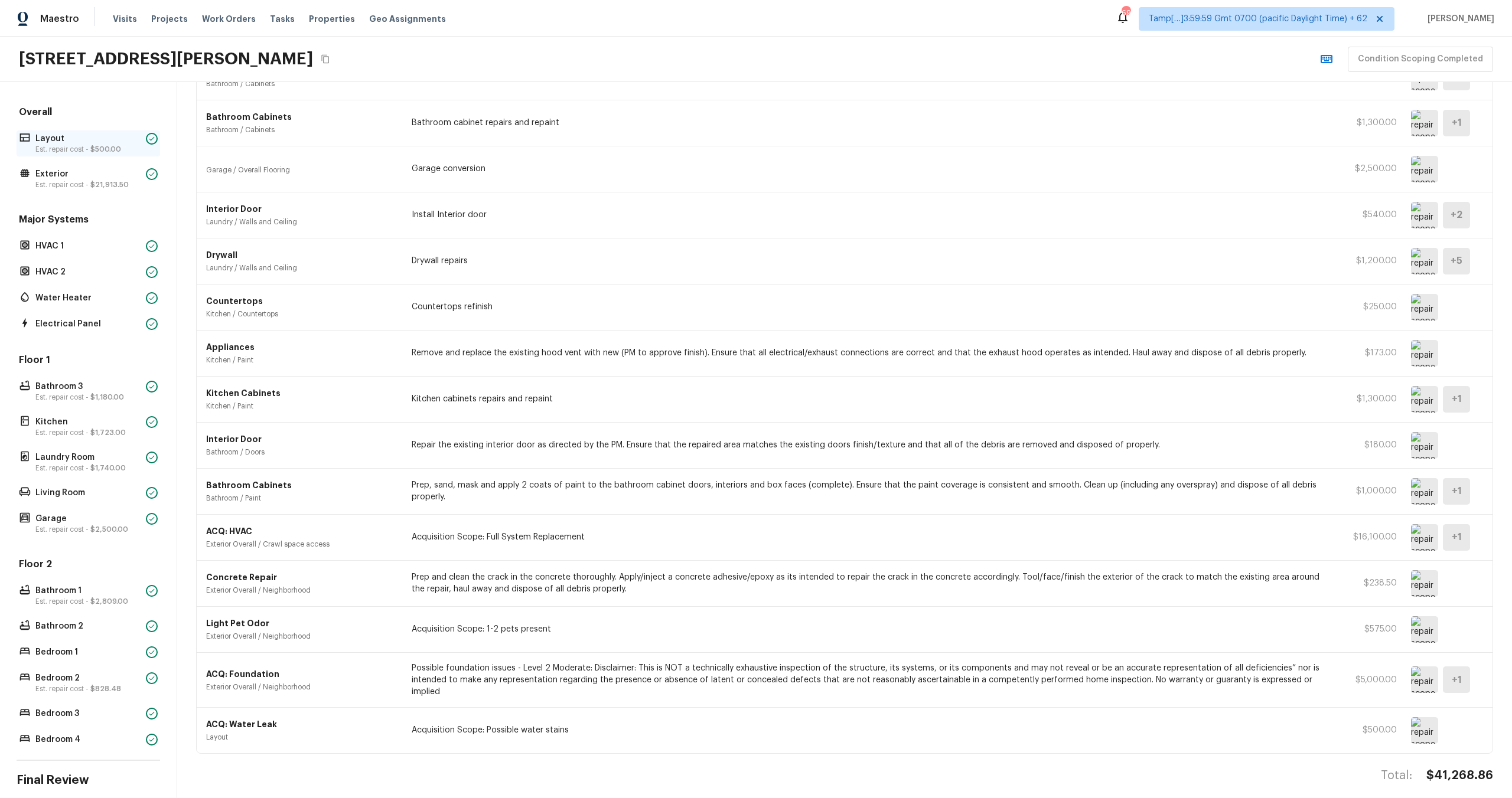
click at [66, 152] on p "Est. repair cost - $500.00" at bounding box center [88, 150] width 105 height 10
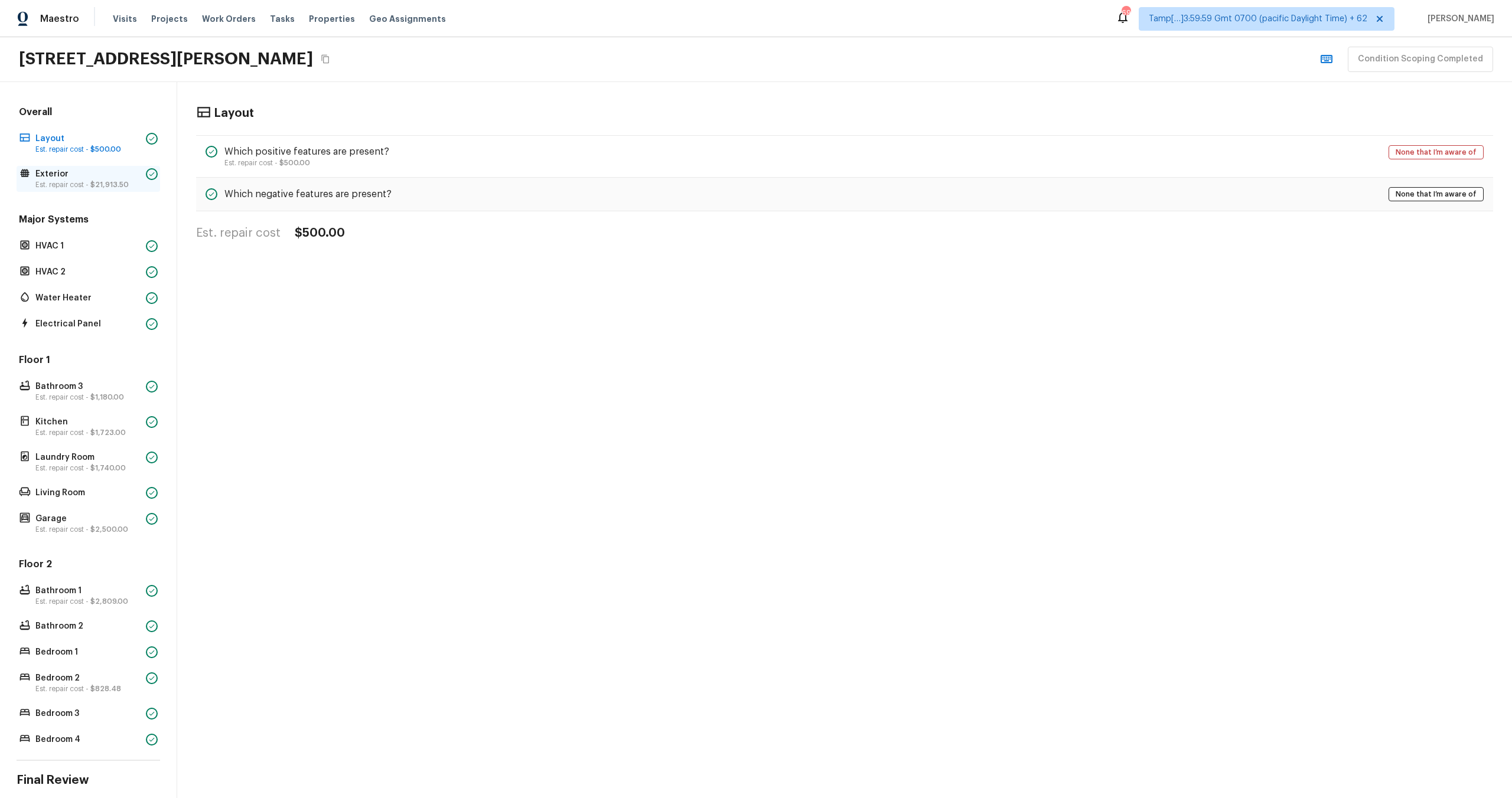
click at [66, 169] on p "Exterior" at bounding box center [88, 174] width 105 height 12
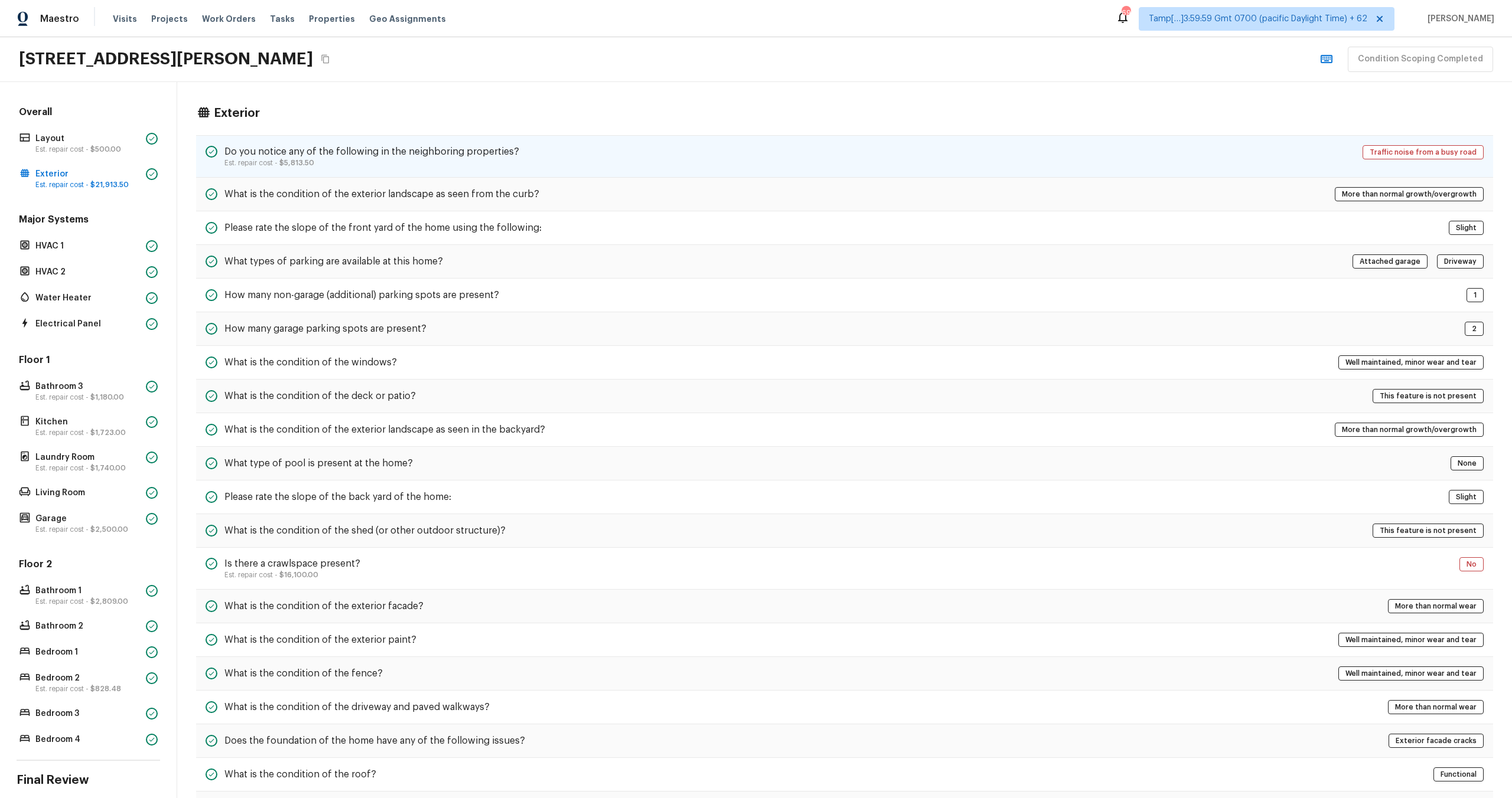
click at [329, 159] on p "Est. repair cost - $5,813.50" at bounding box center [372, 163] width 294 height 10
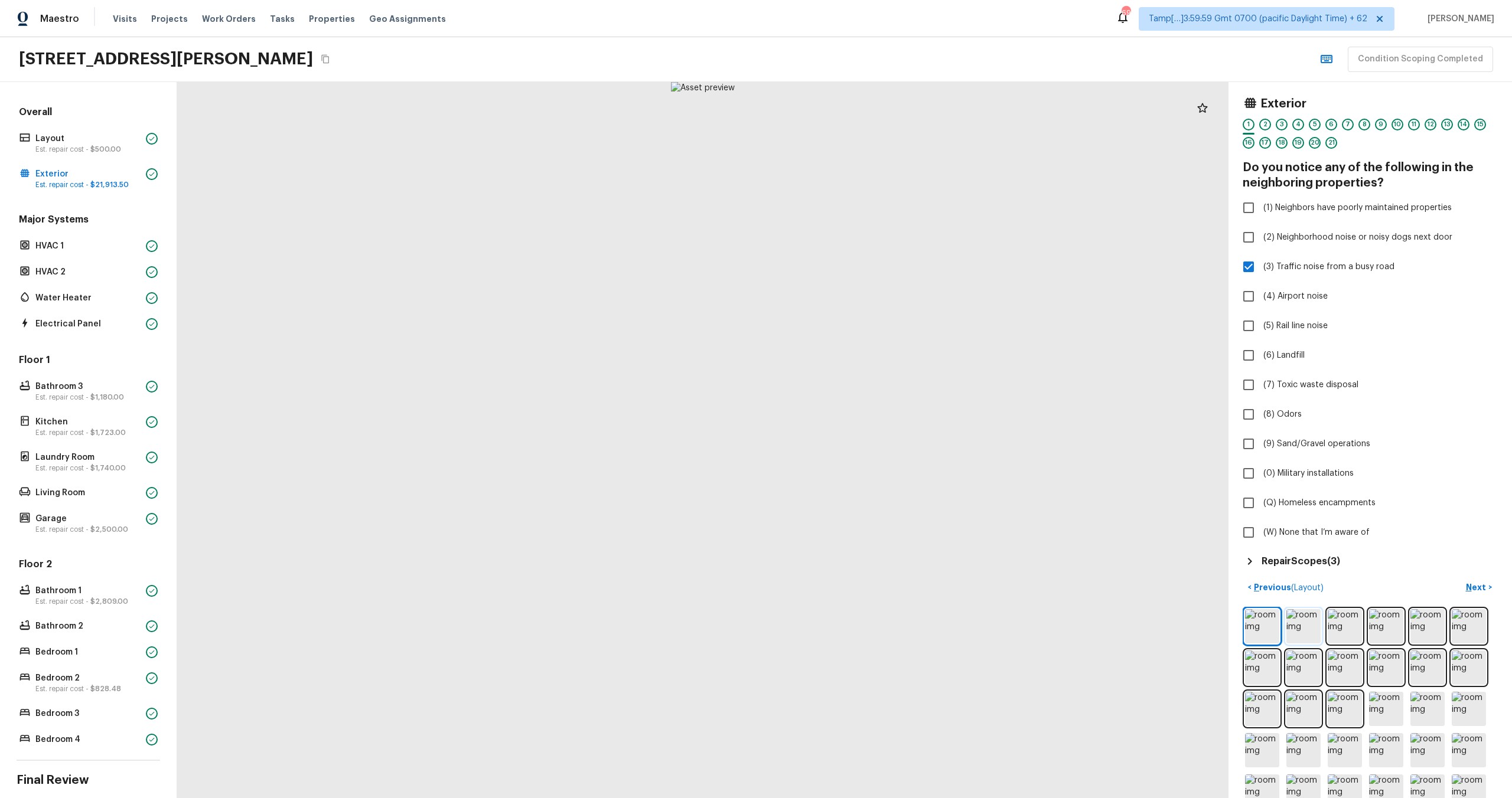
scroll to position [69, 0]
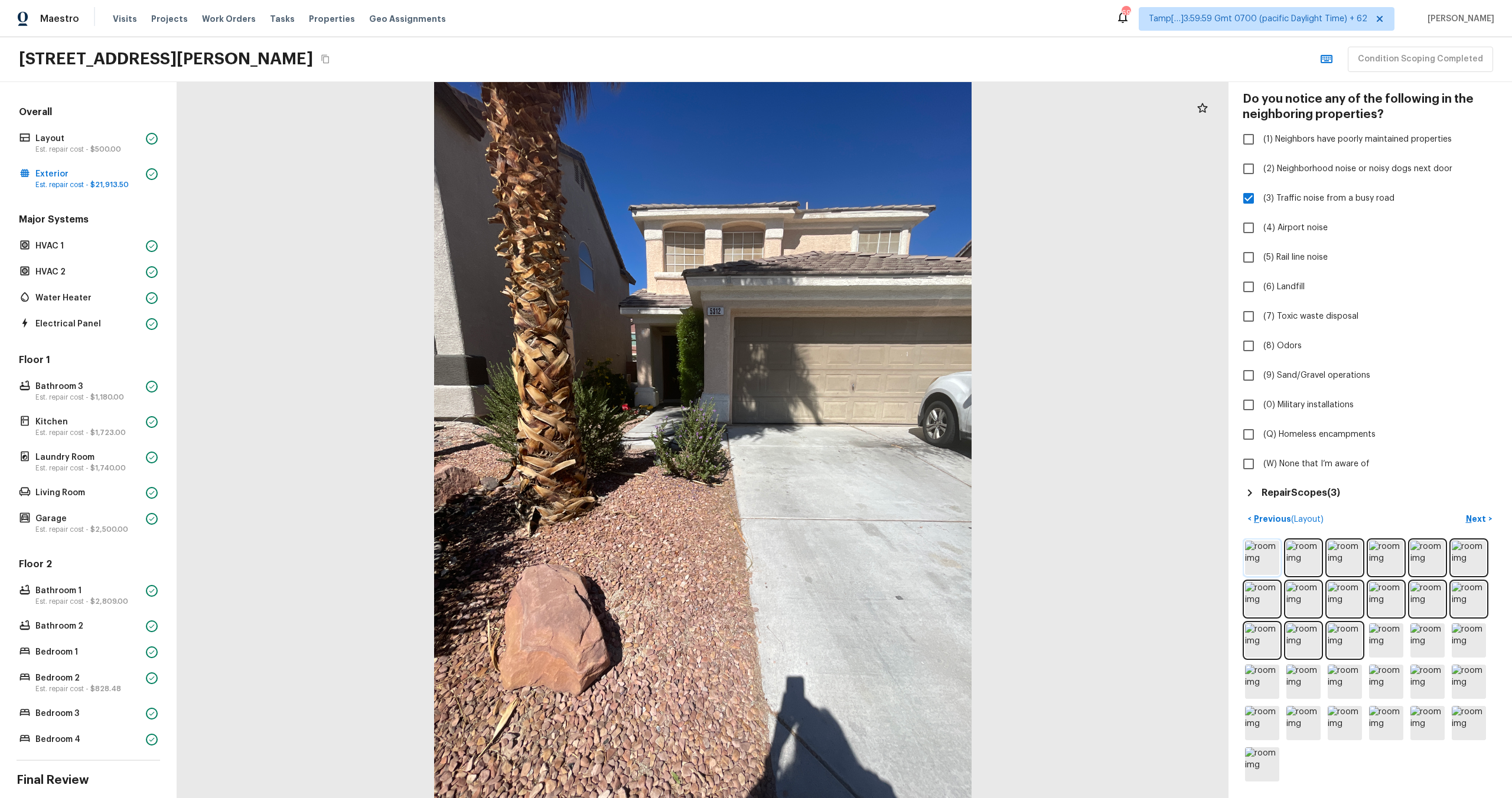
click at [1263, 561] on img at bounding box center [1261, 558] width 34 height 34
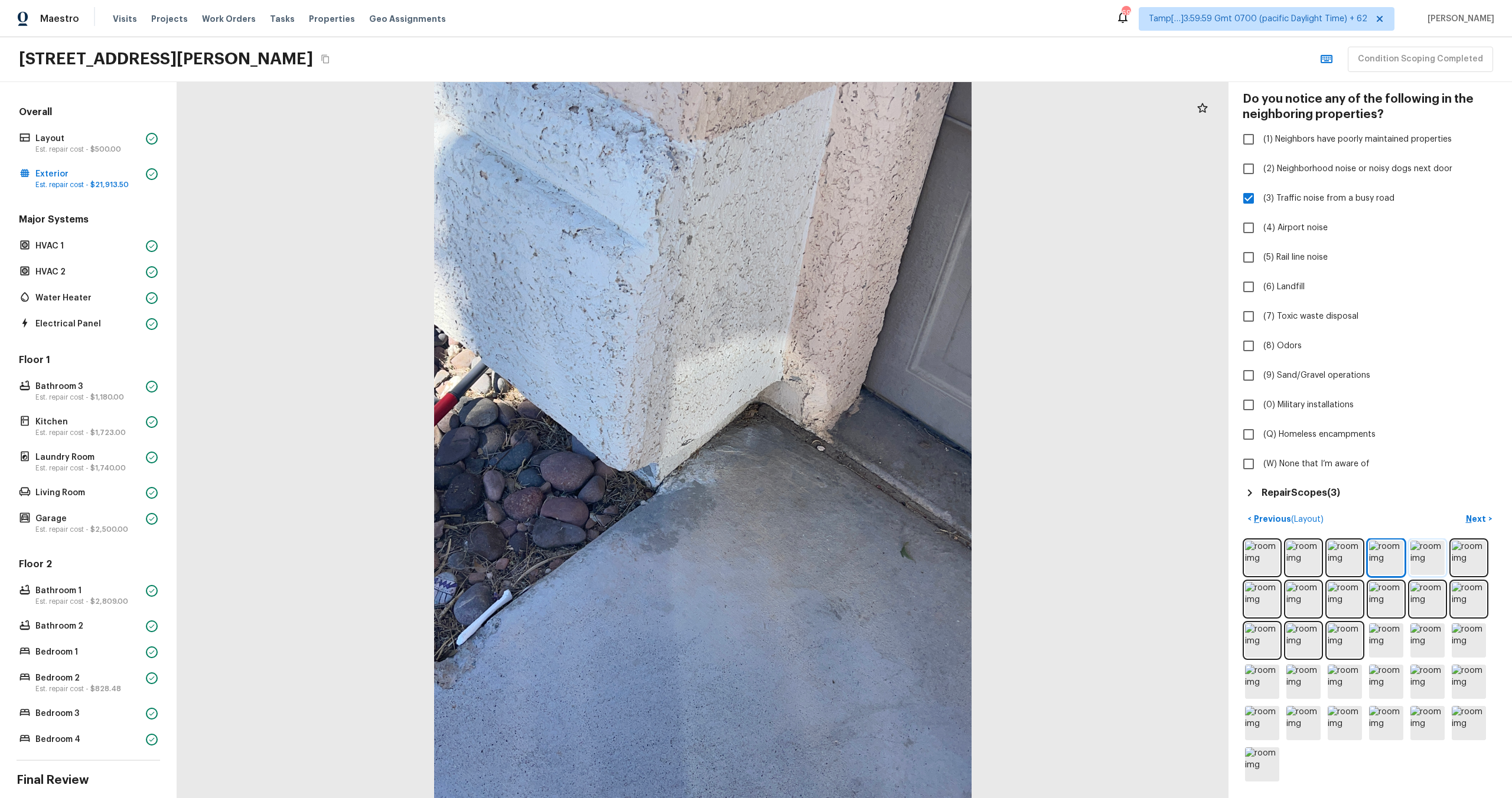
click at [1429, 559] on img at bounding box center [1428, 558] width 34 height 34
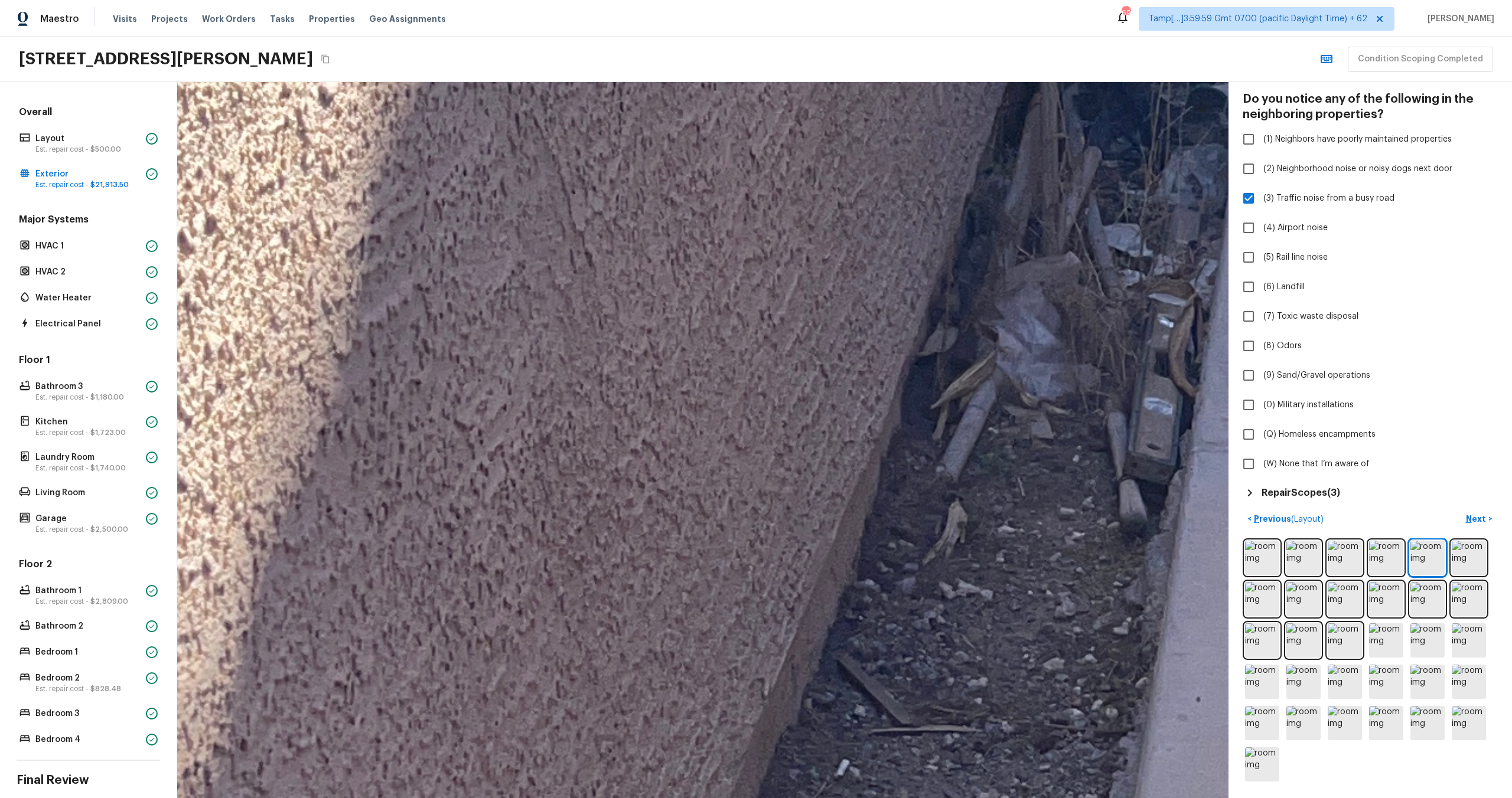
drag, startPoint x: 489, startPoint y: 470, endPoint x: 475, endPoint y: 240, distance: 230.4
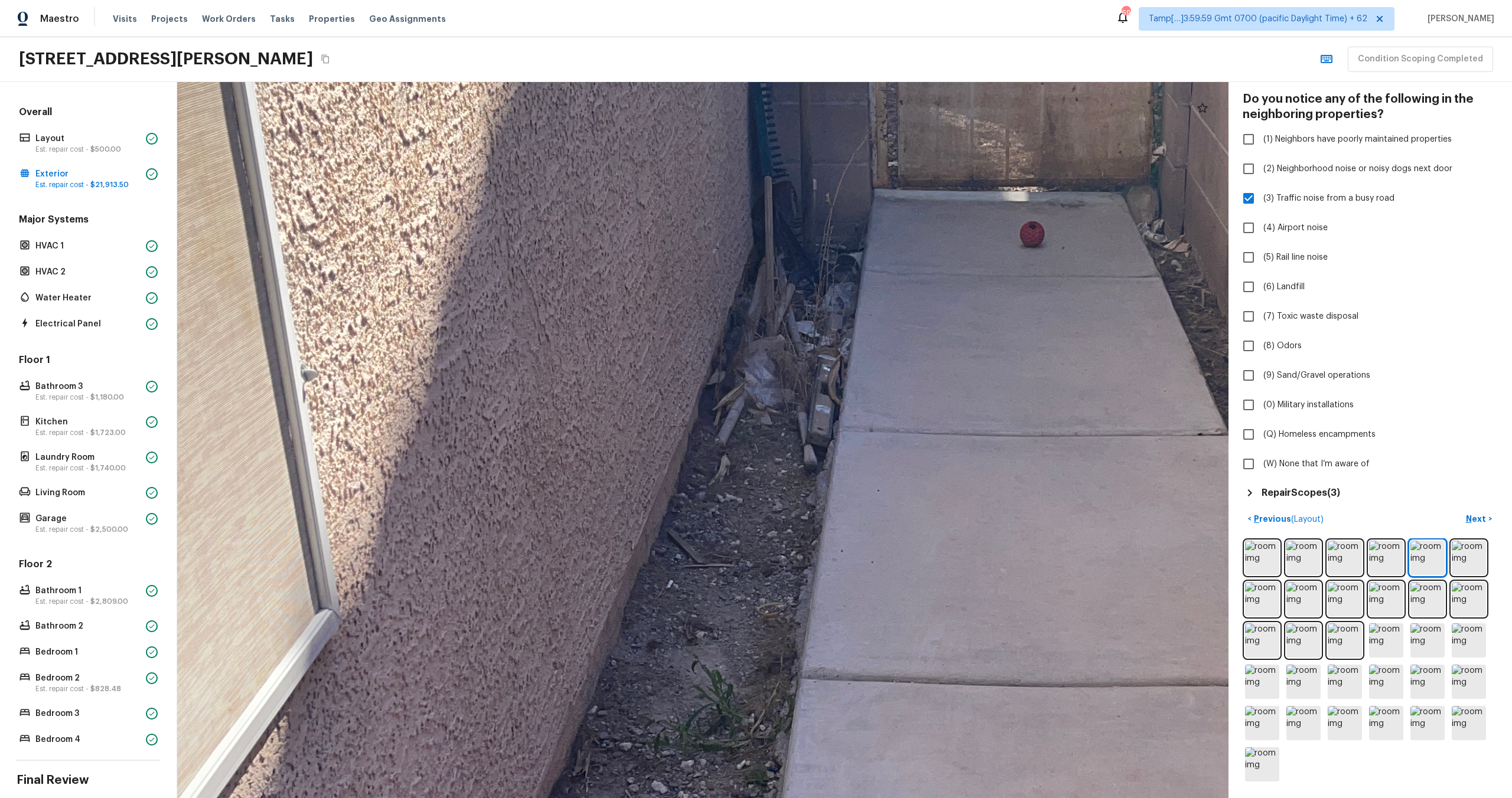
drag, startPoint x: 538, startPoint y: 278, endPoint x: 551, endPoint y: 396, distance: 118.7
click at [551, 395] on div at bounding box center [988, 638] width 3404 height 2319
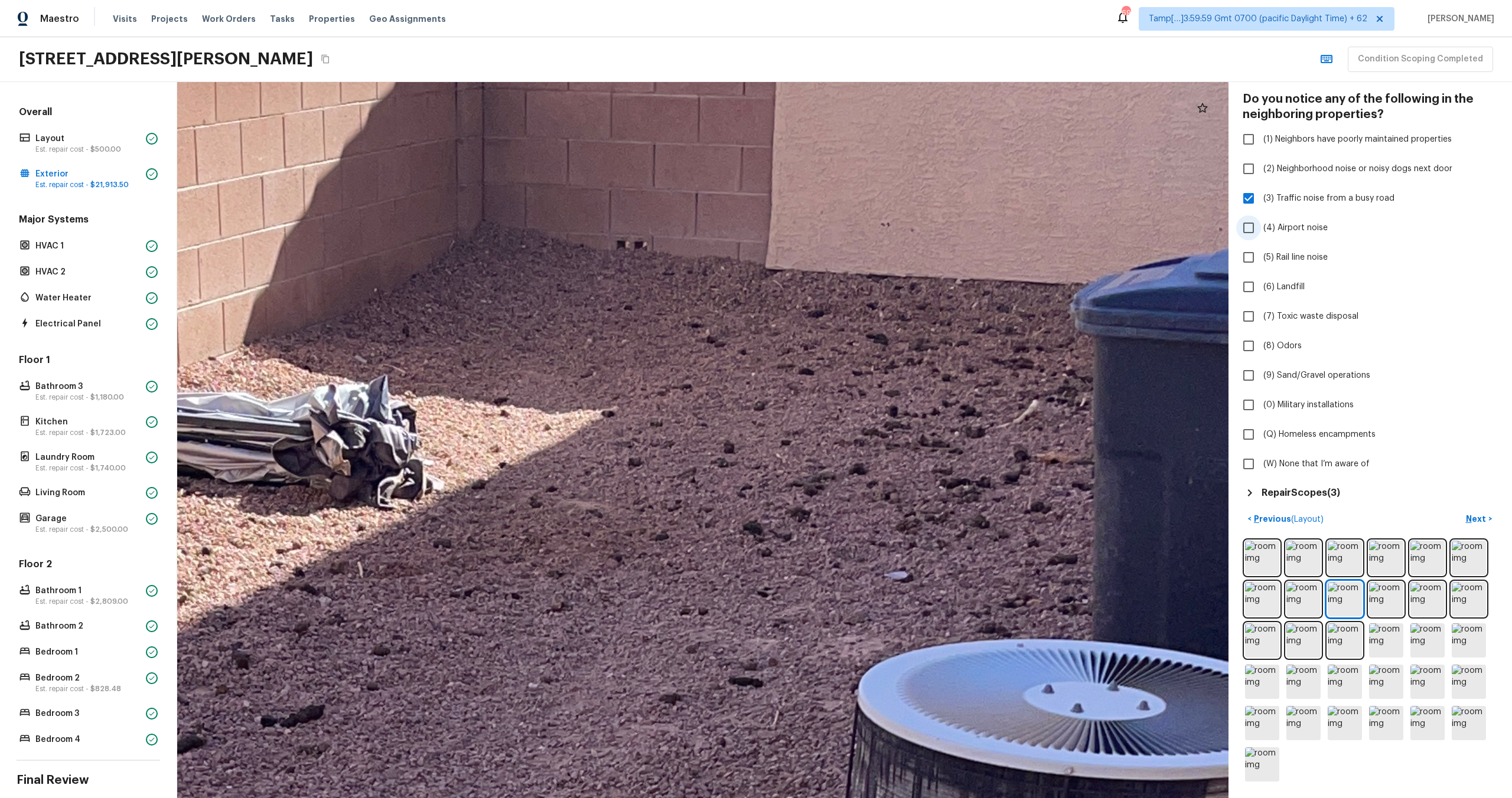
drag, startPoint x: 872, startPoint y: 189, endPoint x: 1242, endPoint y: 239, distance: 373.4
click at [1242, 239] on div "Exterior 1 2 3 4 5 6 7 8 9 10 11 12 13 14 15 16 17 18 19 20 21 Do you notice an…" at bounding box center [844, 440] width 1335 height 717
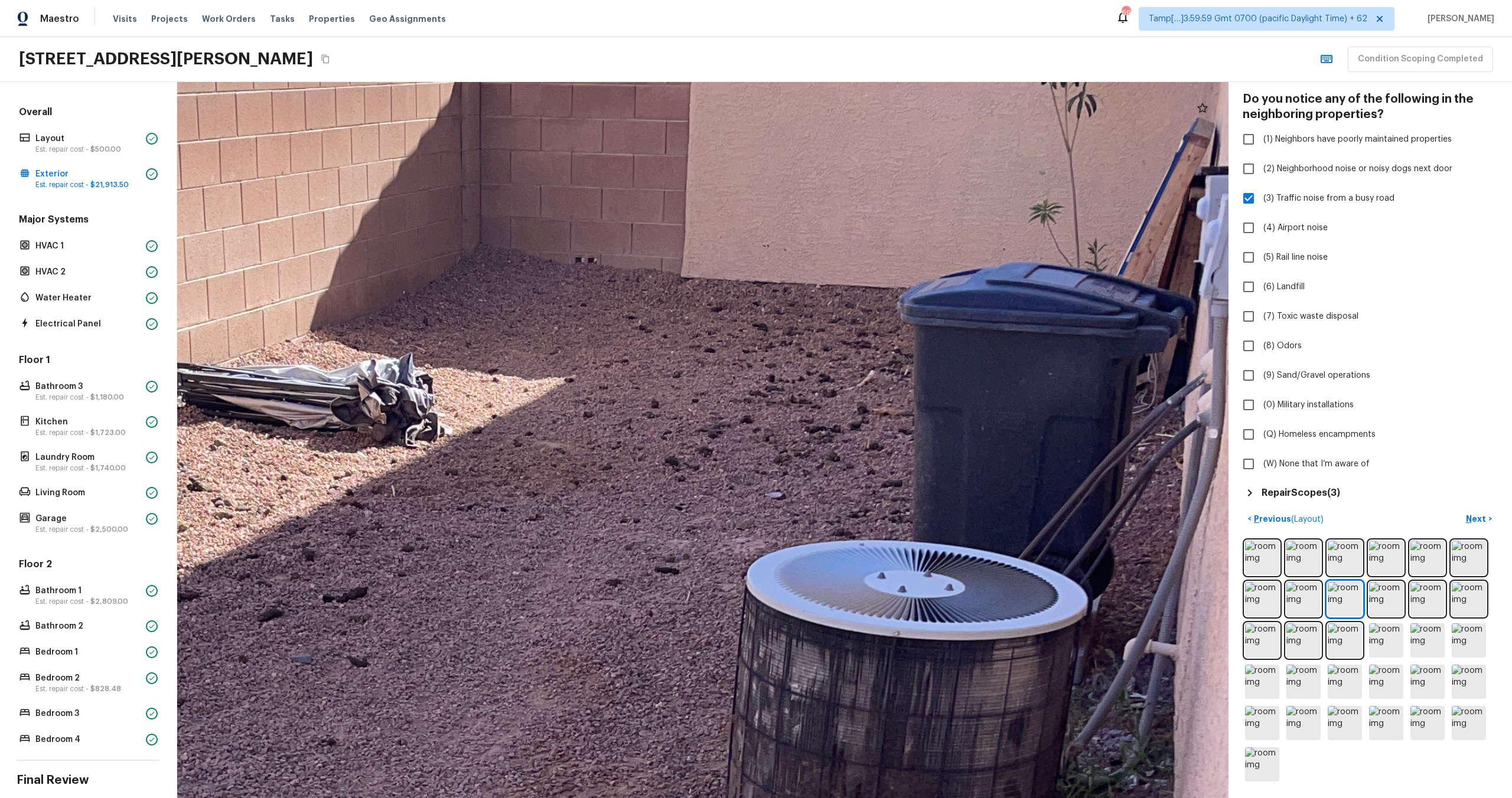
drag, startPoint x: 846, startPoint y: 353, endPoint x: 622, endPoint y: 489, distance: 262.1
click at [622, 488] on div at bounding box center [526, 785] width 3755 height 2558
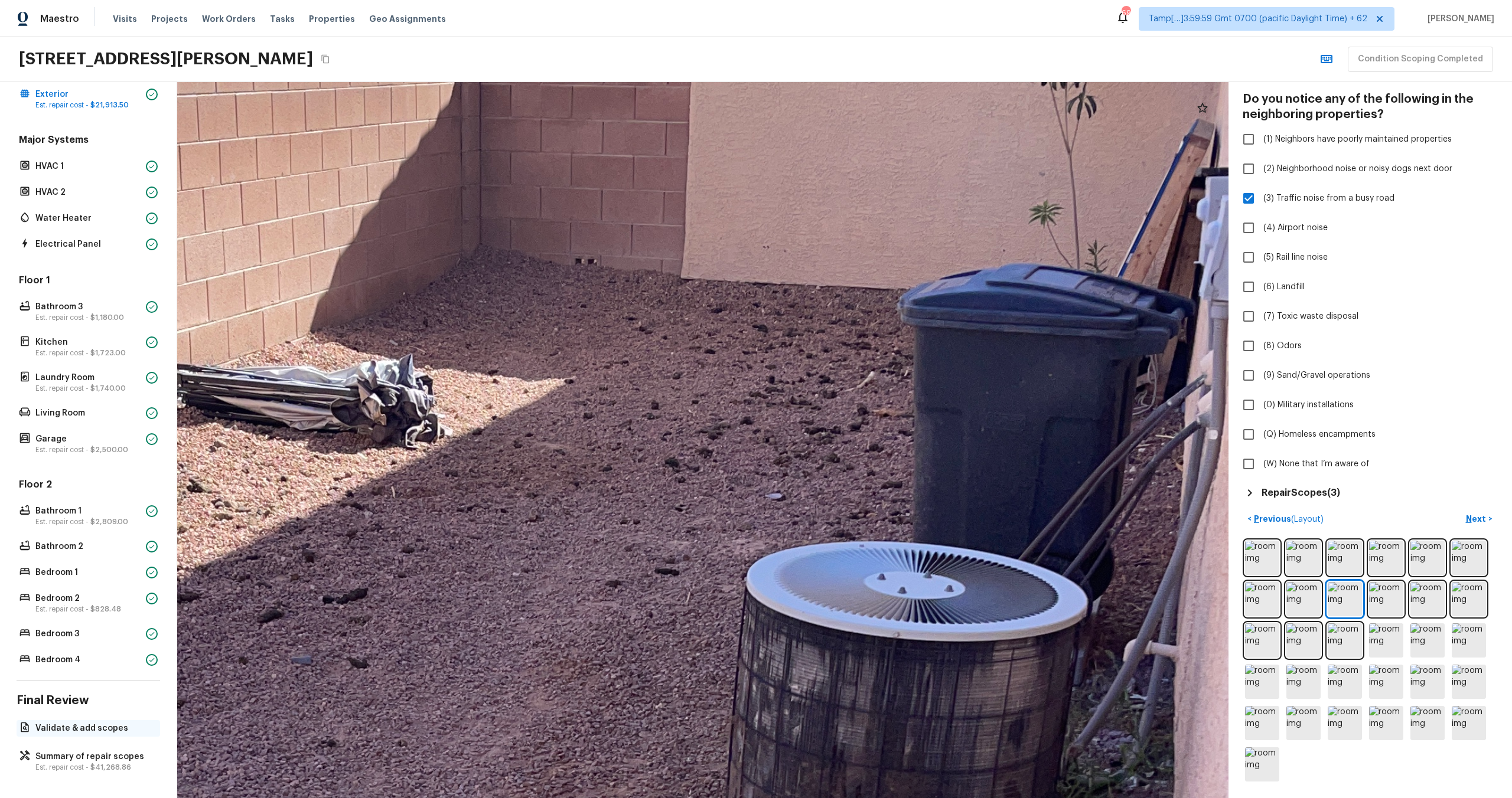
click at [94, 731] on p "Validate & add scopes" at bounding box center [94, 728] width 117 height 12
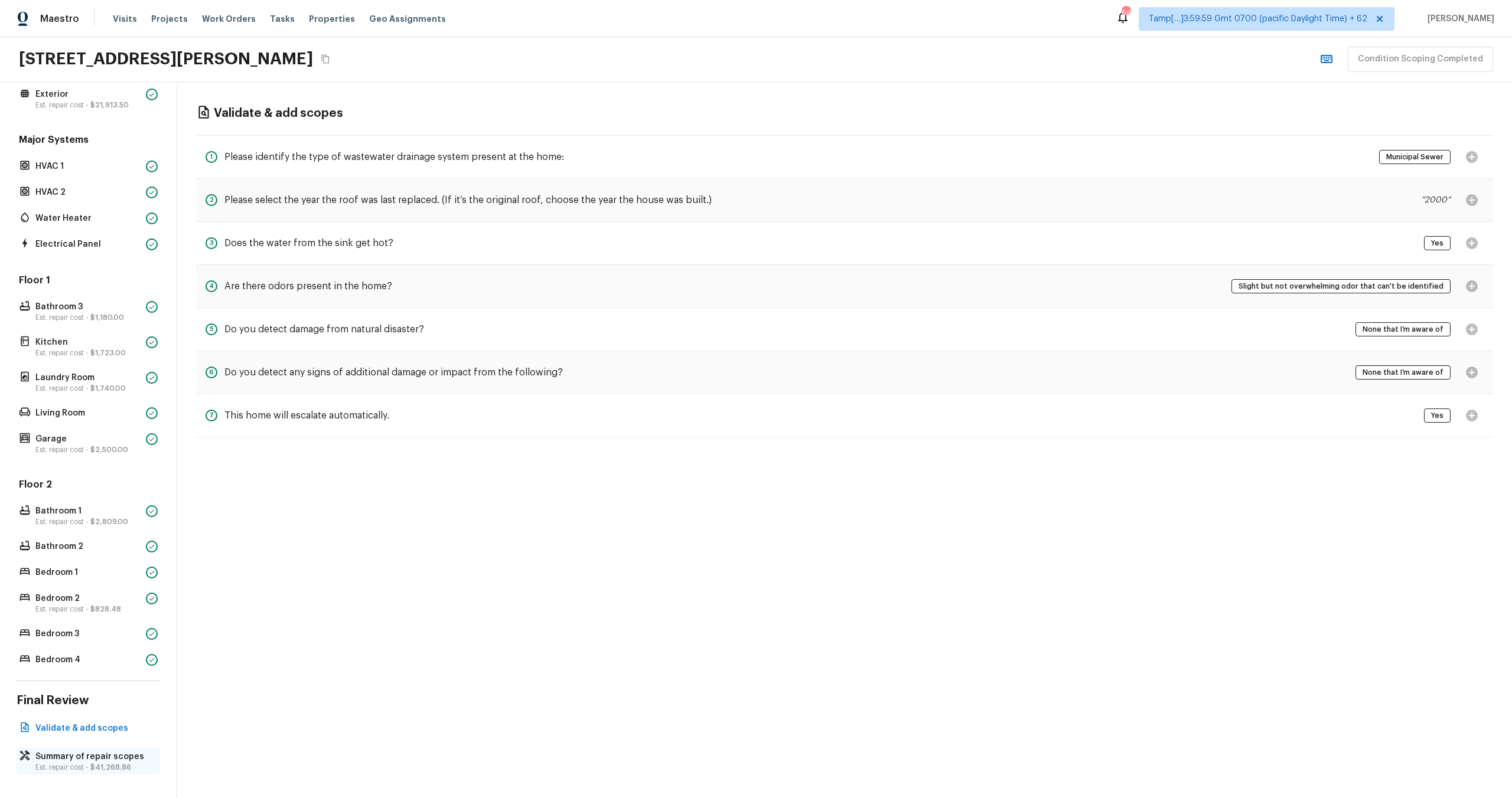
click at [70, 751] on p "Summary of repair scopes" at bounding box center [94, 757] width 117 height 12
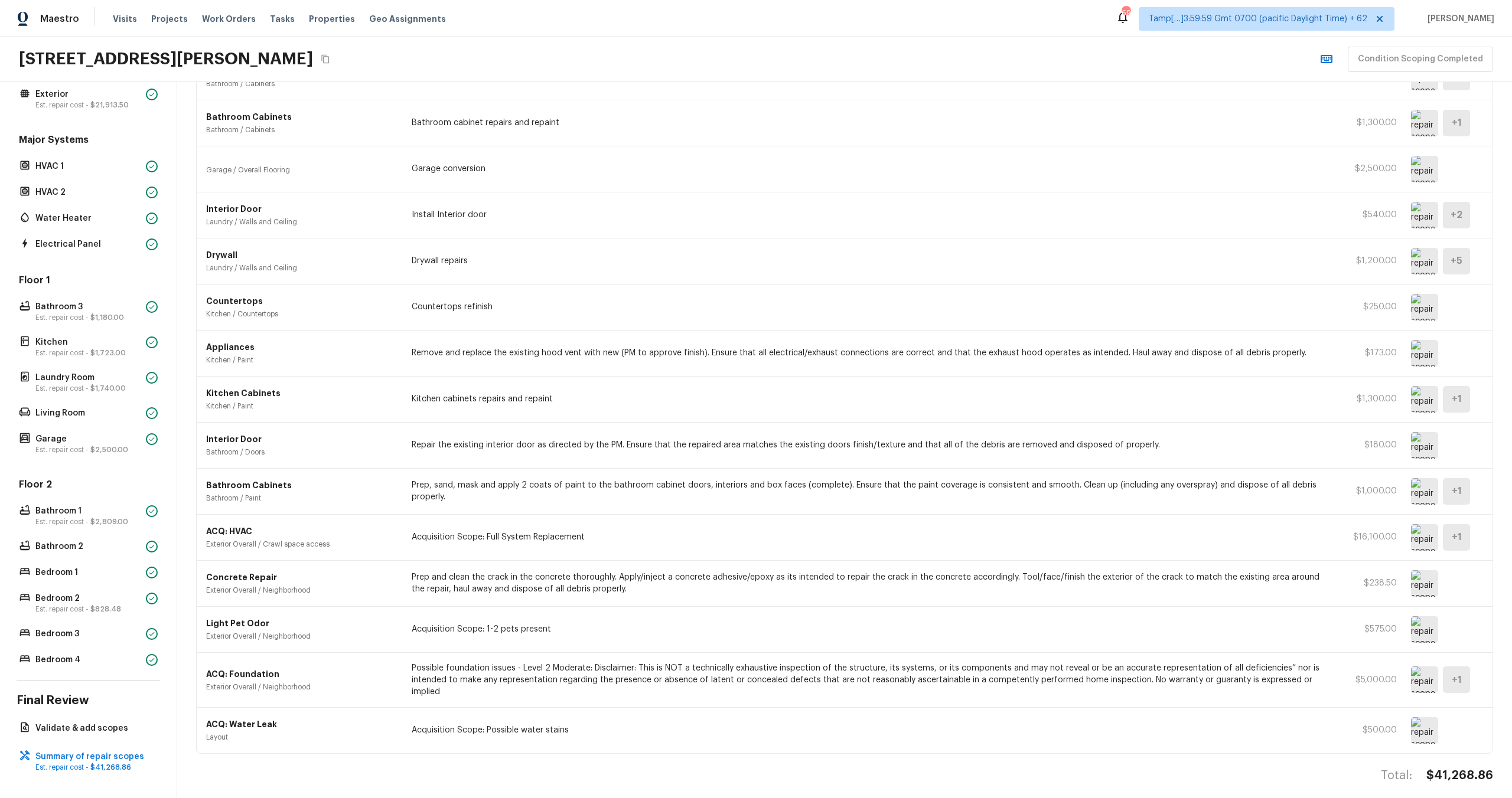
scroll to position [0, 0]
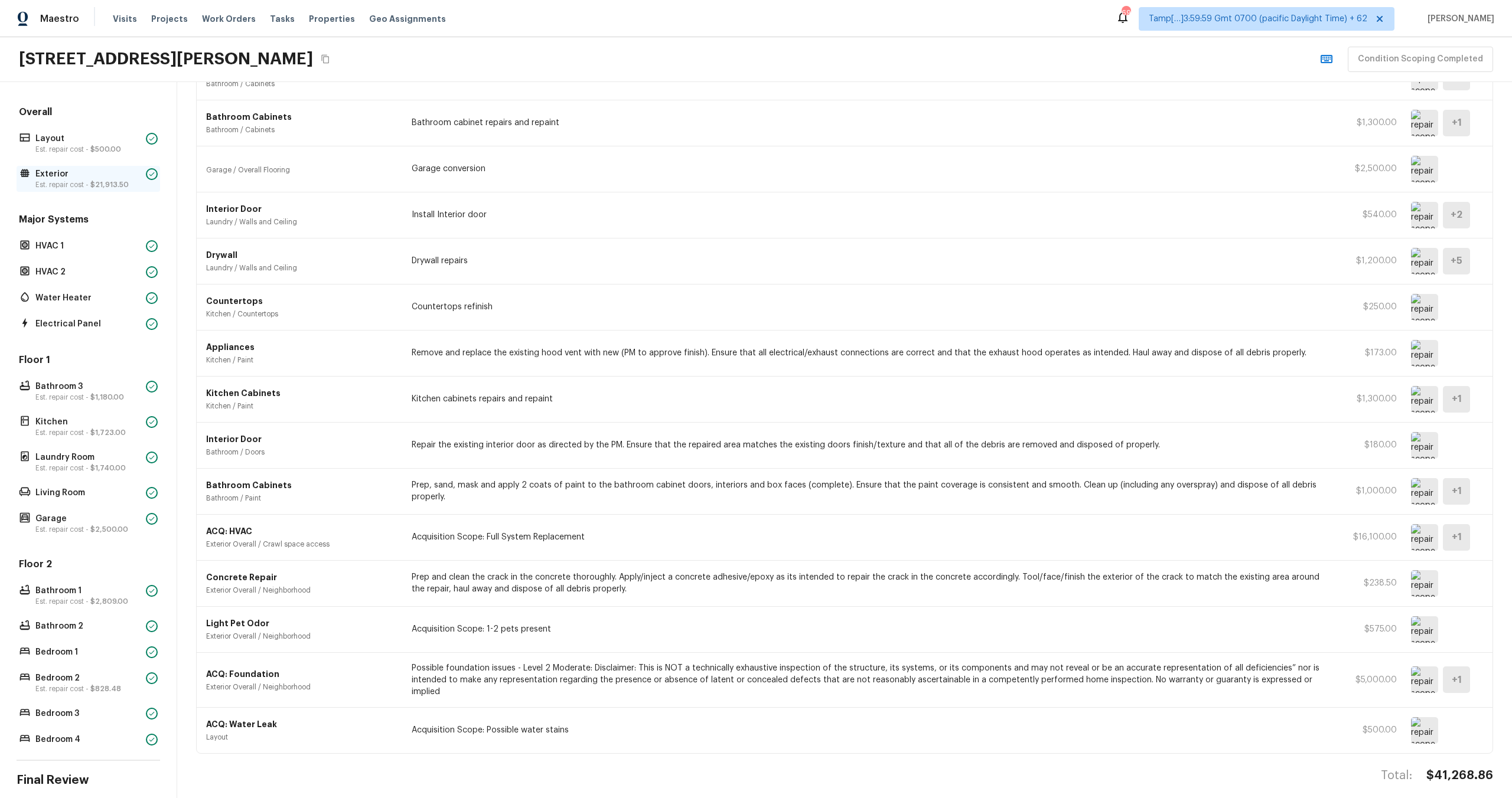
click at [48, 172] on p "Exterior" at bounding box center [88, 174] width 105 height 12
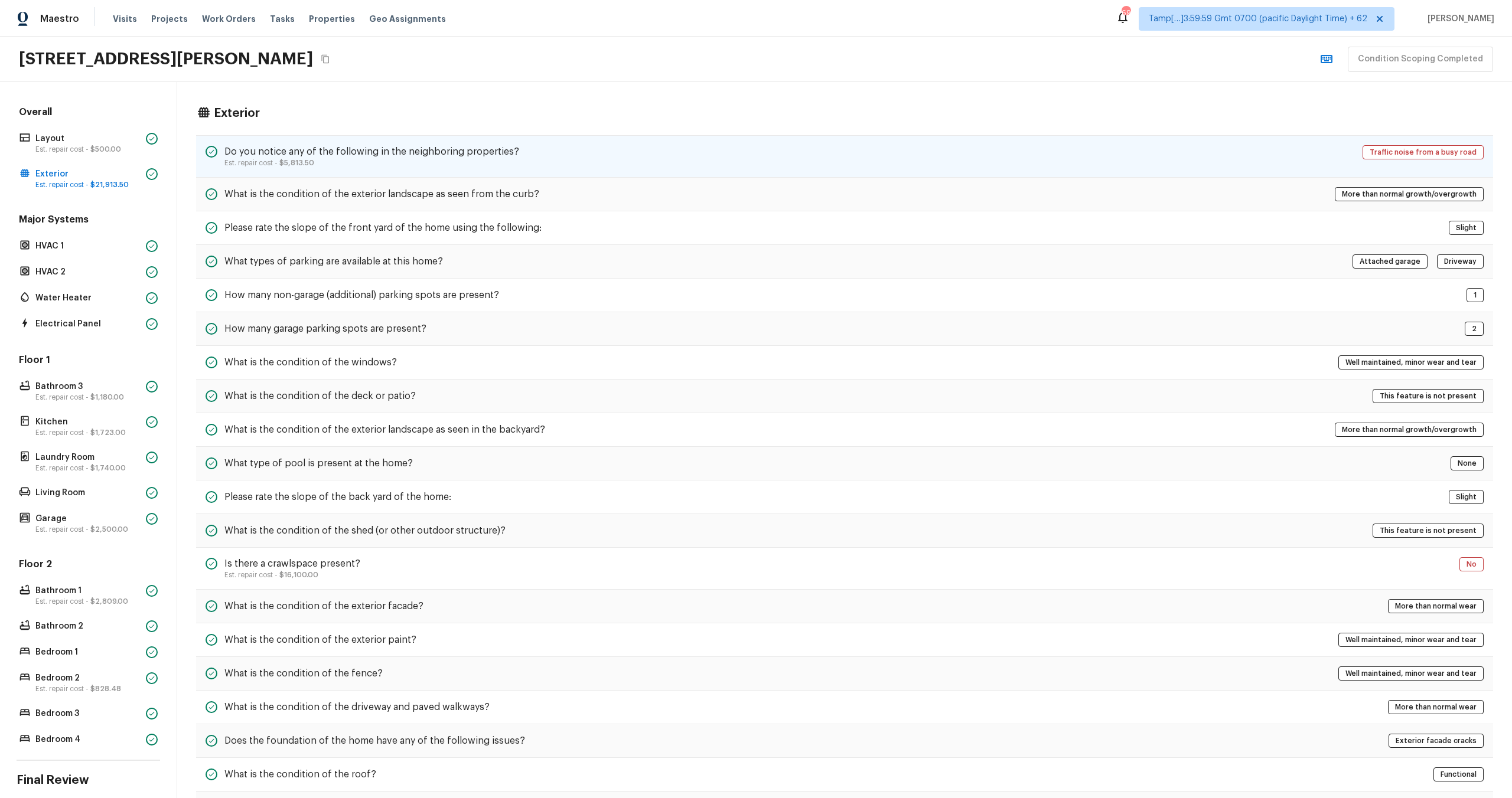
click at [425, 165] on p "Est. repair cost - $5,813.50" at bounding box center [372, 163] width 294 height 10
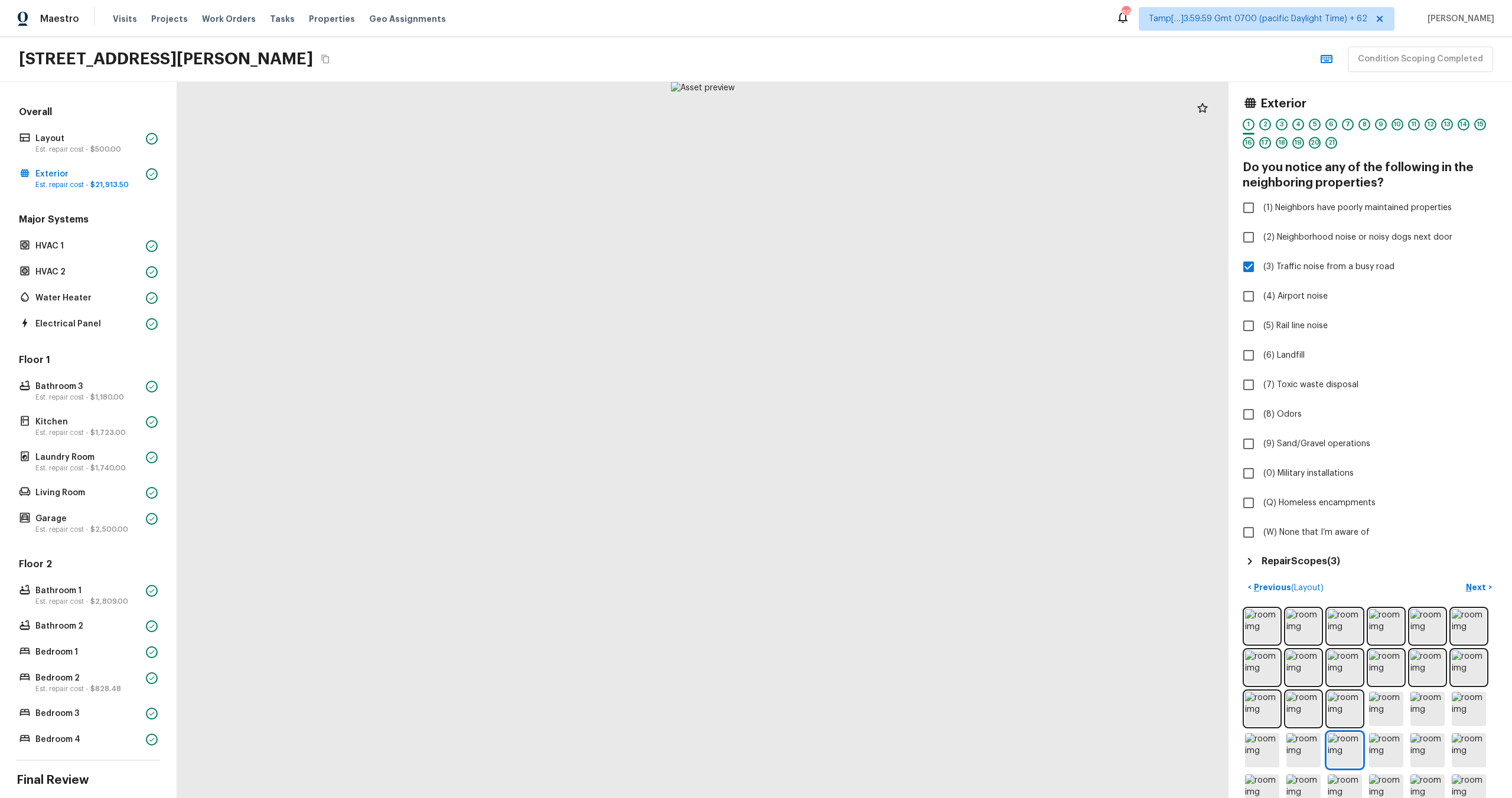
click at [1085, 638] on div at bounding box center [703, 440] width 1052 height 717
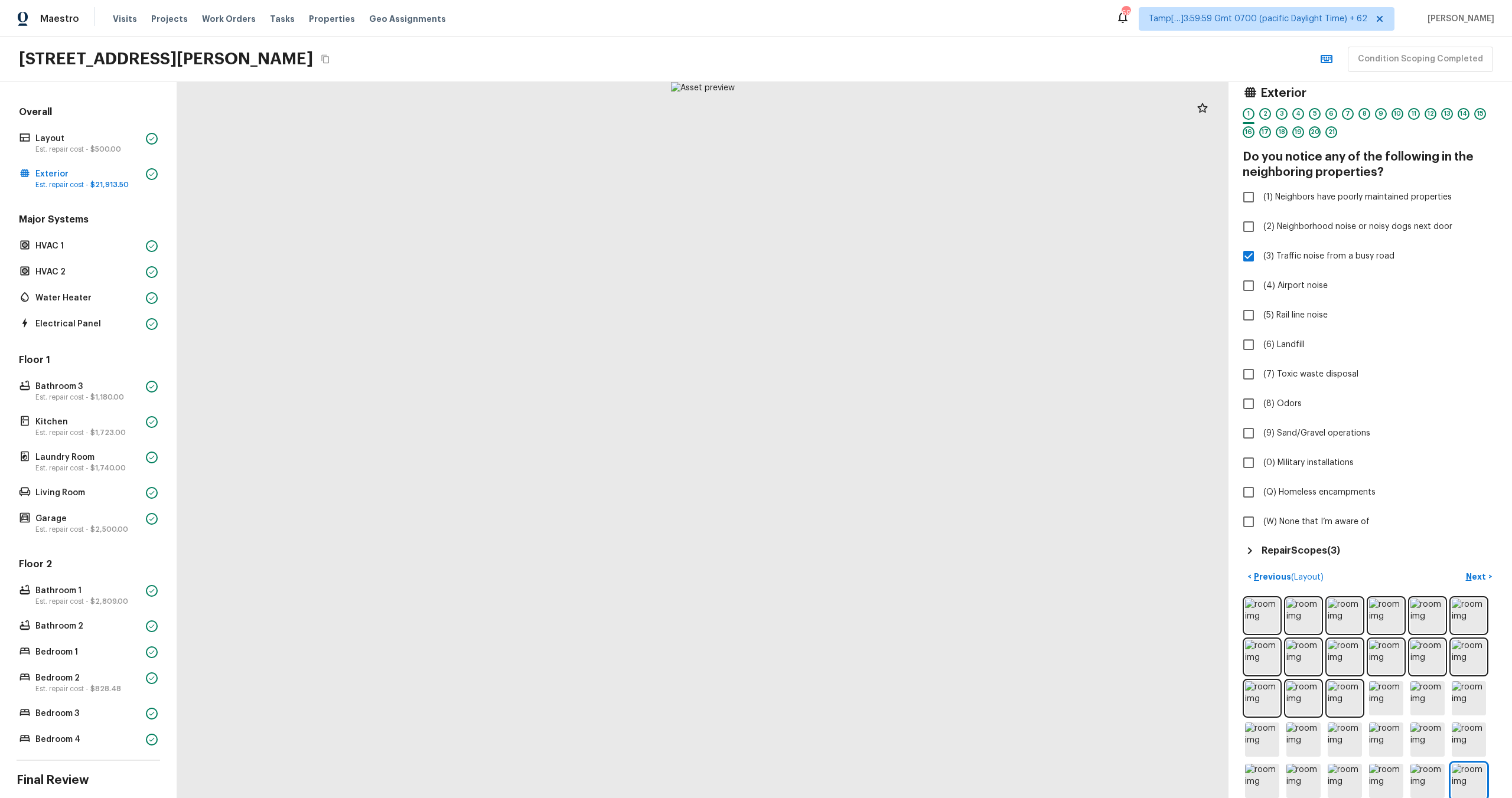
scroll to position [52, 0]
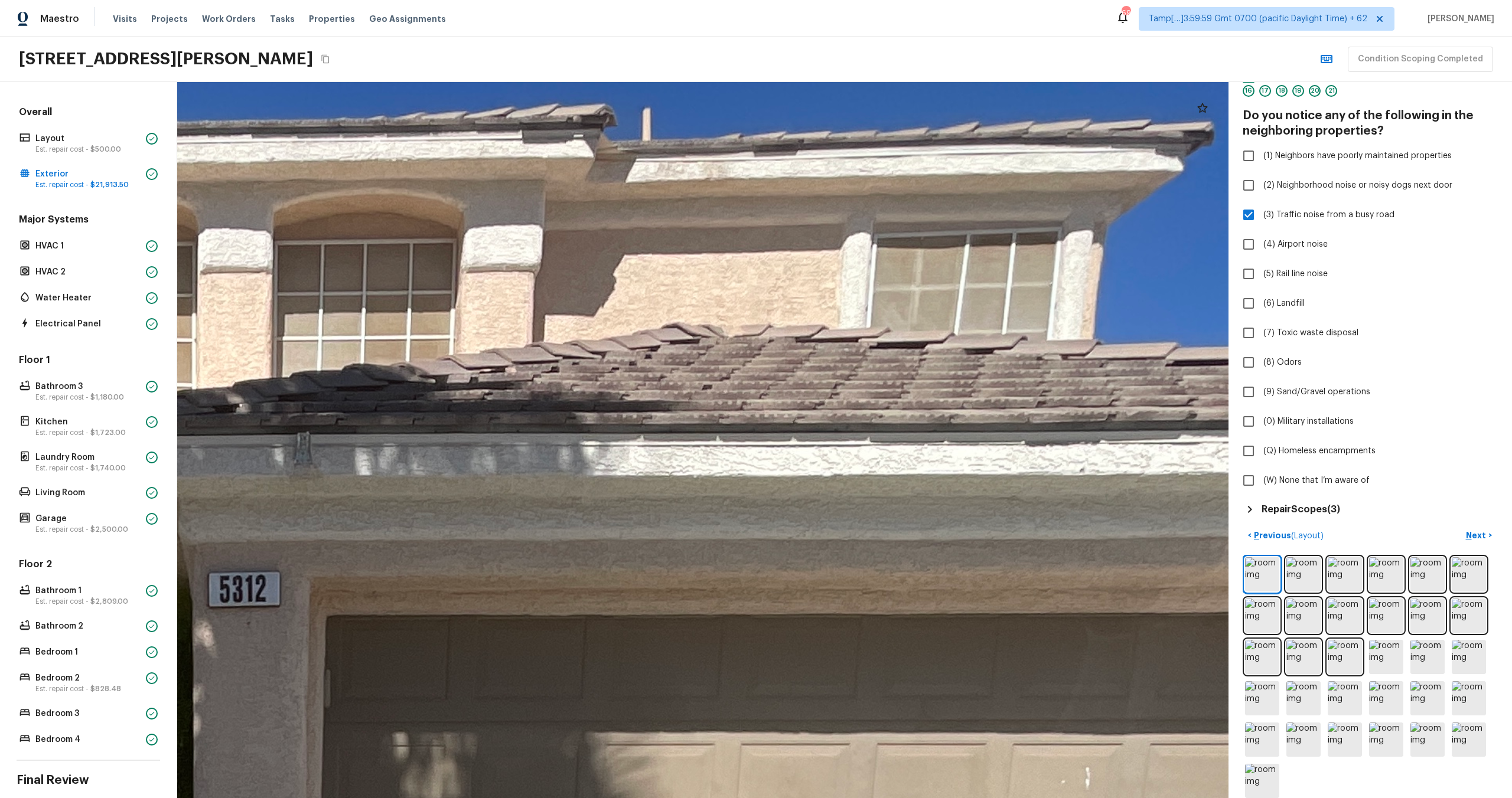
drag, startPoint x: 843, startPoint y: 165, endPoint x: 890, endPoint y: 371, distance: 211.3
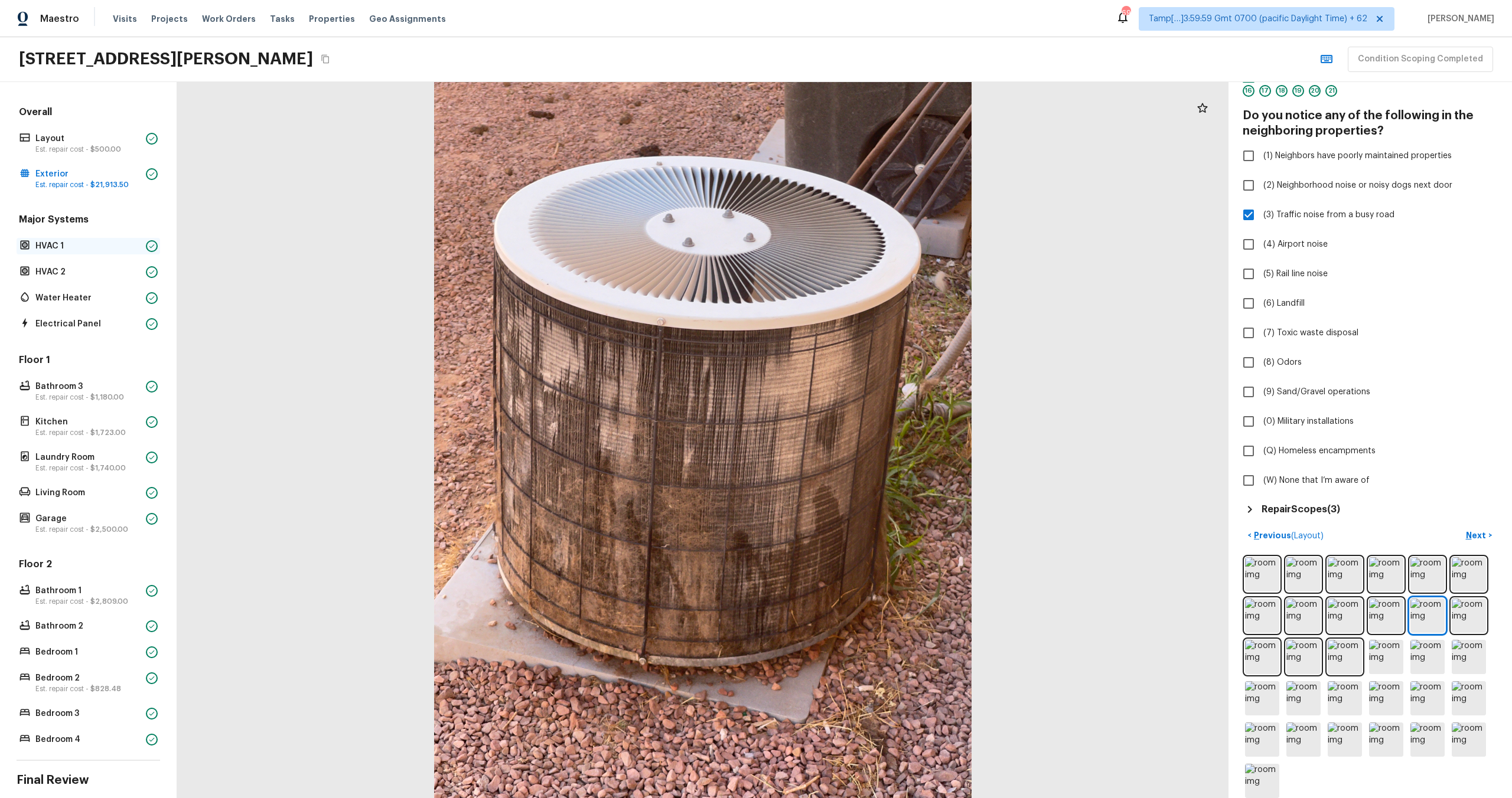
click at [97, 253] on div "HVAC 1" at bounding box center [88, 245] width 143 height 17
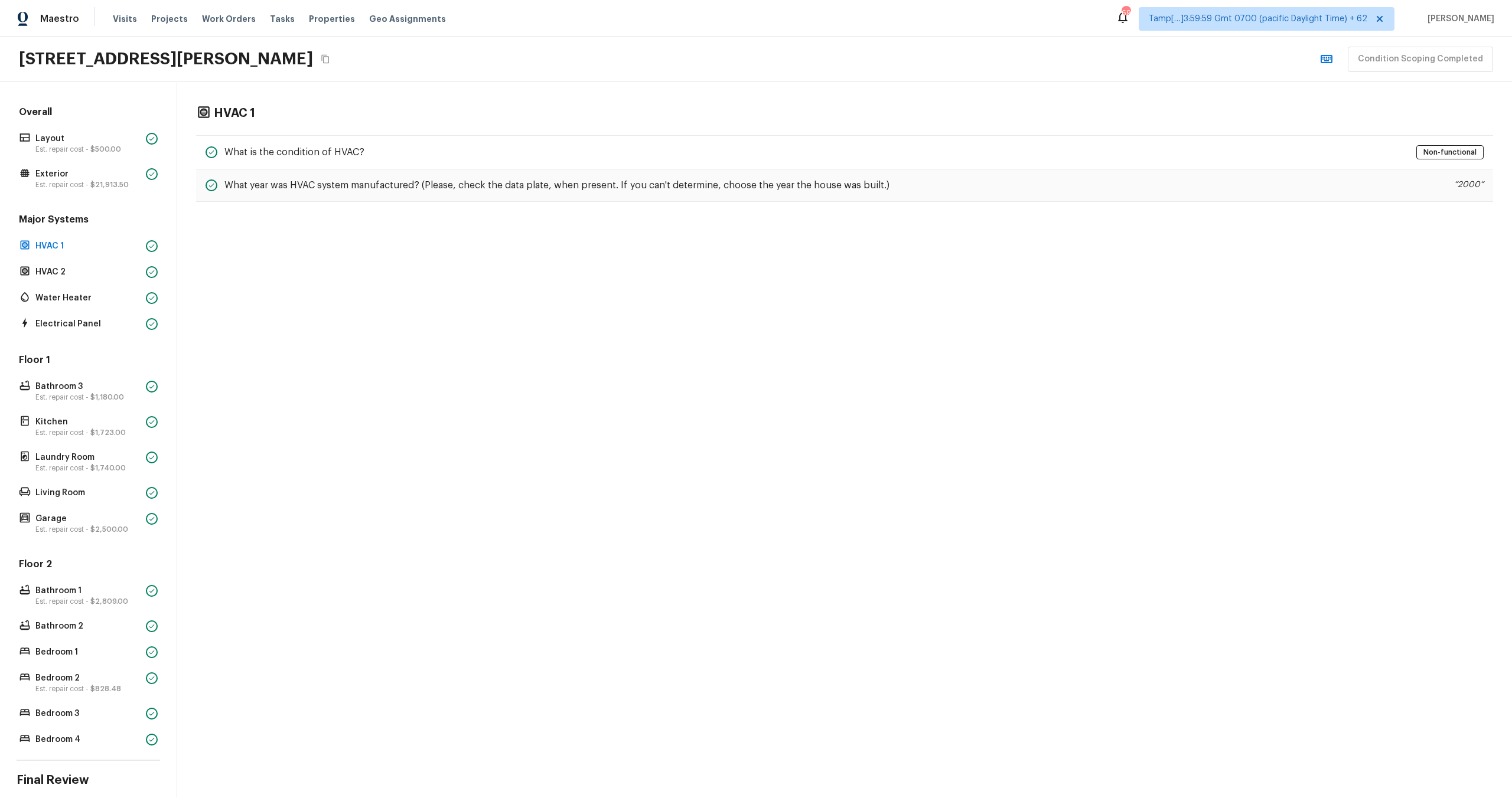
click at [97, 254] on div "Major Systems HVAC 1 HVAC 2 Water Heater Electrical Panel" at bounding box center [88, 272] width 143 height 119
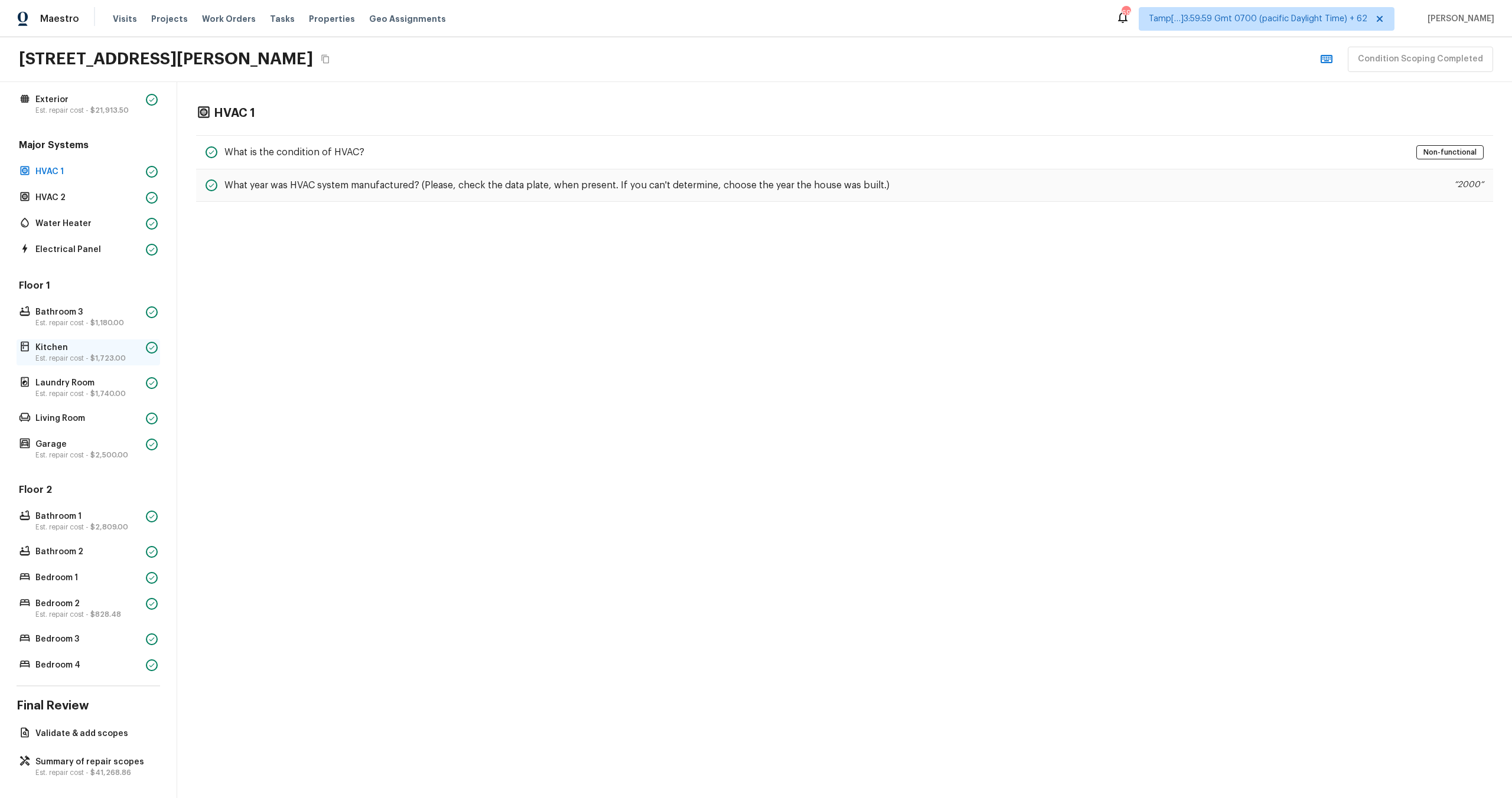
scroll to position [80, 0]
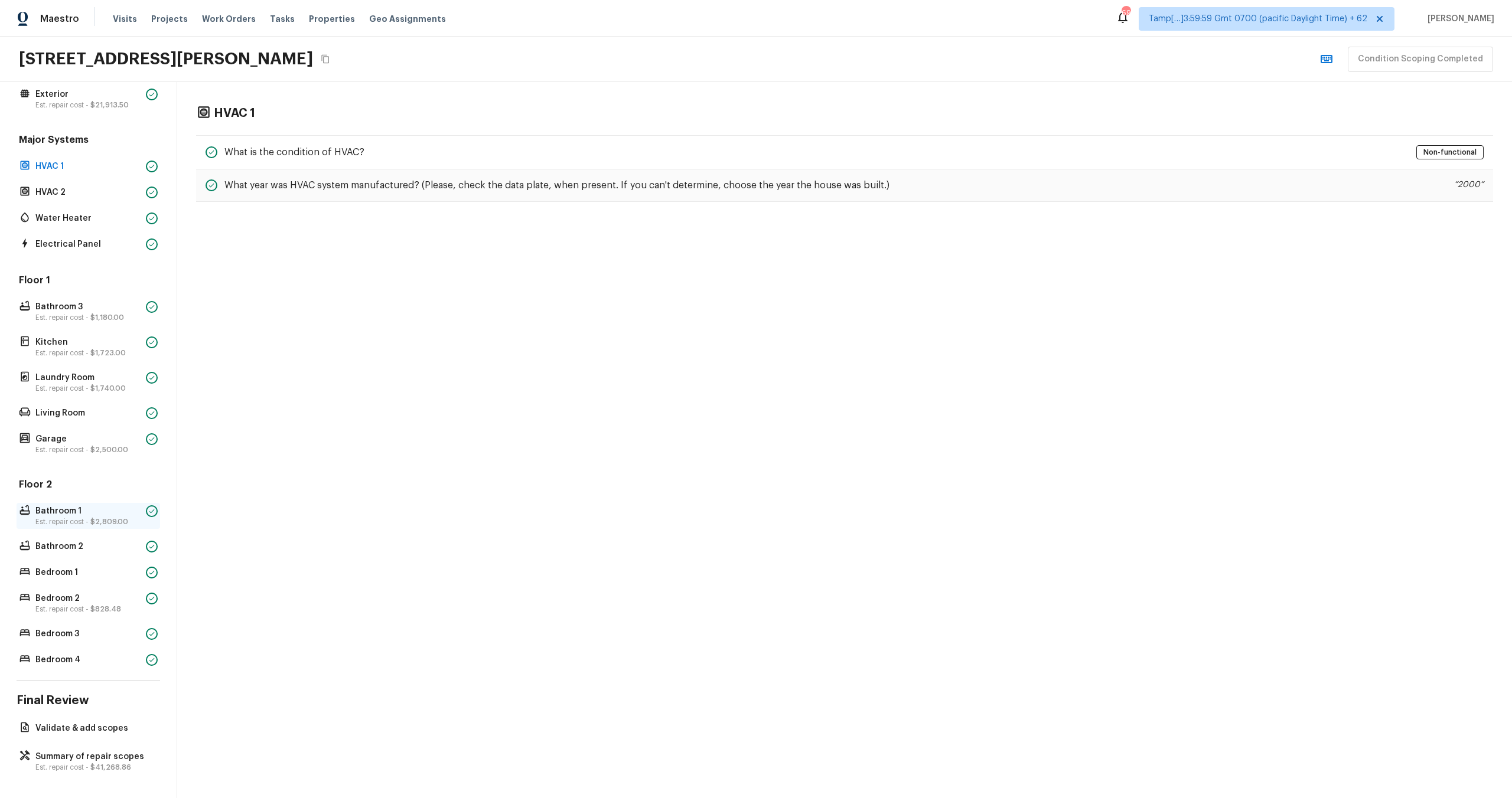
click at [84, 506] on p "Bathroom 1" at bounding box center [88, 512] width 105 height 12
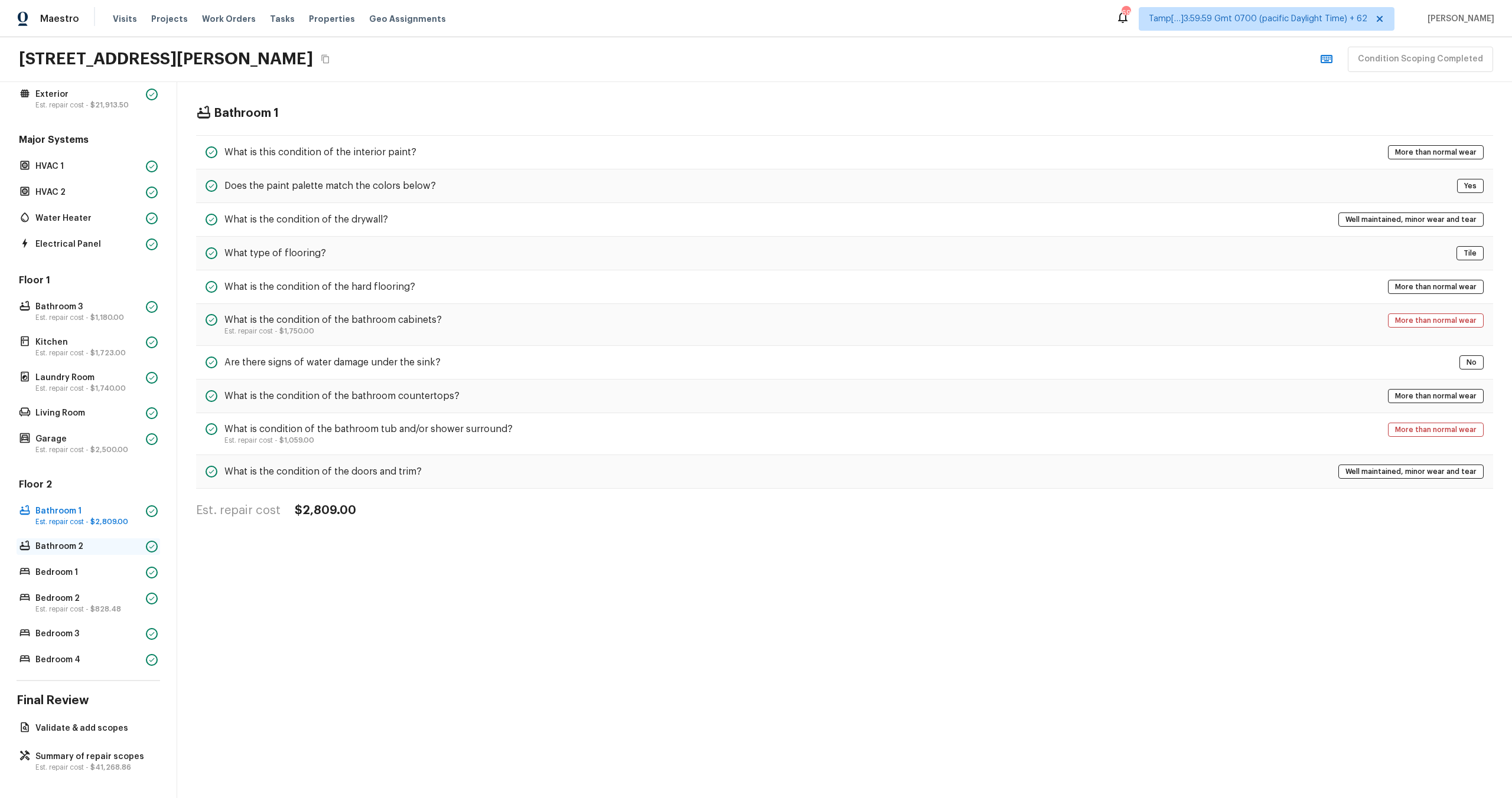
click at [77, 549] on p "Bathroom 2" at bounding box center [88, 547] width 105 height 12
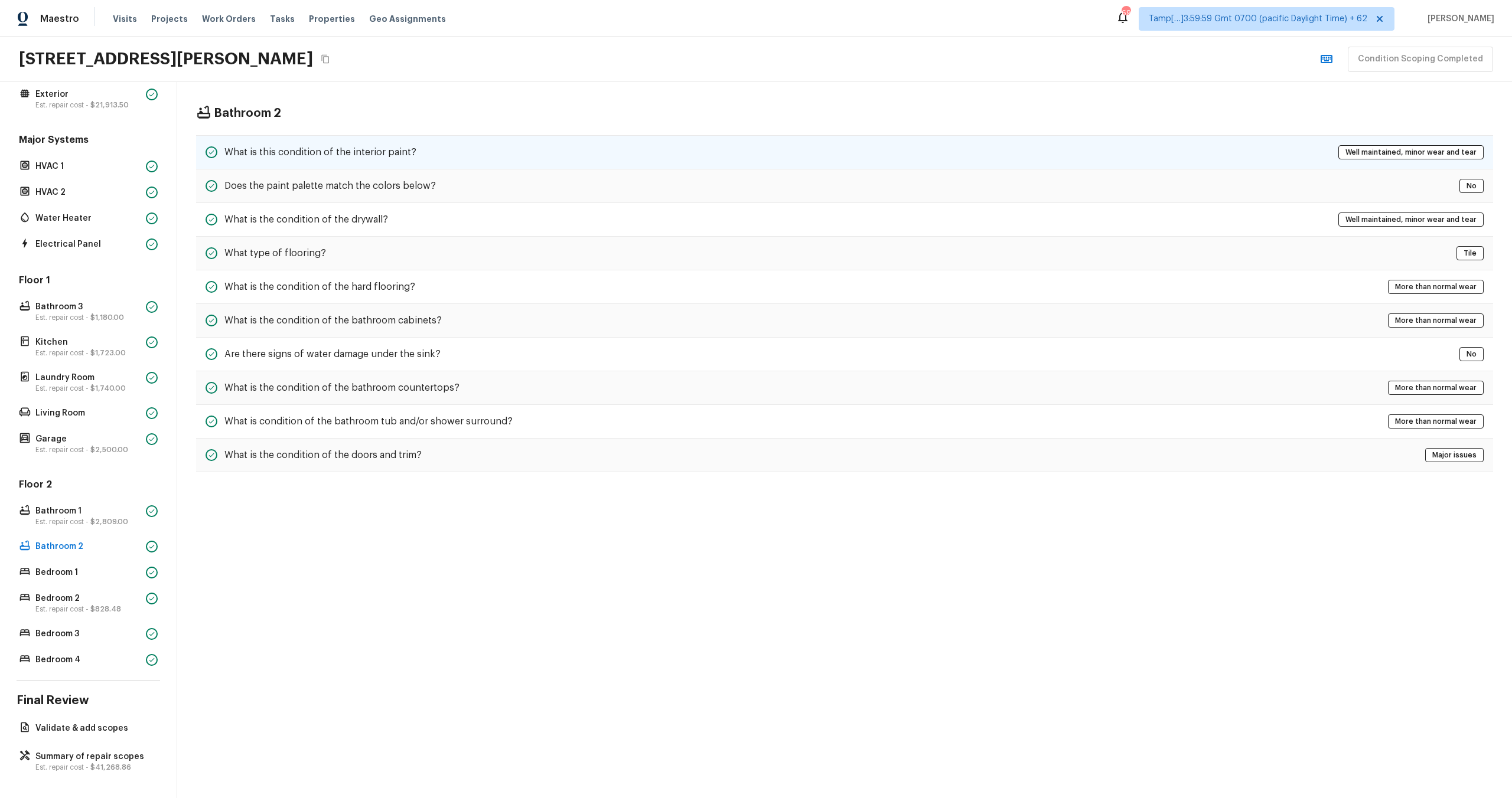
click at [351, 160] on div "What is this condition of the interior paint? Well maintained, minor wear and t…" at bounding box center [844, 152] width 1297 height 34
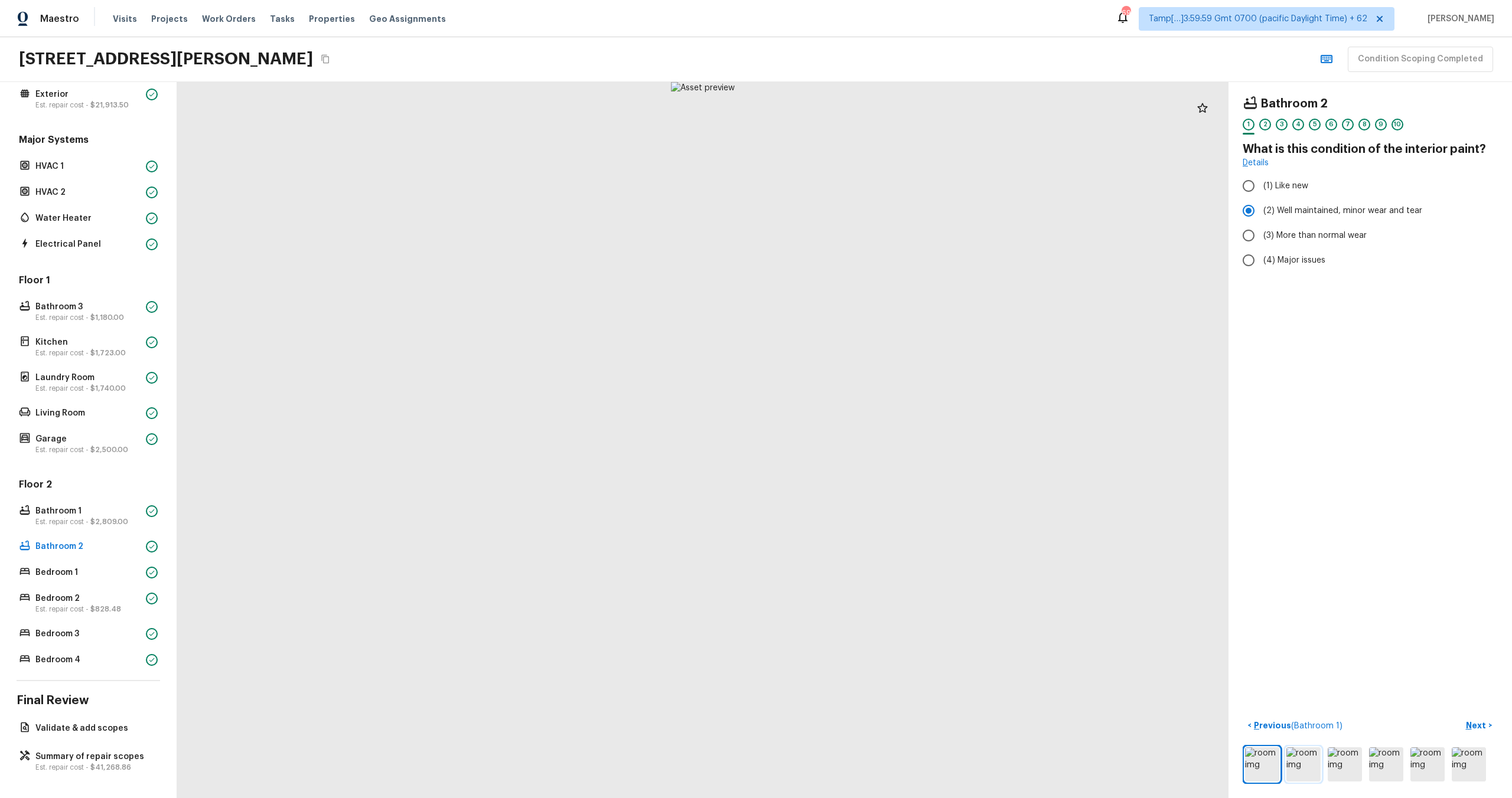
click at [1309, 768] on img at bounding box center [1303, 764] width 34 height 34
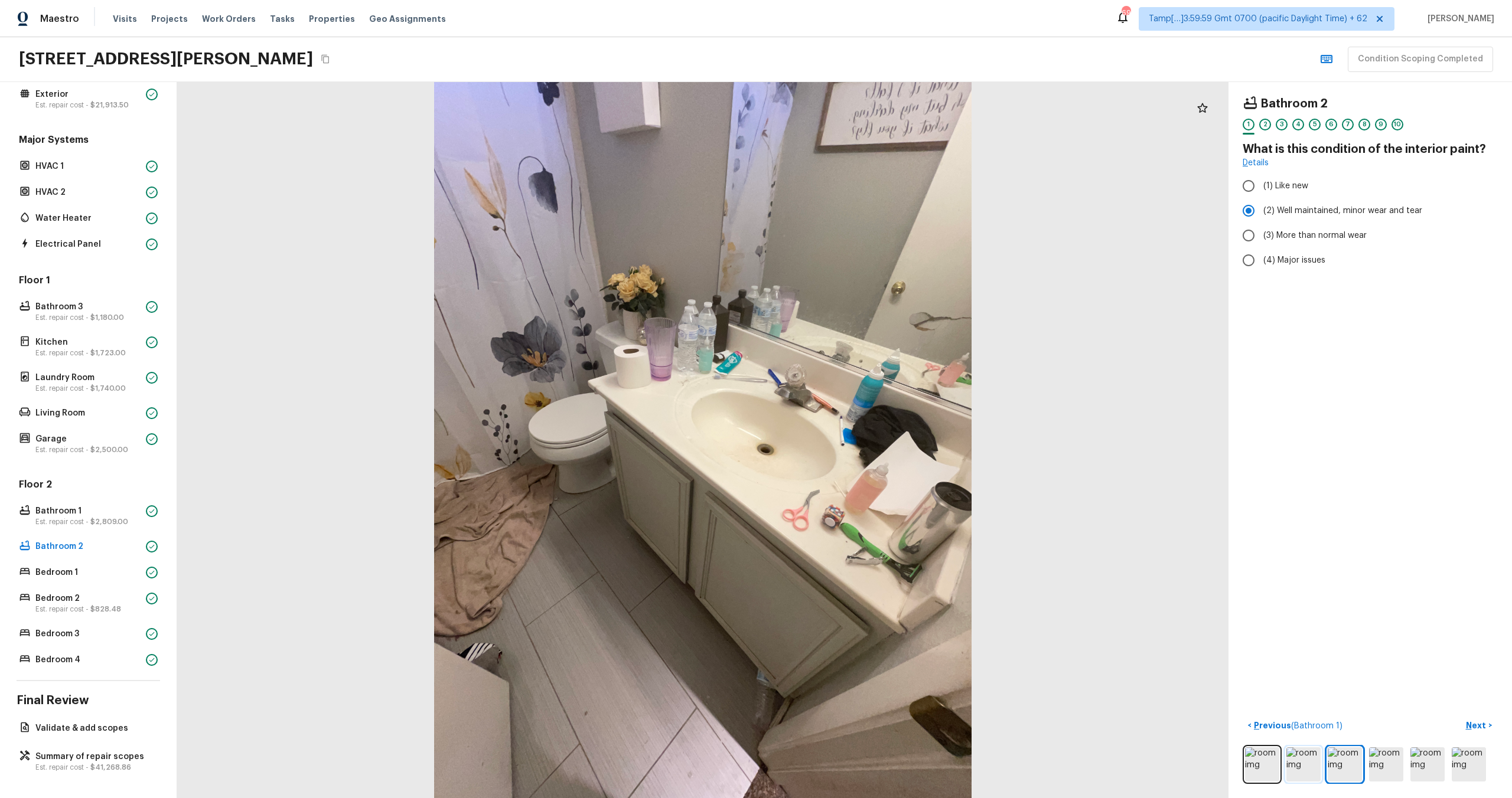
click at [1309, 768] on img at bounding box center [1303, 764] width 34 height 34
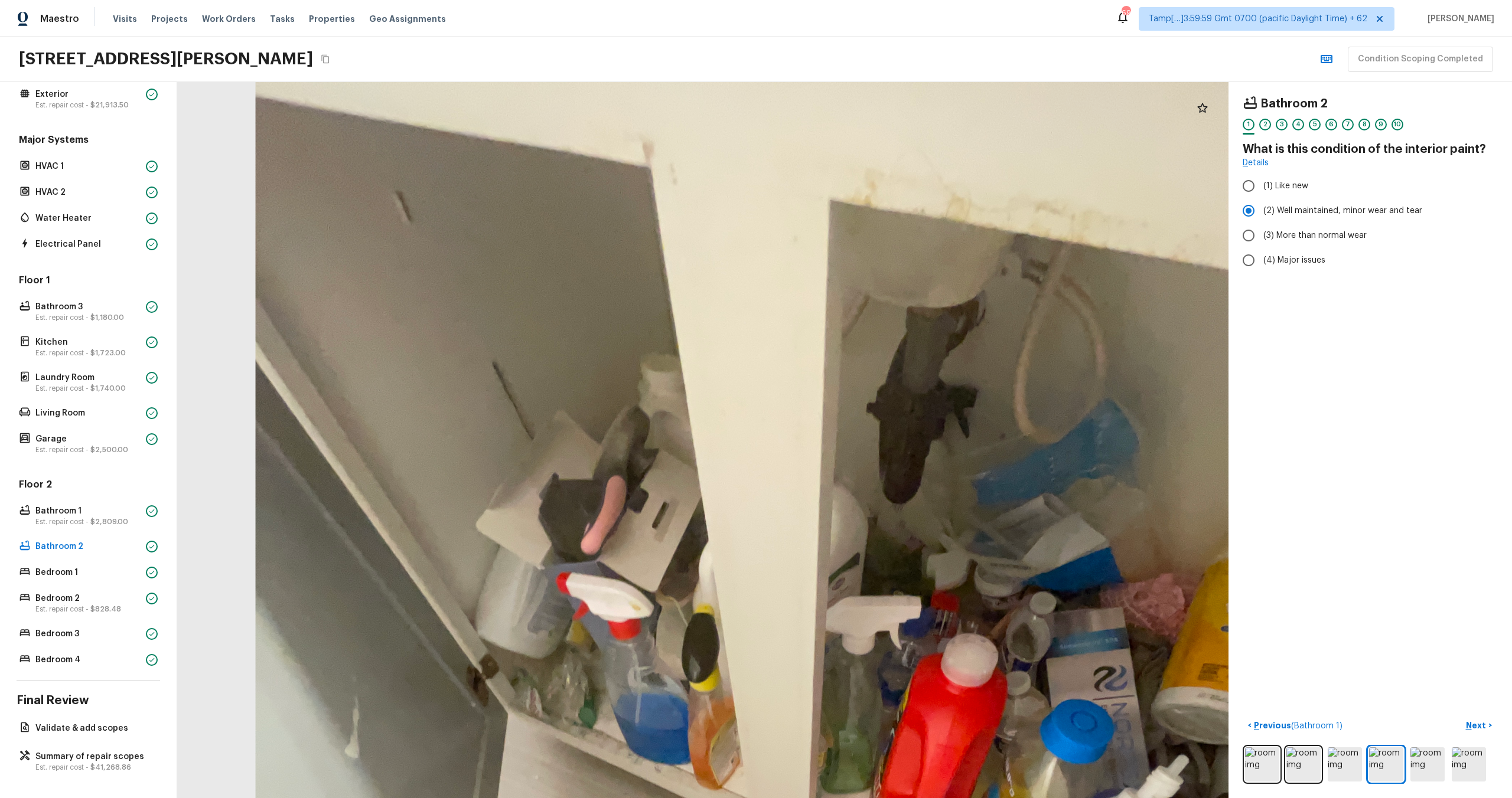
drag, startPoint x: 533, startPoint y: 224, endPoint x: 576, endPoint y: 395, distance: 176.3
click at [576, 398] on div at bounding box center [798, 783] width 2123 height 1447
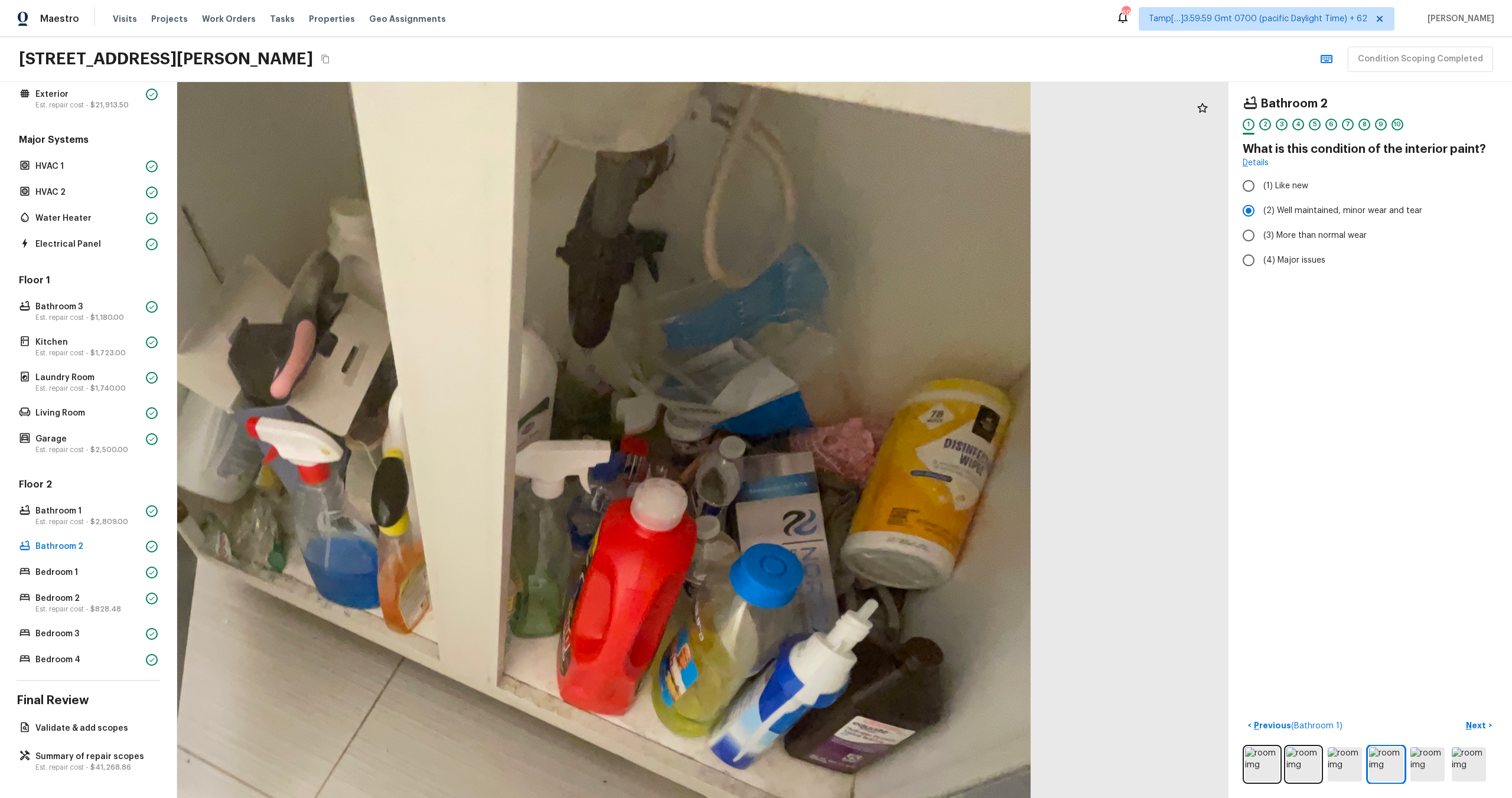
drag, startPoint x: 859, startPoint y: 418, endPoint x: 562, endPoint y: 288, distance: 324.2
click at [562, 288] on div at bounding box center [488, 627] width 2123 height 1447
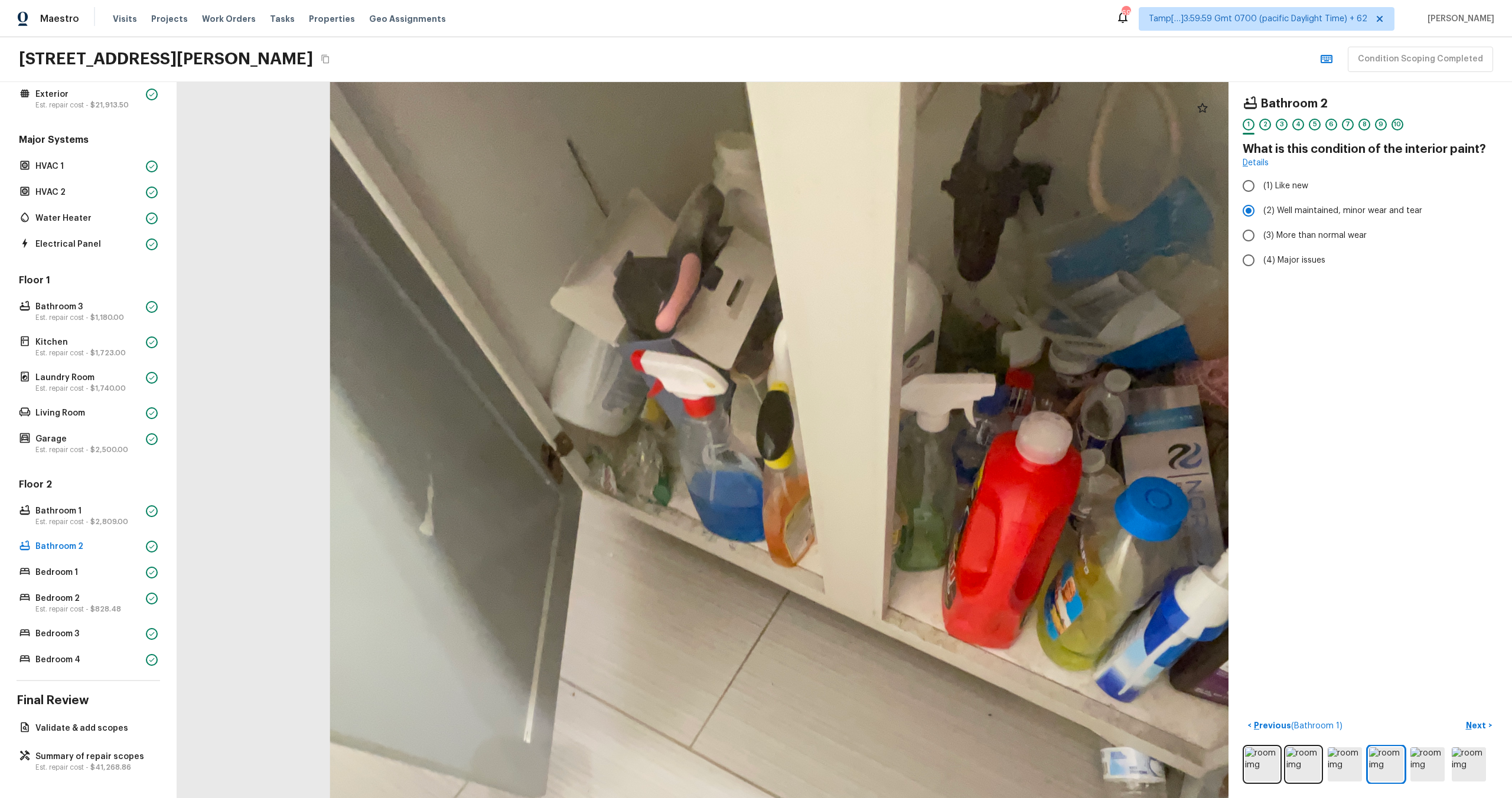
drag, startPoint x: 719, startPoint y: 453, endPoint x: 1103, endPoint y: 387, distance: 389.6
click at [1103, 387] on div at bounding box center [873, 560] width 2123 height 1447
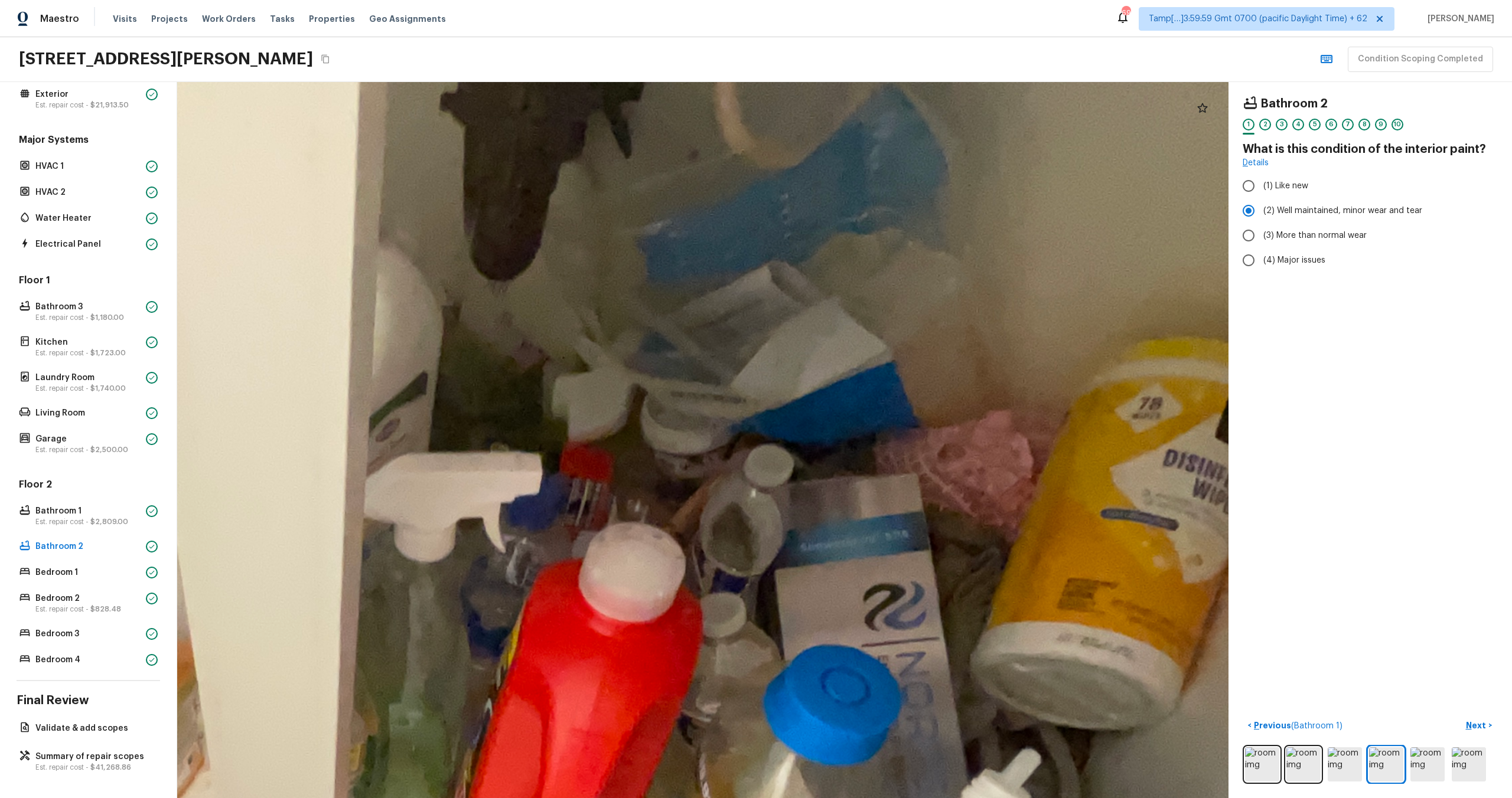
drag, startPoint x: 820, startPoint y: 280, endPoint x: 638, endPoint y: 509, distance: 292.5
click at [638, 509] on div at bounding box center [313, 800] width 3958 height 2696
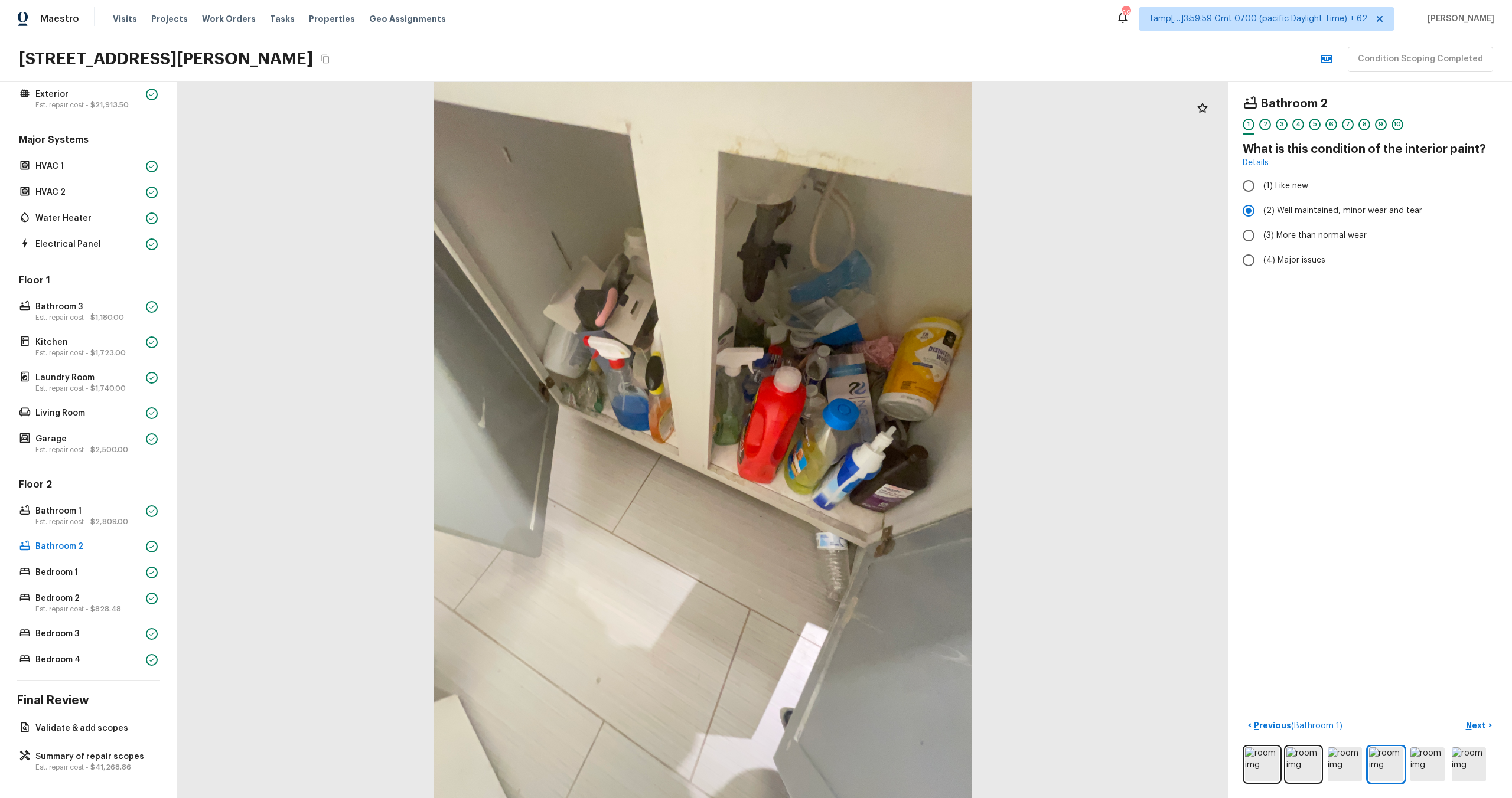
click at [553, 234] on div at bounding box center [703, 440] width 1052 height 717
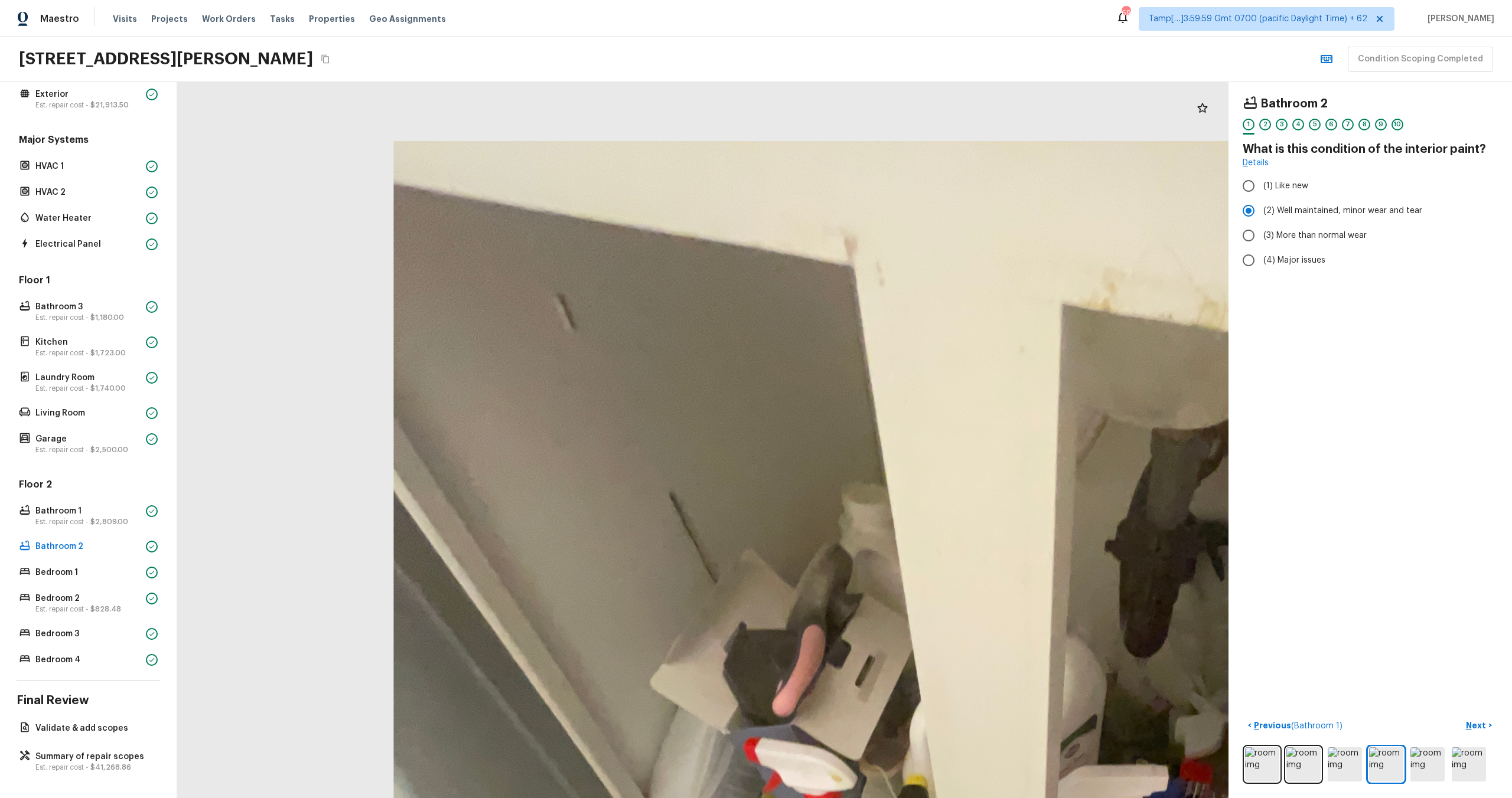
drag, startPoint x: 553, startPoint y: 235, endPoint x: 673, endPoint y: 531, distance: 319.4
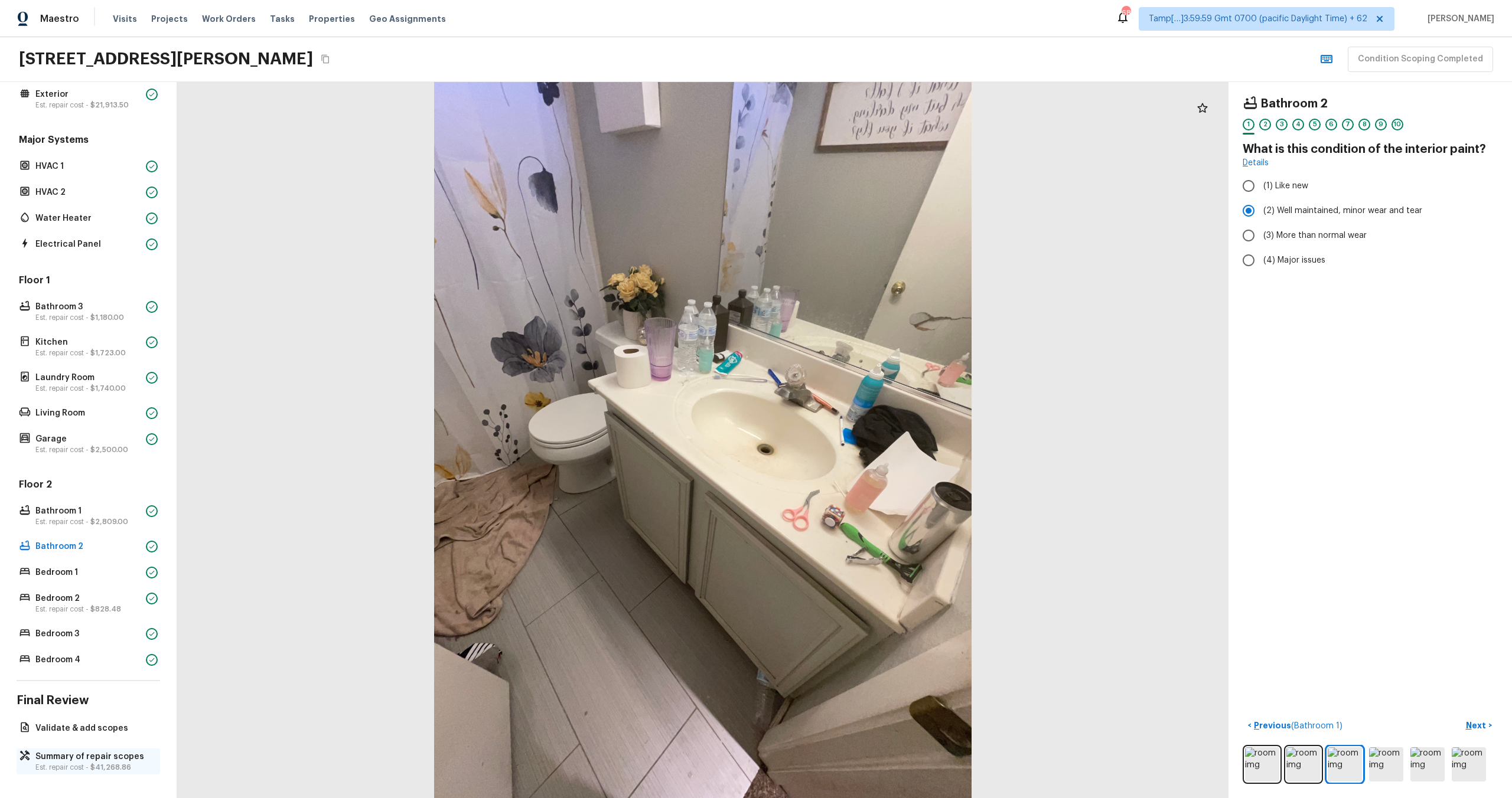
click at [75, 763] on p "Est. repair cost - $41,268.86" at bounding box center [94, 768] width 117 height 10
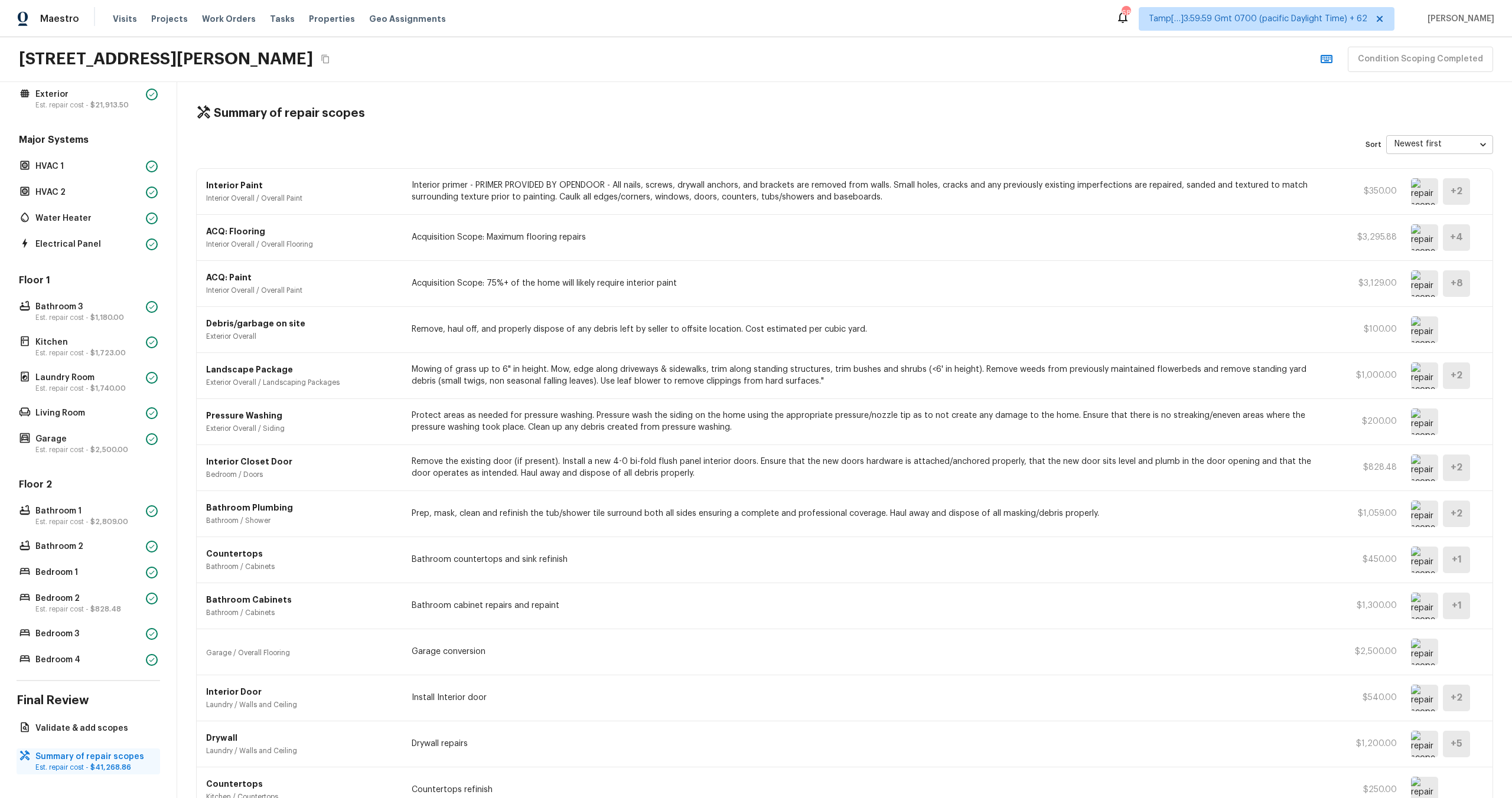
click at [96, 759] on p "Summary of repair scopes" at bounding box center [94, 757] width 117 height 12
click at [89, 728] on p "Validate & add scopes" at bounding box center [94, 728] width 117 height 12
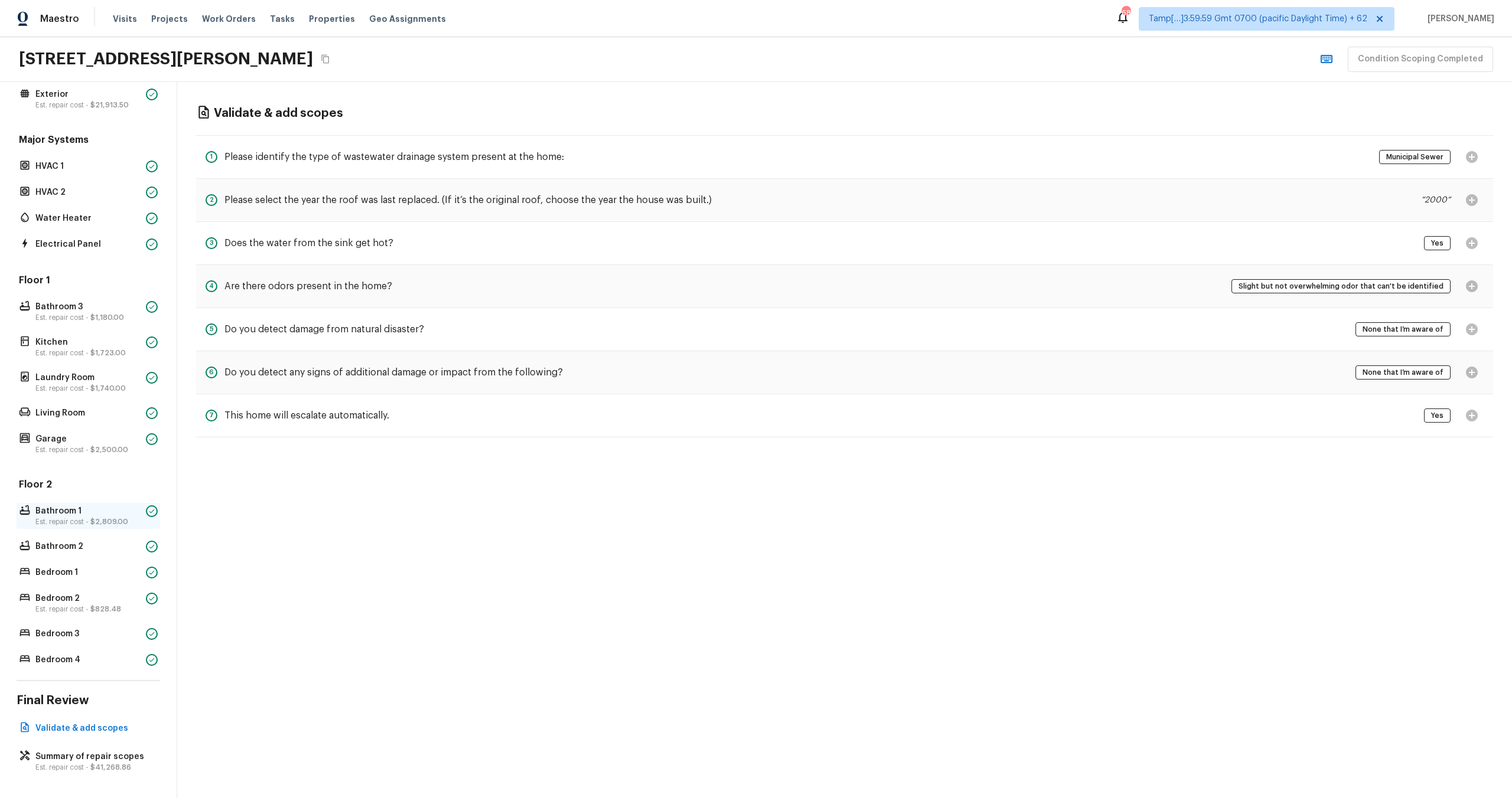
click at [64, 507] on p "Bathroom 1" at bounding box center [88, 512] width 105 height 12
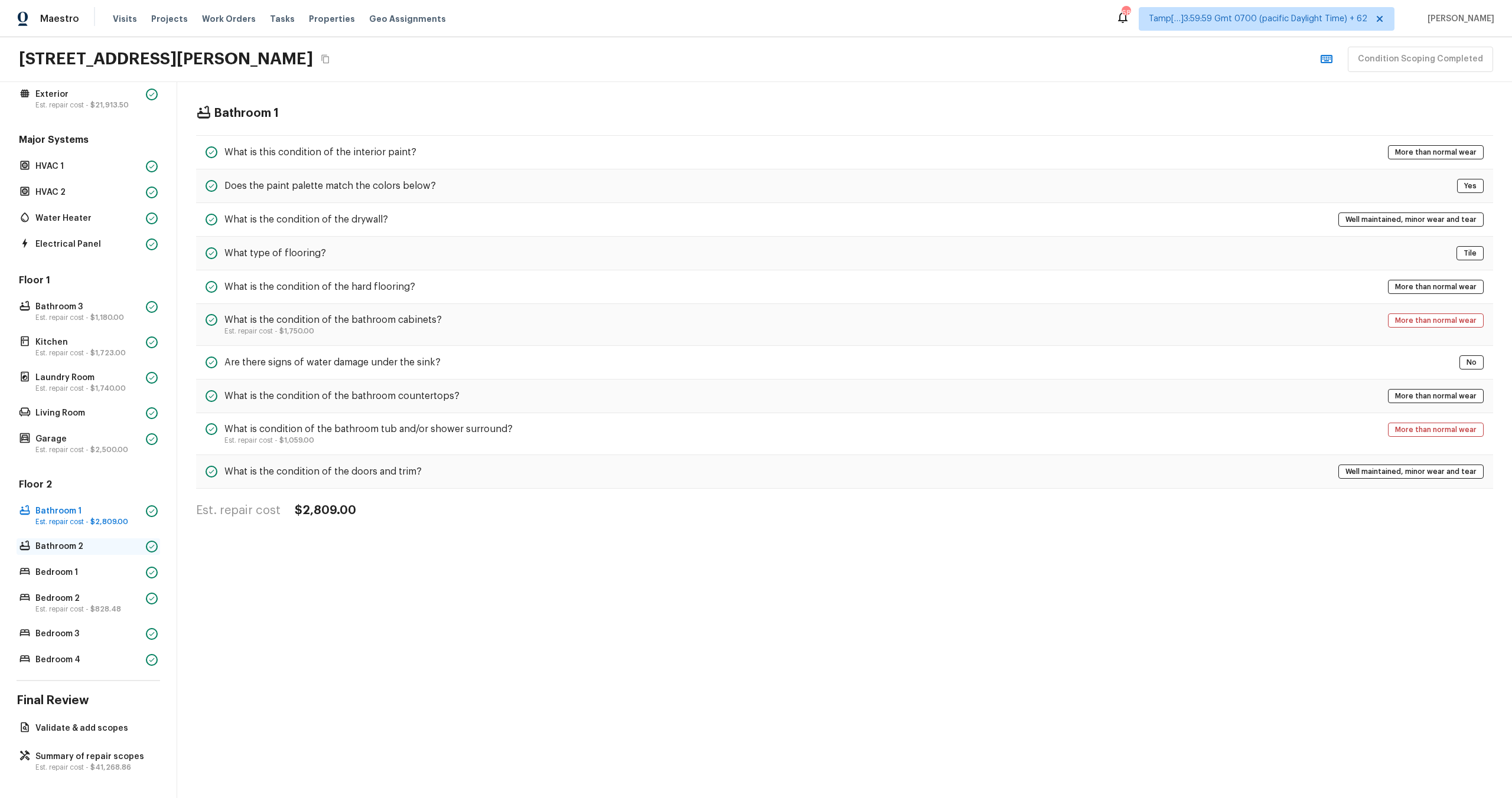
click at [84, 547] on p "Bathroom 2" at bounding box center [88, 547] width 105 height 12
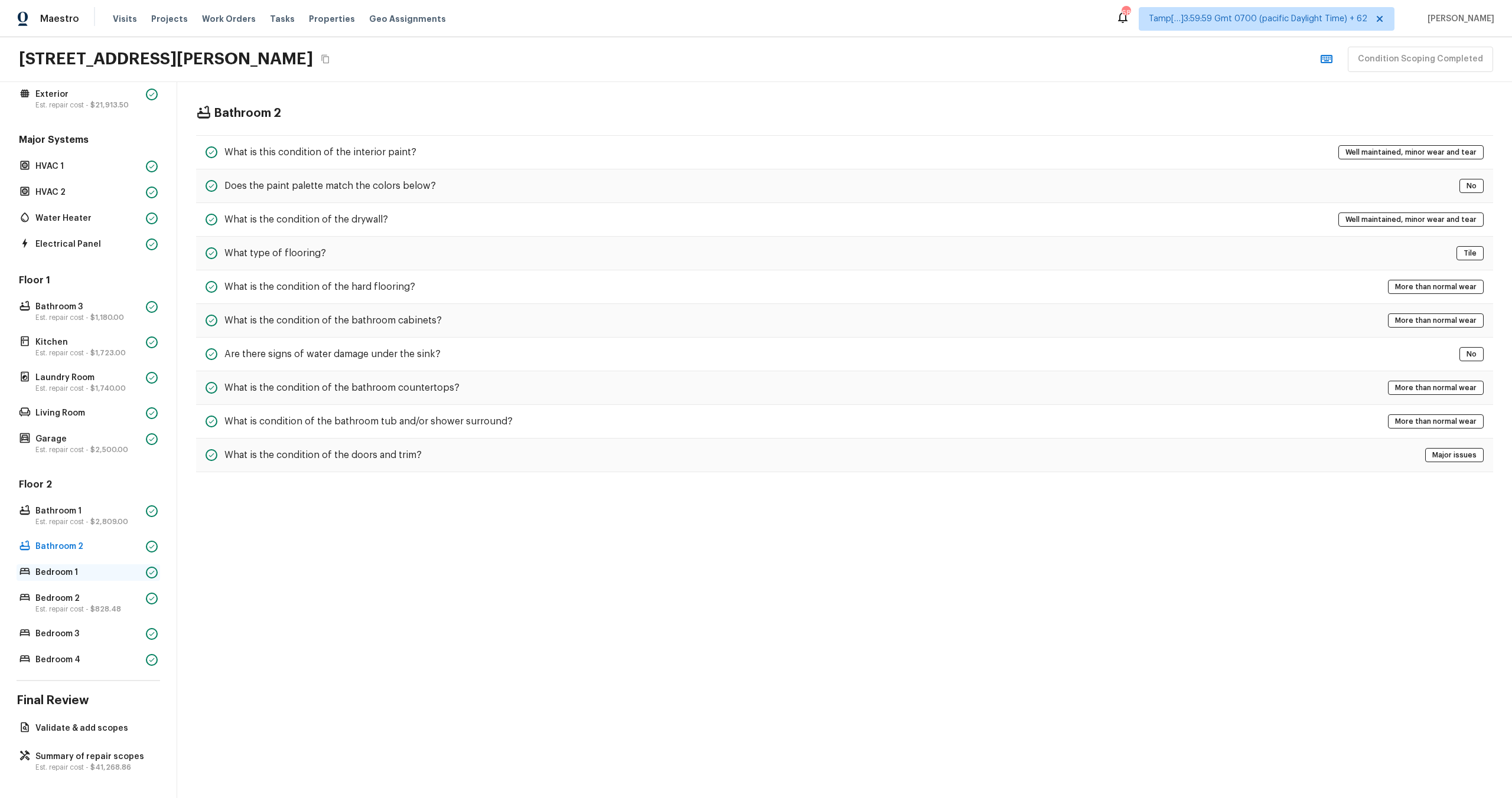
click at [78, 574] on p "Bedroom 1" at bounding box center [88, 572] width 105 height 12
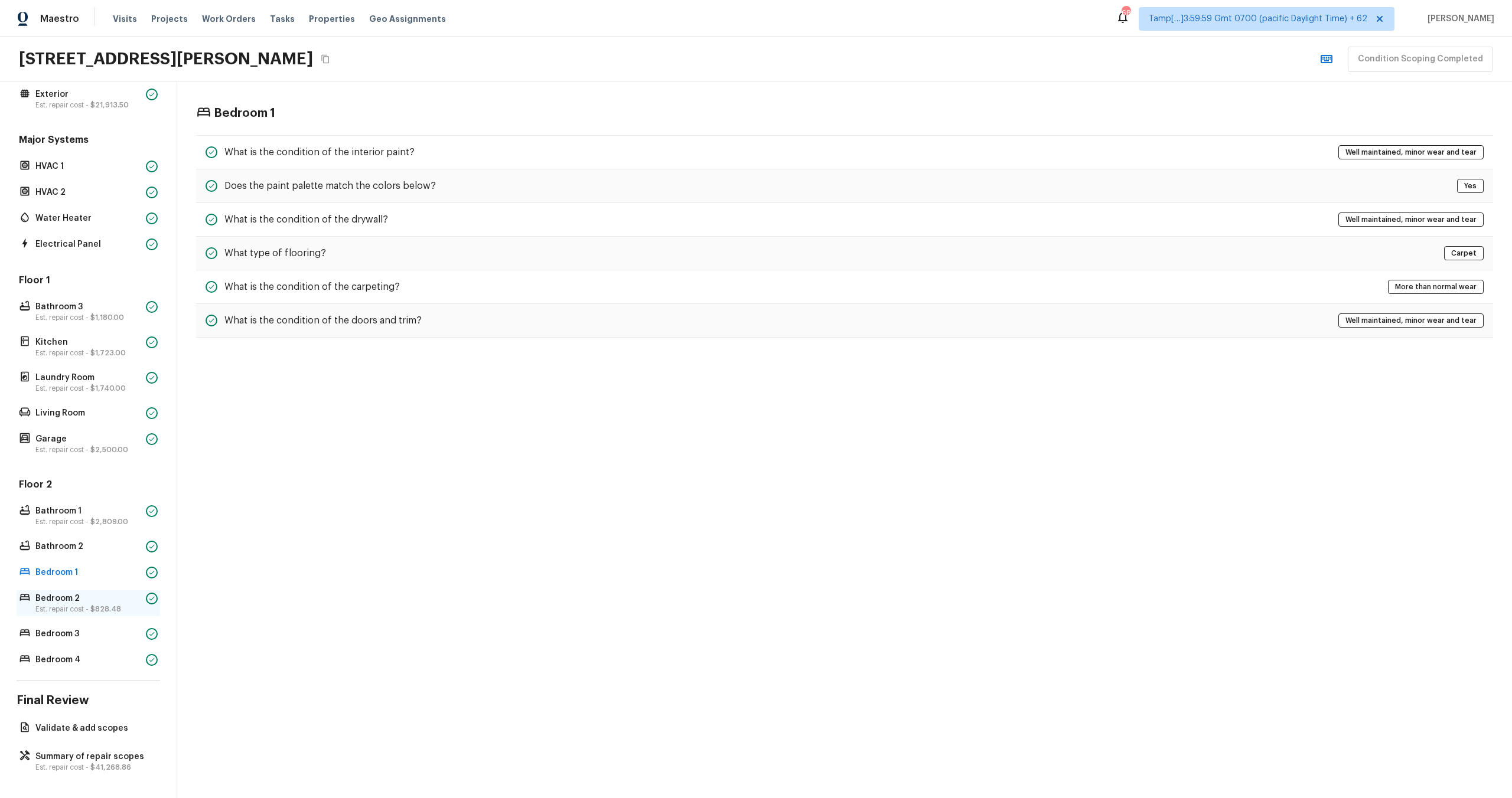
click at [78, 598] on p "Bedroom 2" at bounding box center [88, 598] width 105 height 12
click at [78, 648] on div "Floor 2 Bathroom 1 Est. repair cost - $2,809.00 Bathroom 2 Bedroom 1 Bedroom 2 …" at bounding box center [88, 572] width 143 height 190
click at [84, 637] on p "Bedroom 3" at bounding box center [88, 634] width 105 height 12
click at [84, 662] on p "Bedroom 4" at bounding box center [88, 660] width 105 height 12
click at [102, 309] on p "Bathroom 3" at bounding box center [88, 307] width 105 height 12
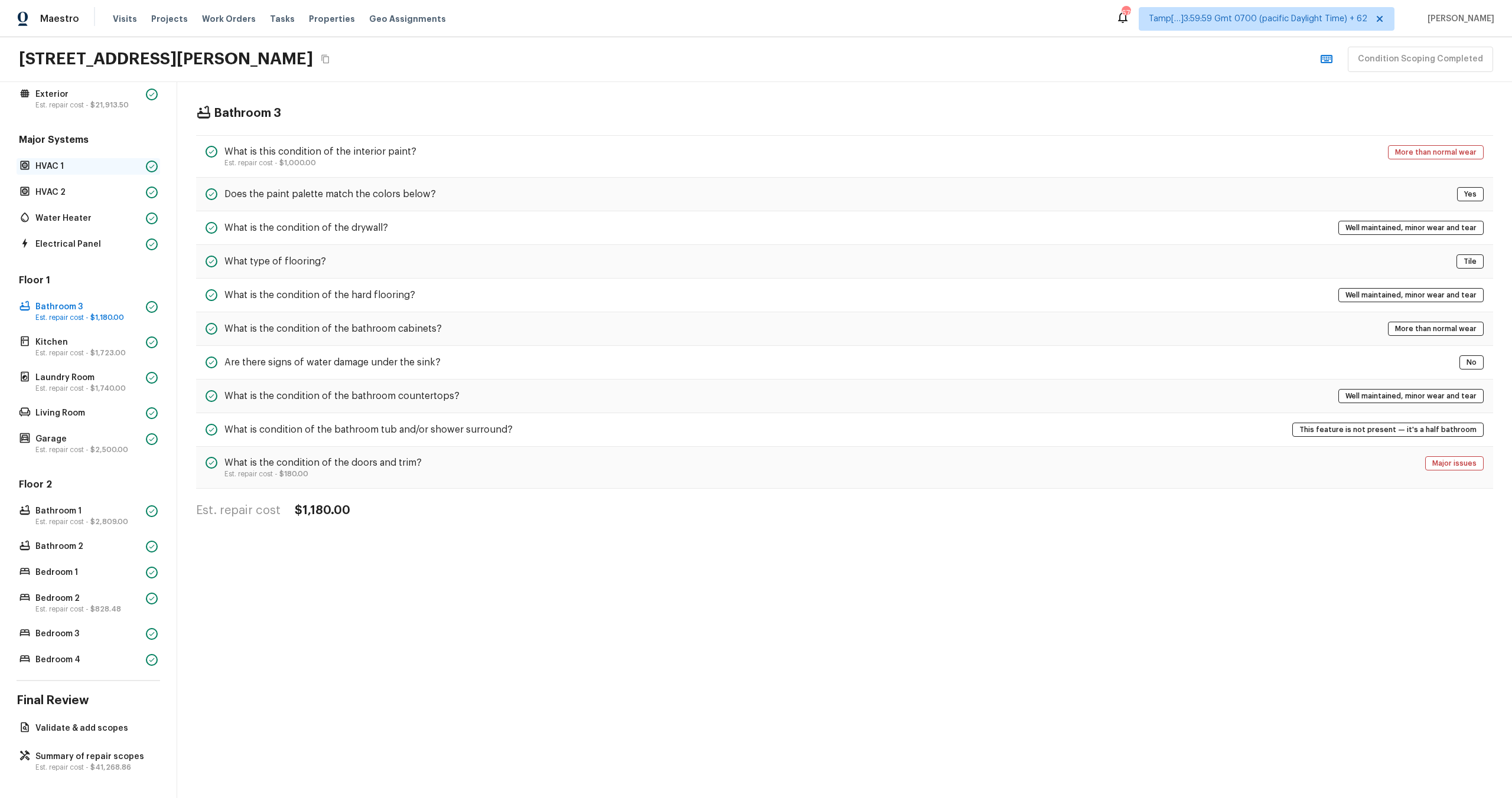
click at [104, 168] on p "HVAC 1" at bounding box center [88, 167] width 105 height 12
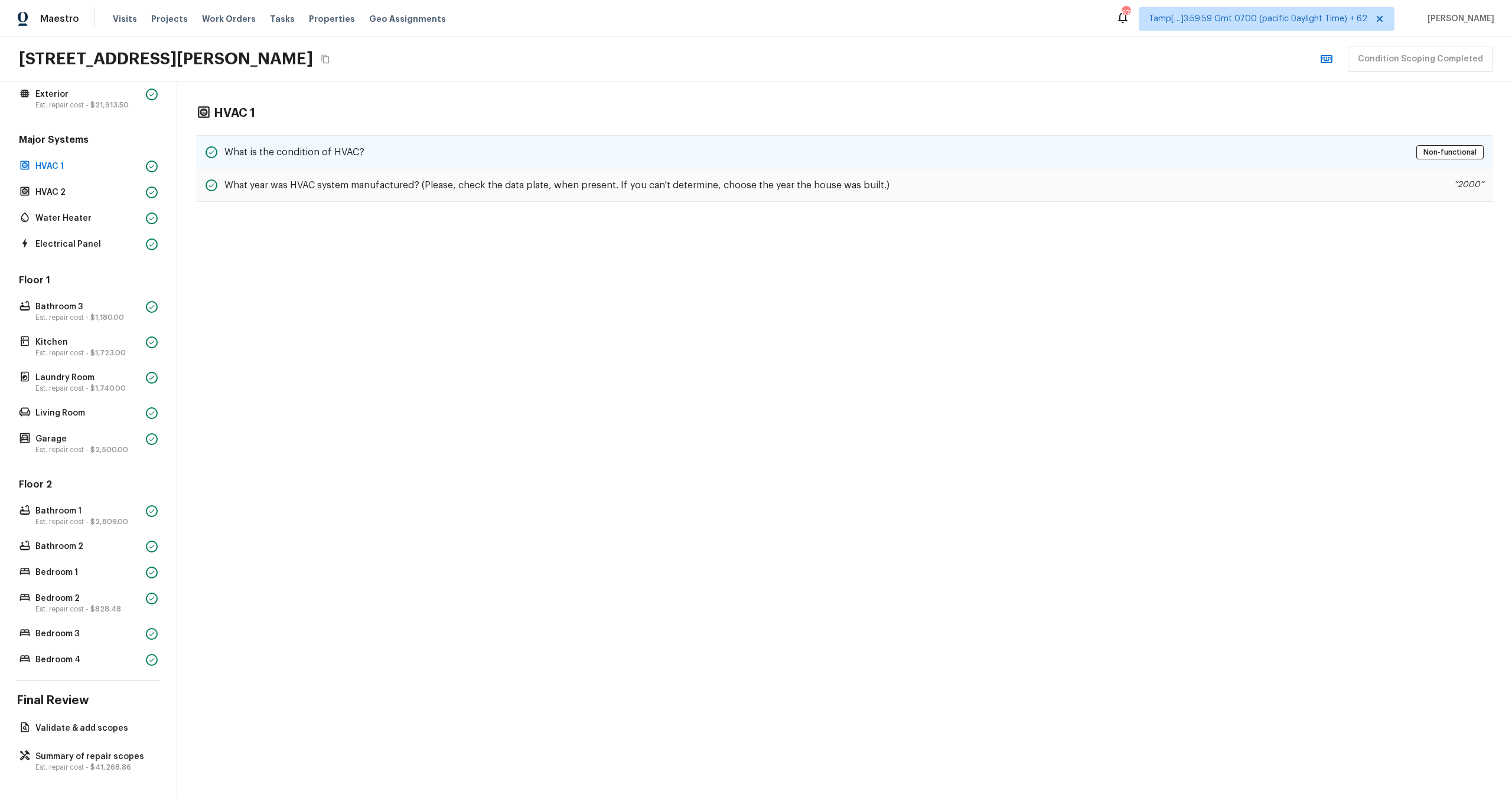
click at [310, 156] on h5 "What is the condition of HVAC?" at bounding box center [294, 152] width 140 height 13
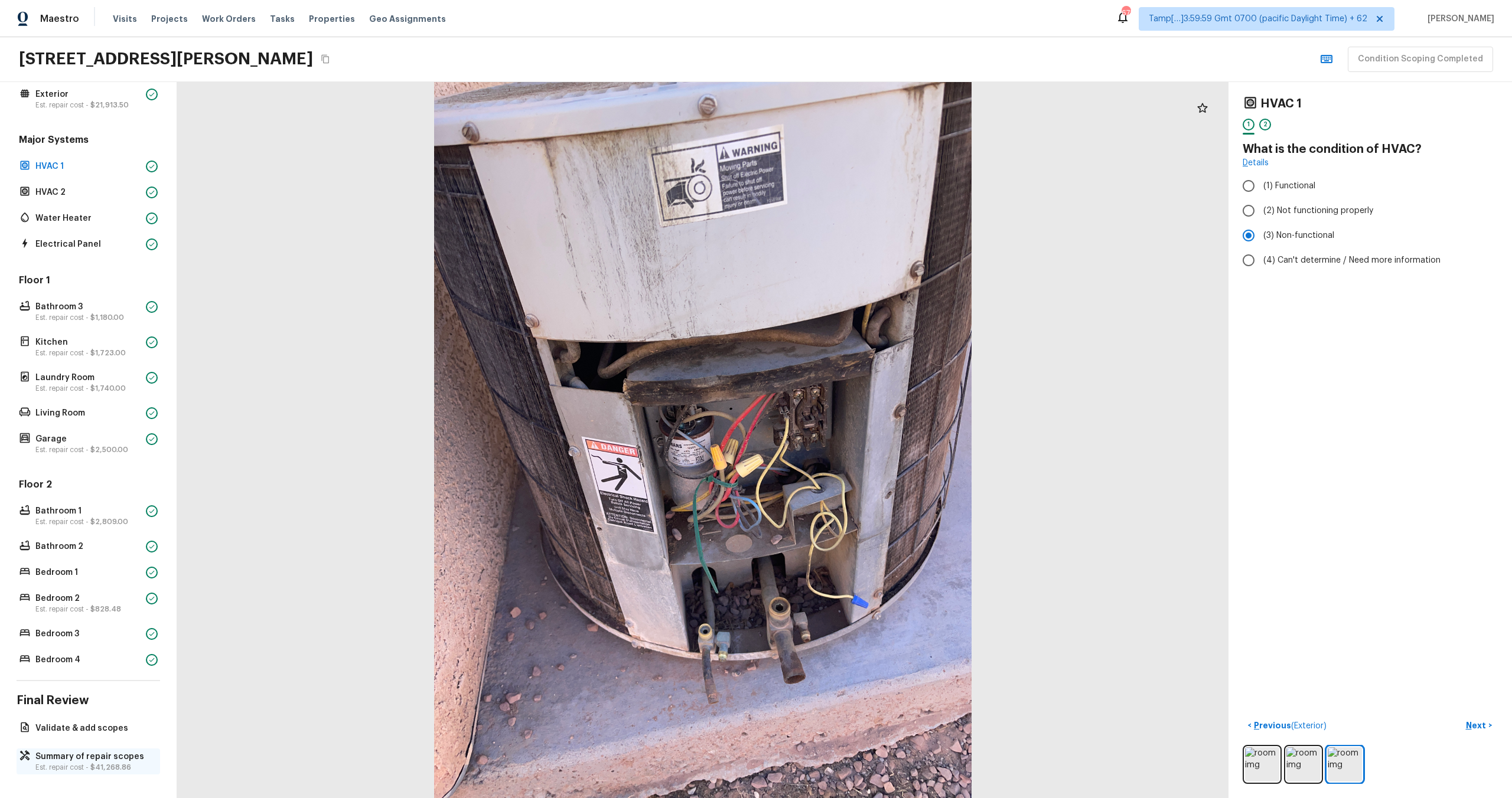
click at [80, 763] on p "Est. repair cost - $41,268.86" at bounding box center [94, 768] width 117 height 10
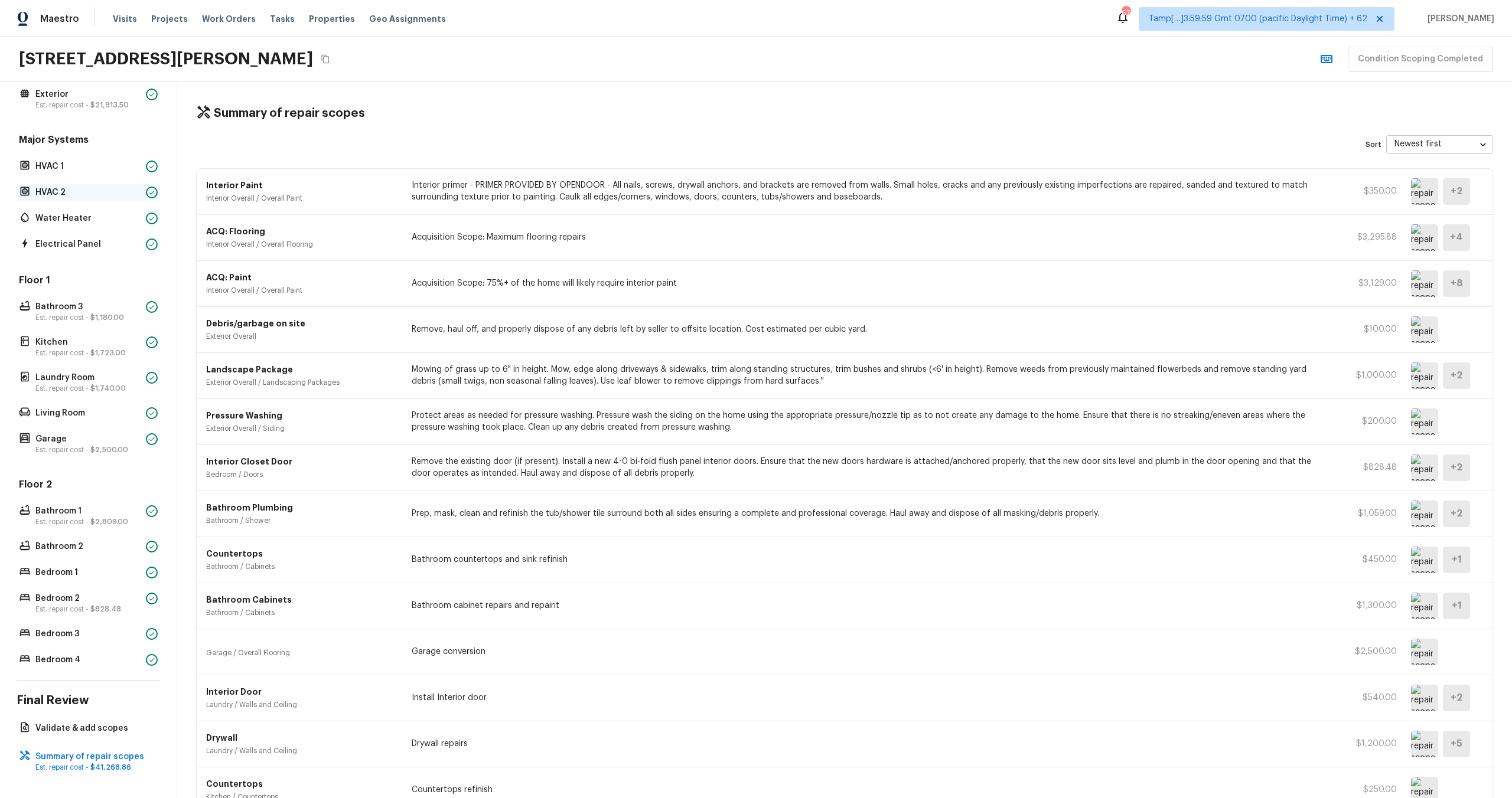
scroll to position [0, 0]
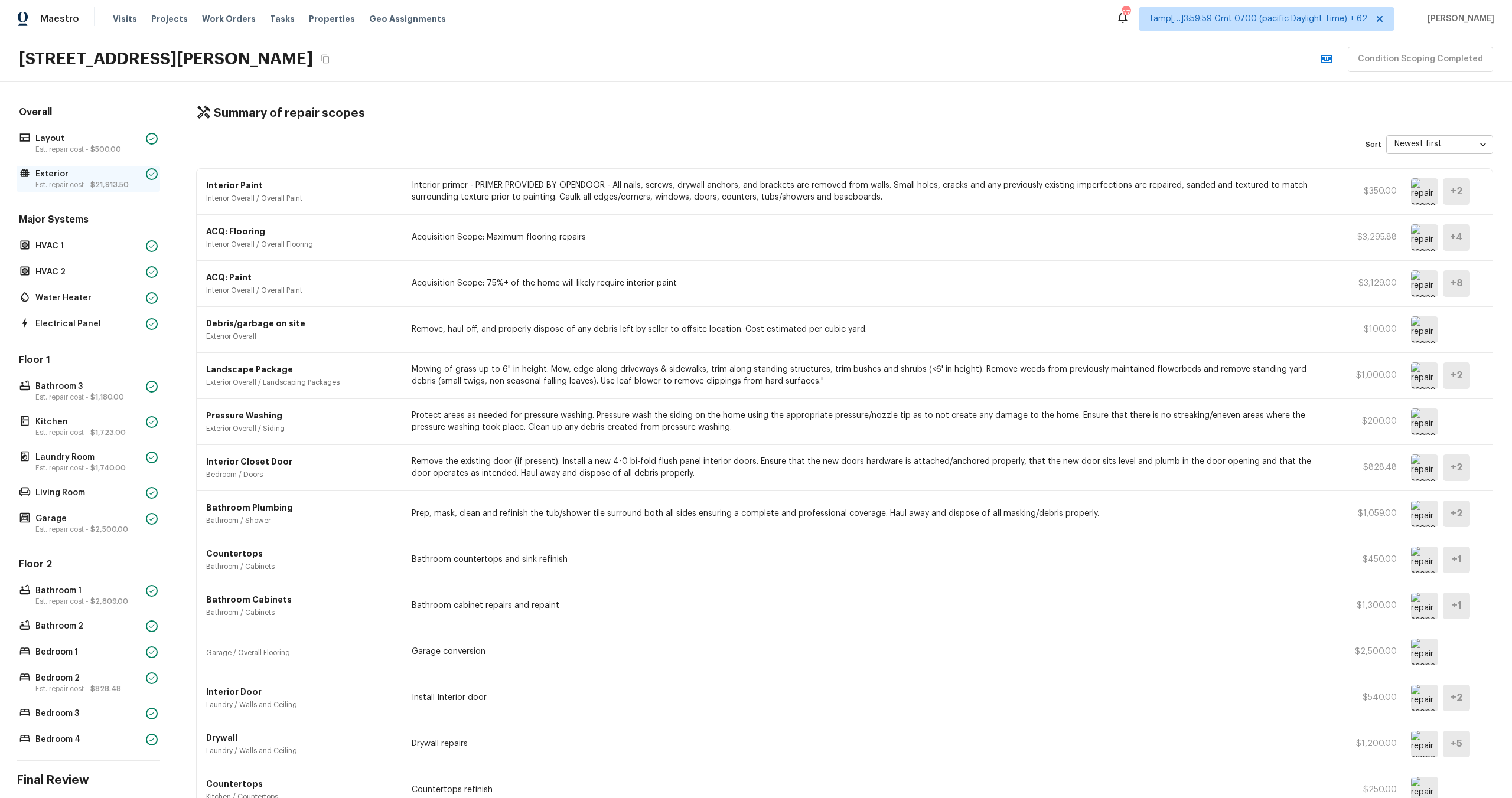
click at [75, 180] on p "Est. repair cost - $21,913.50" at bounding box center [88, 185] width 105 height 10
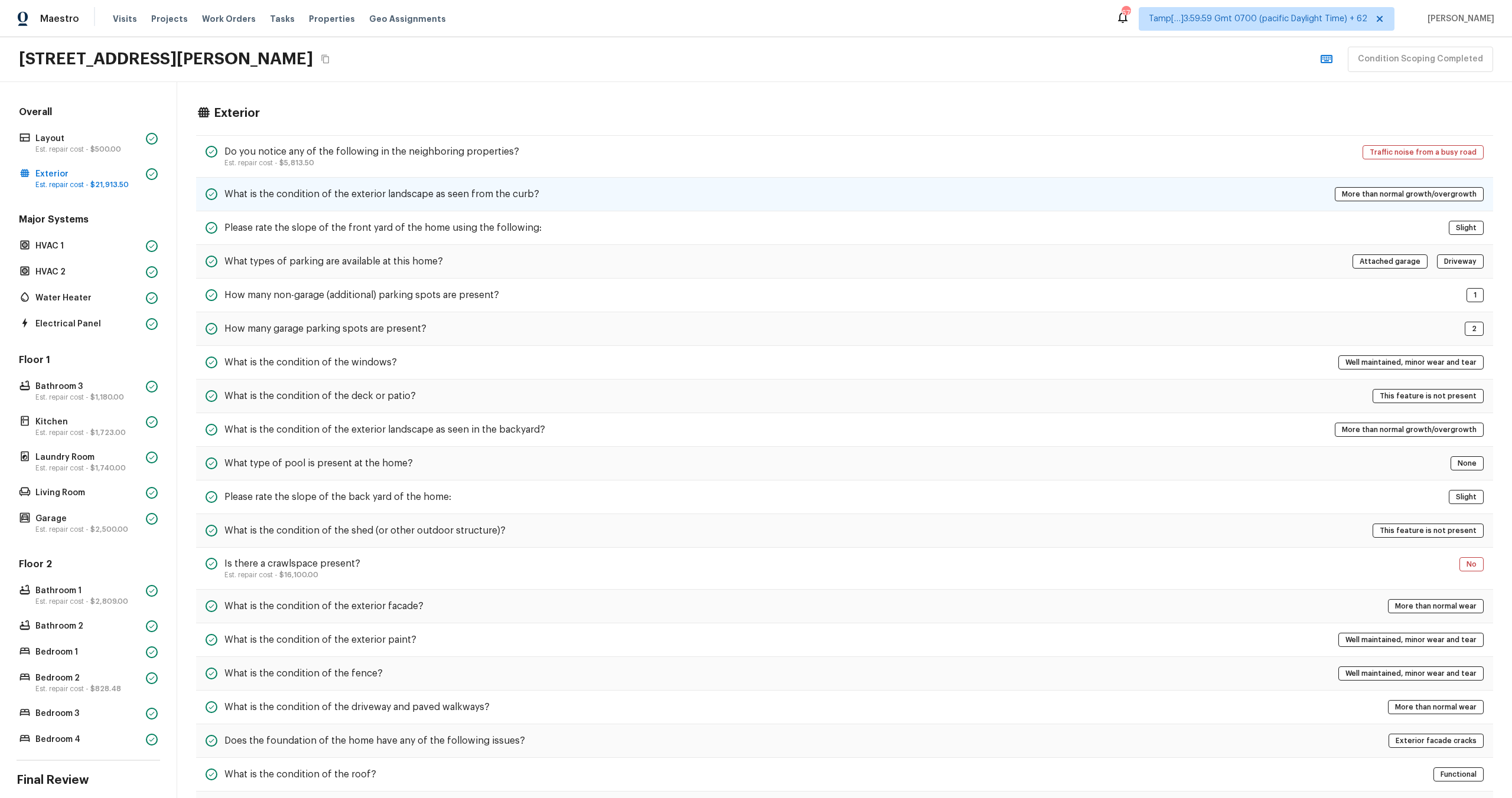
click at [375, 205] on div "What is the condition of the exterior landscape as seen from the curb? More tha…" at bounding box center [844, 195] width 1297 height 34
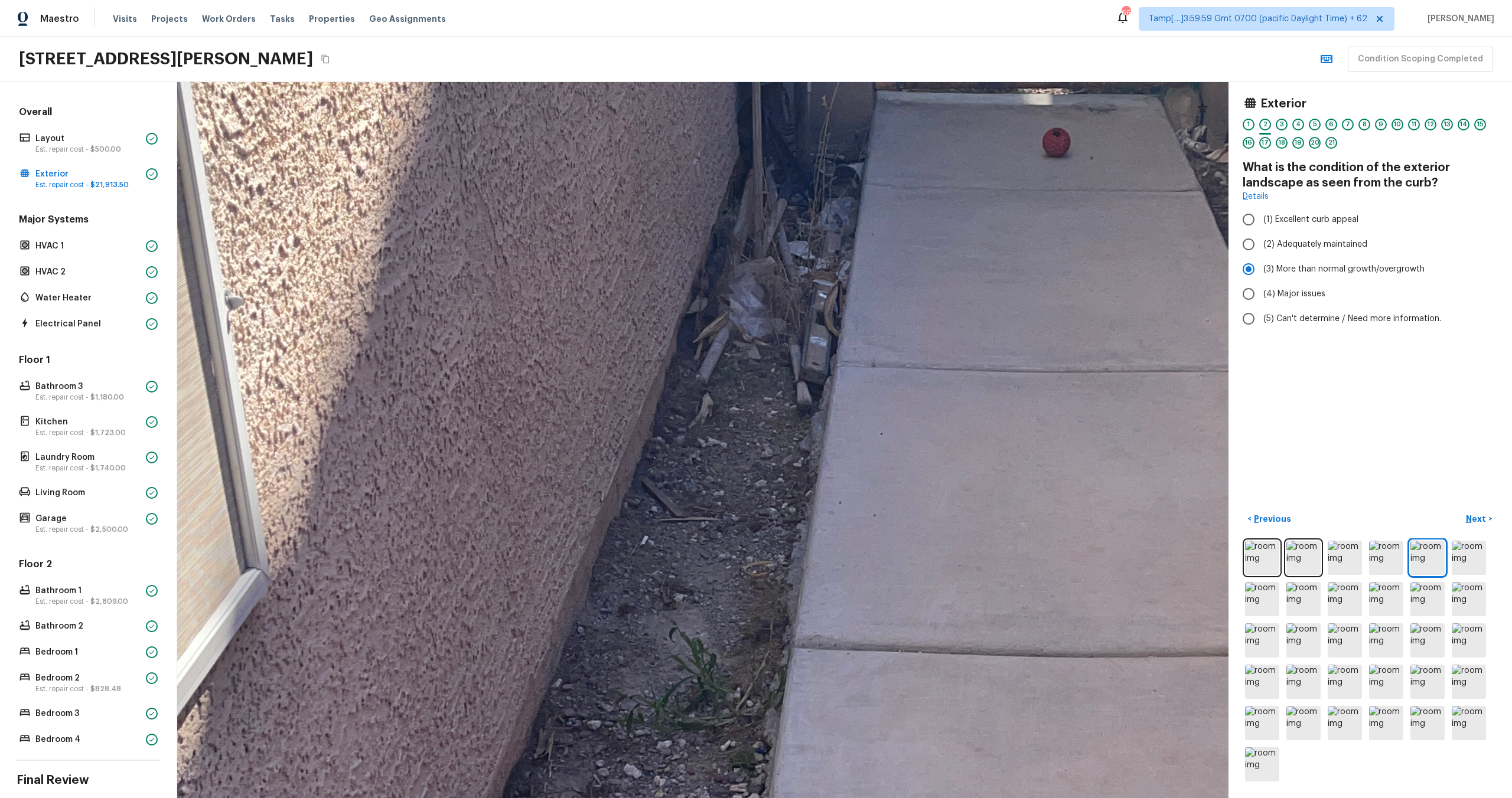
drag, startPoint x: 592, startPoint y: 517, endPoint x: 592, endPoint y: 336, distance: 181.0
click at [592, 336] on div at bounding box center [1006, 600] width 3871 height 2636
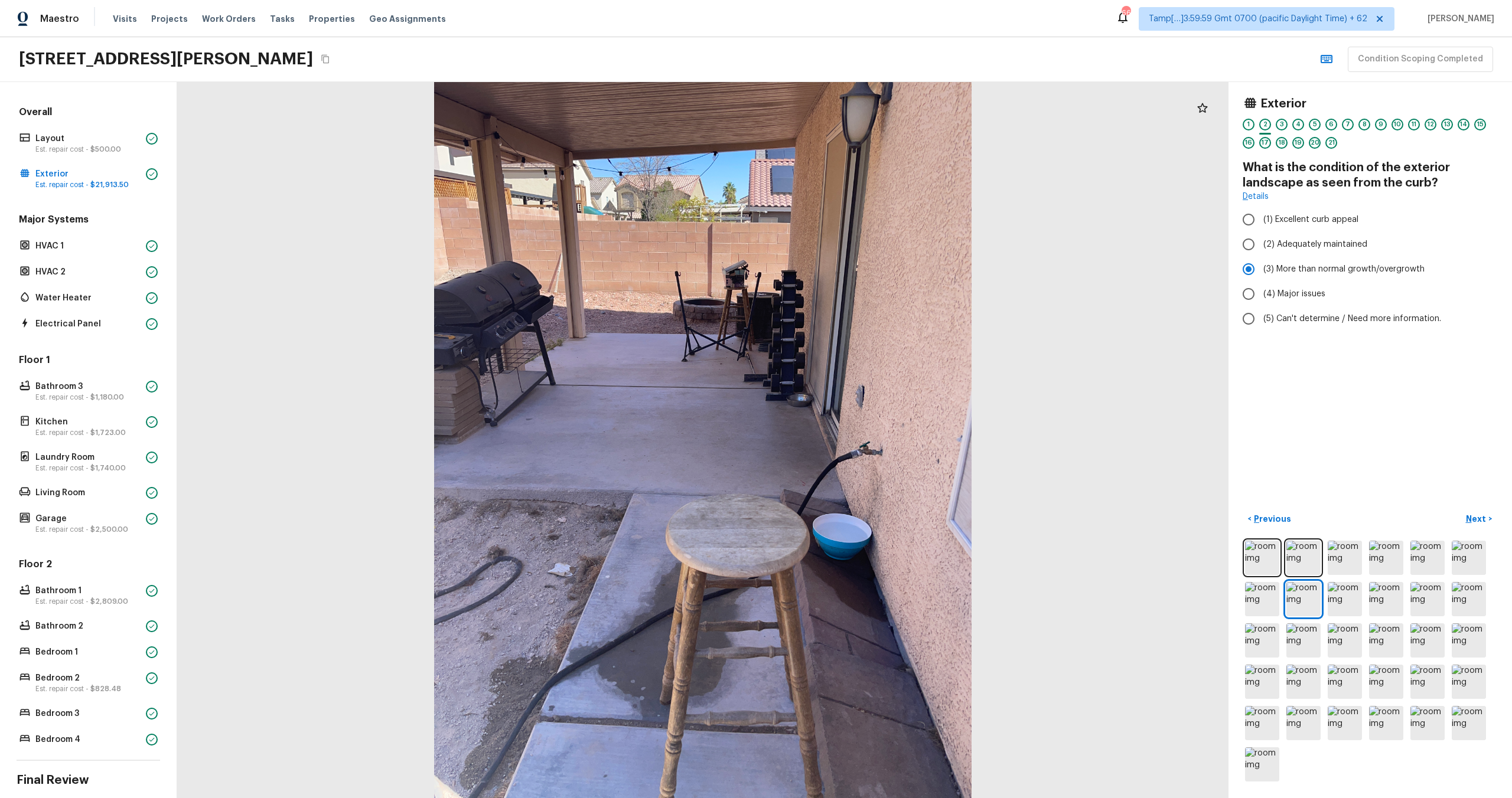
scroll to position [80, 0]
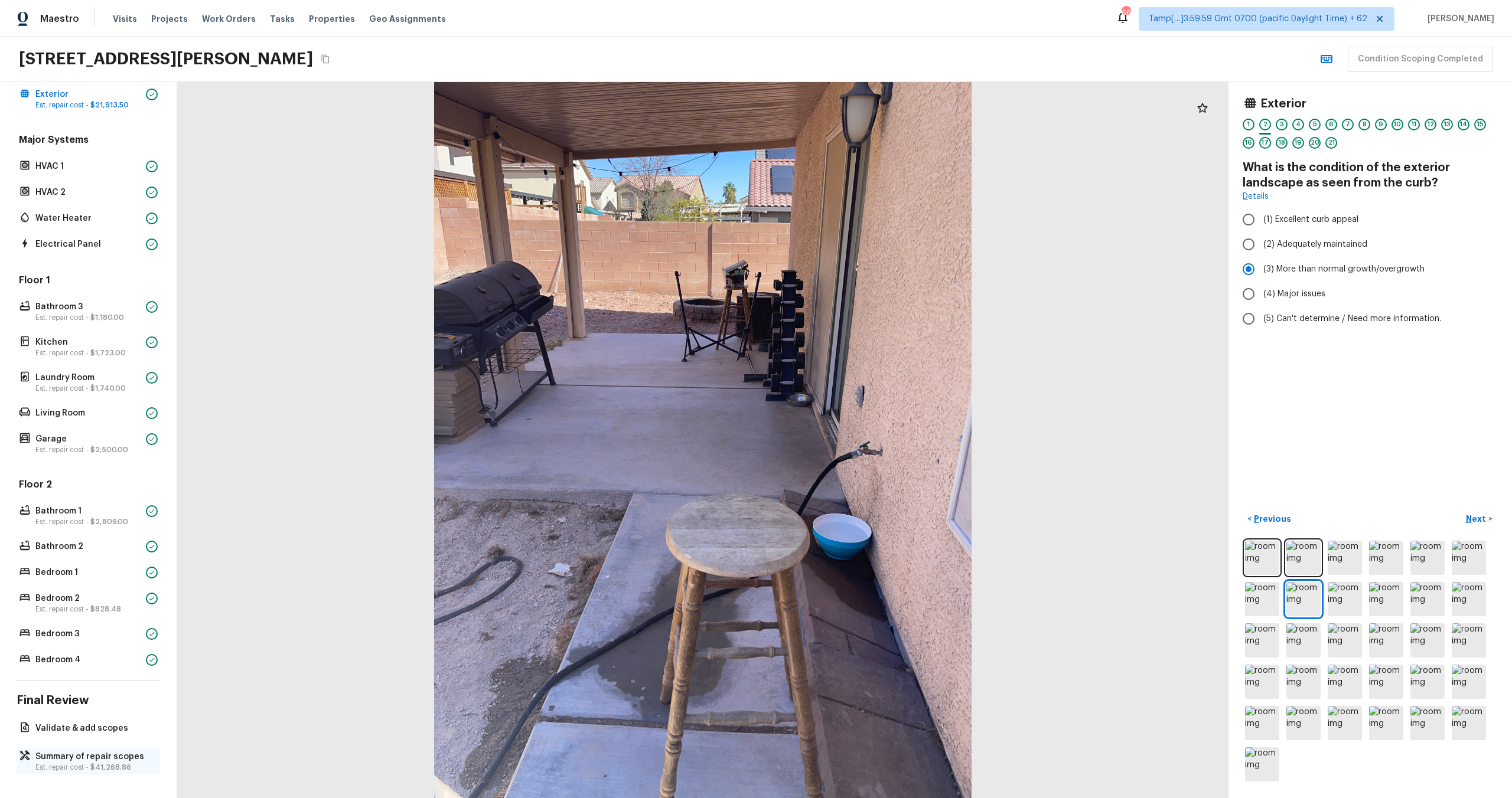
click at [46, 756] on p "Summary of repair scopes" at bounding box center [94, 757] width 117 height 12
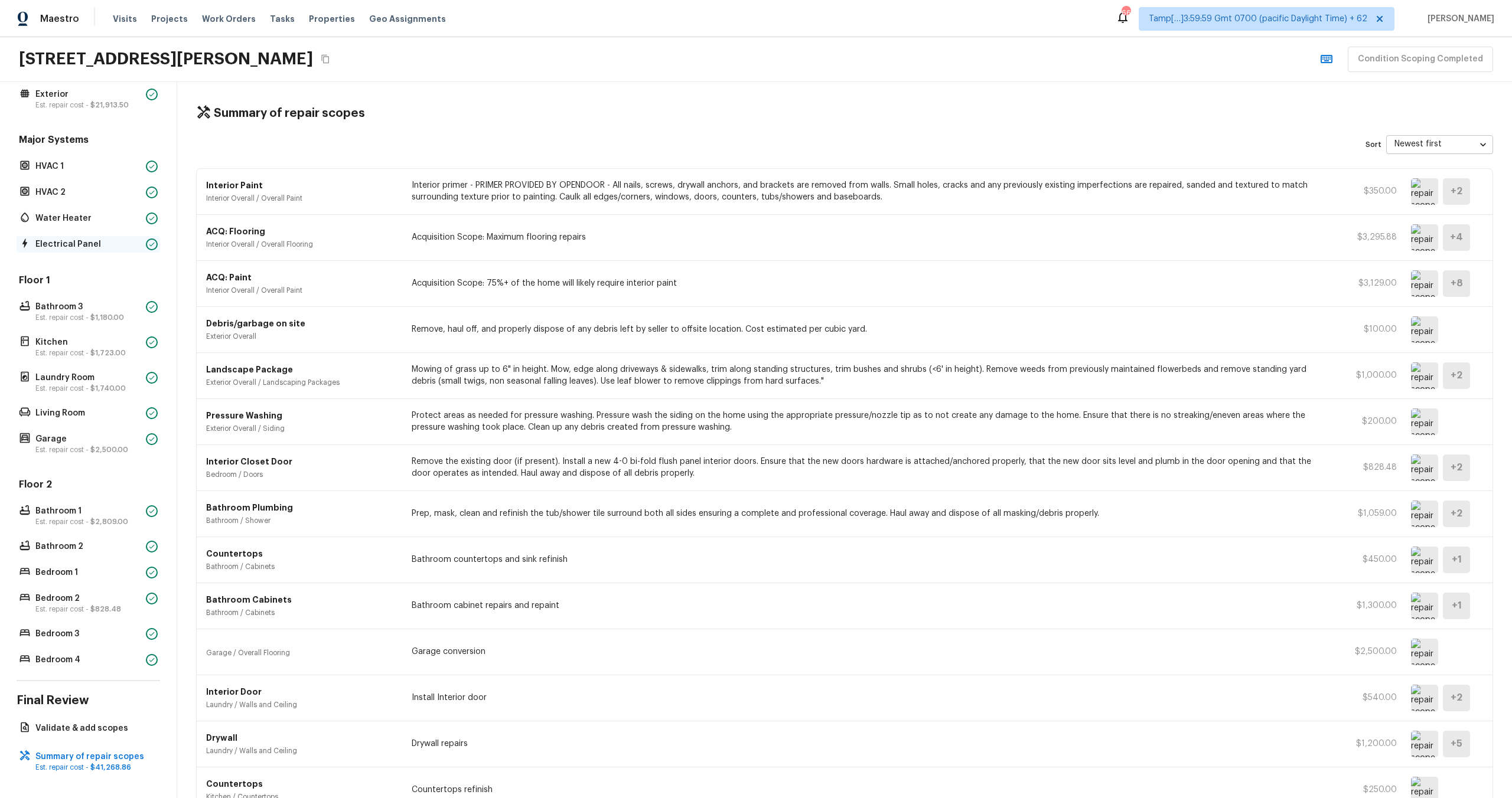
scroll to position [0, 0]
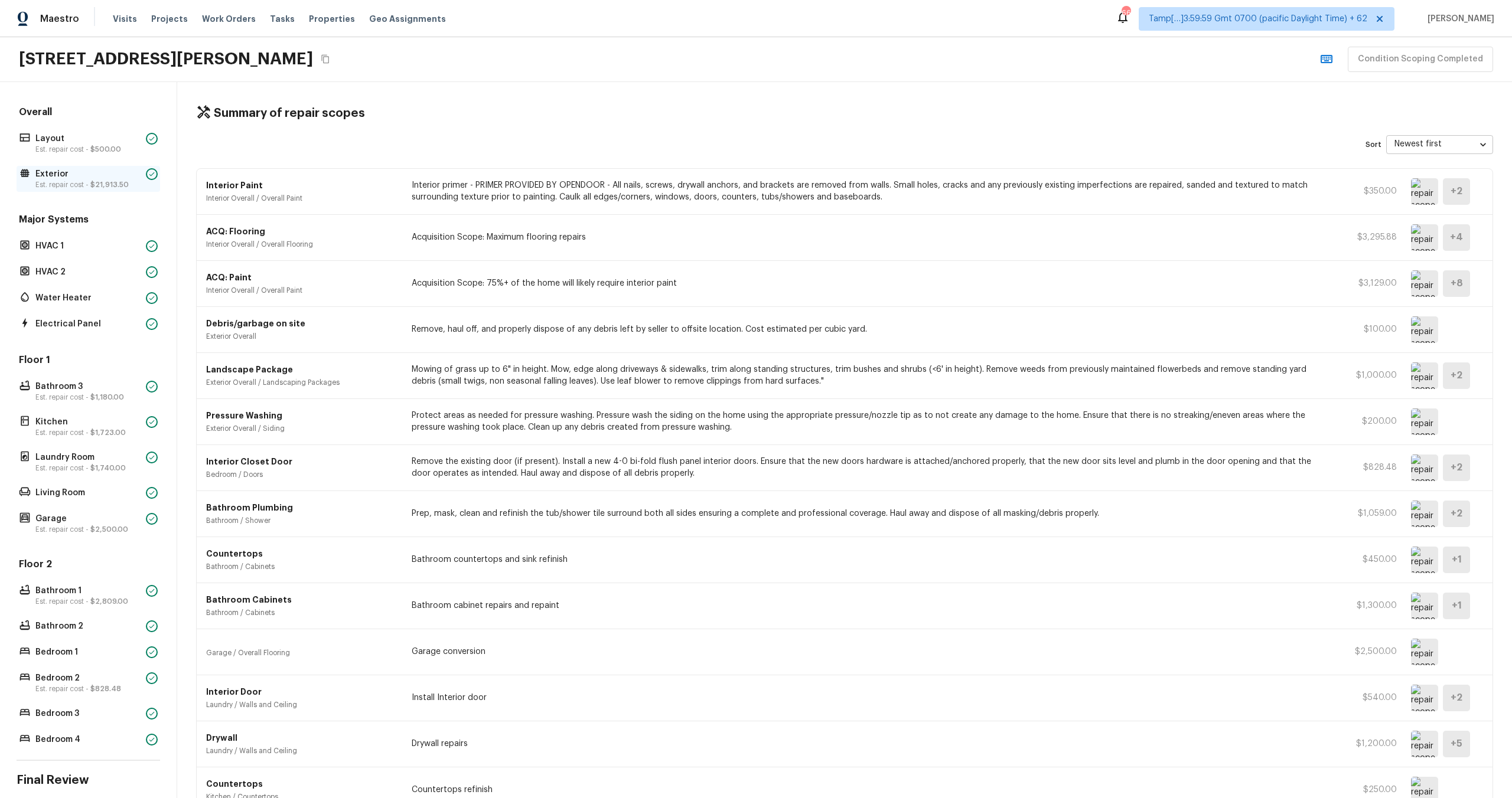
click at [85, 182] on p "Est. repair cost - $21,913.50" at bounding box center [88, 185] width 105 height 10
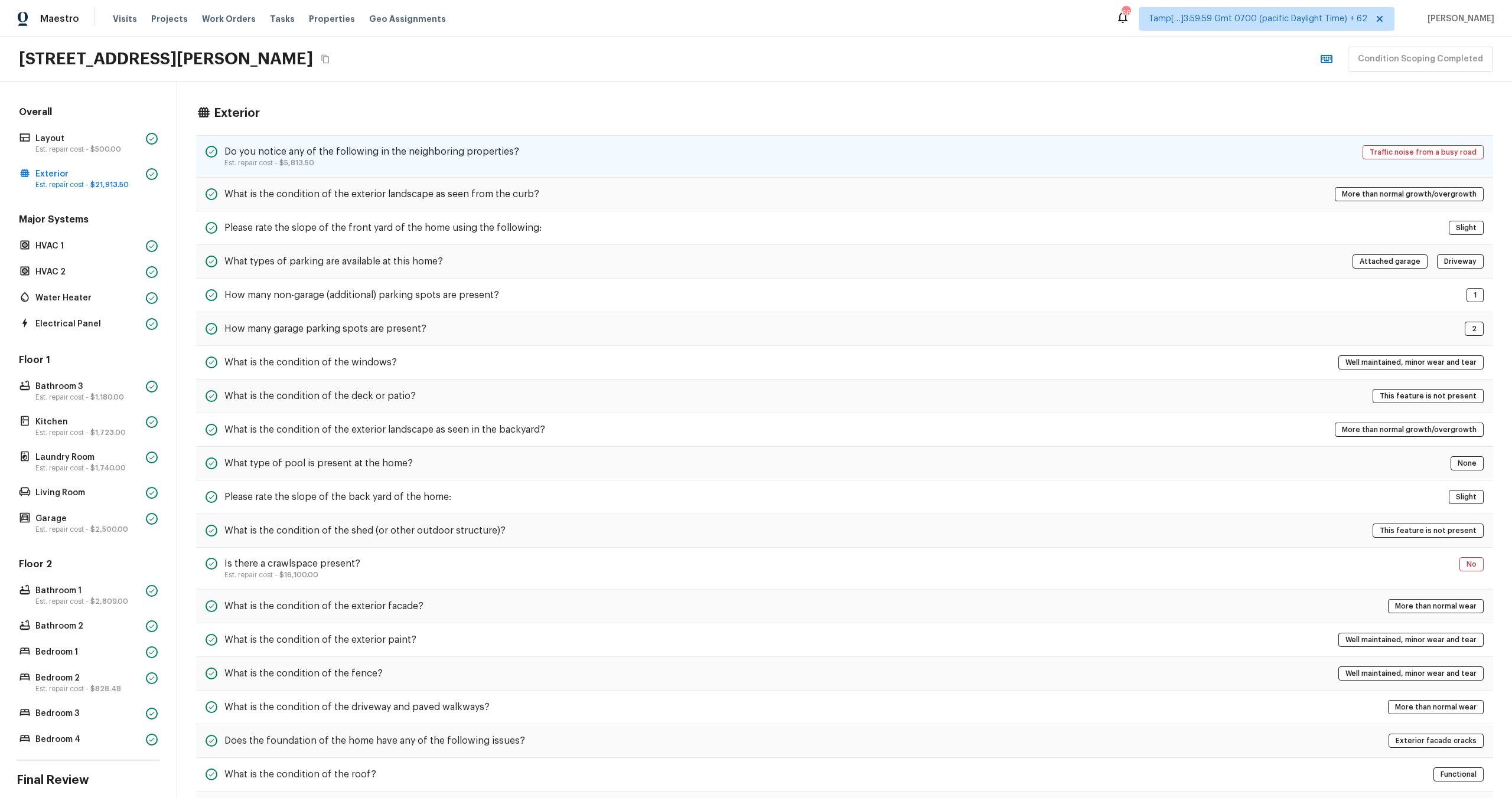
click at [352, 168] on div "Do you notice any of the following in the neighboring properties? Est. repair c…" at bounding box center [844, 156] width 1297 height 43
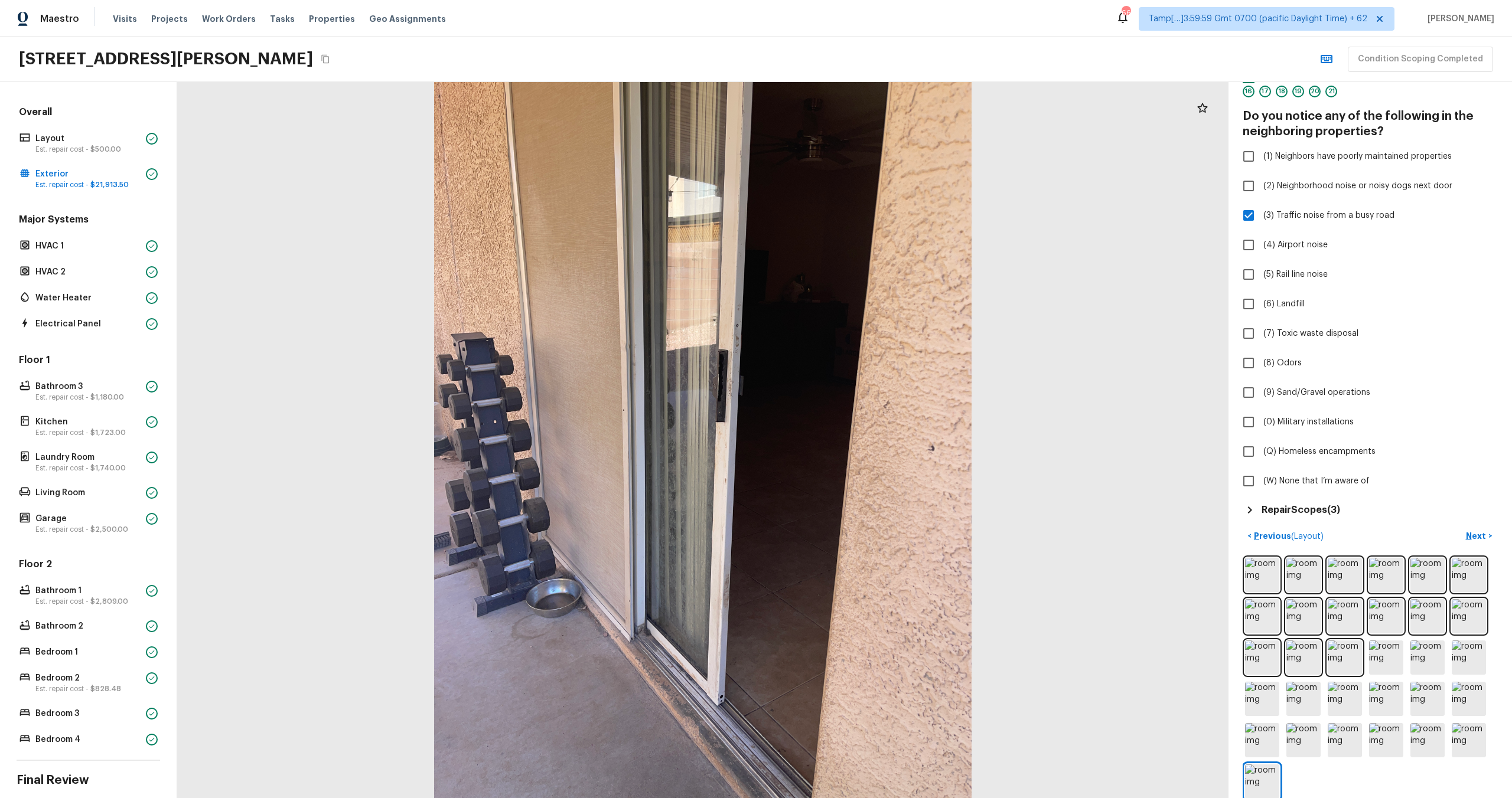
scroll to position [52, 0]
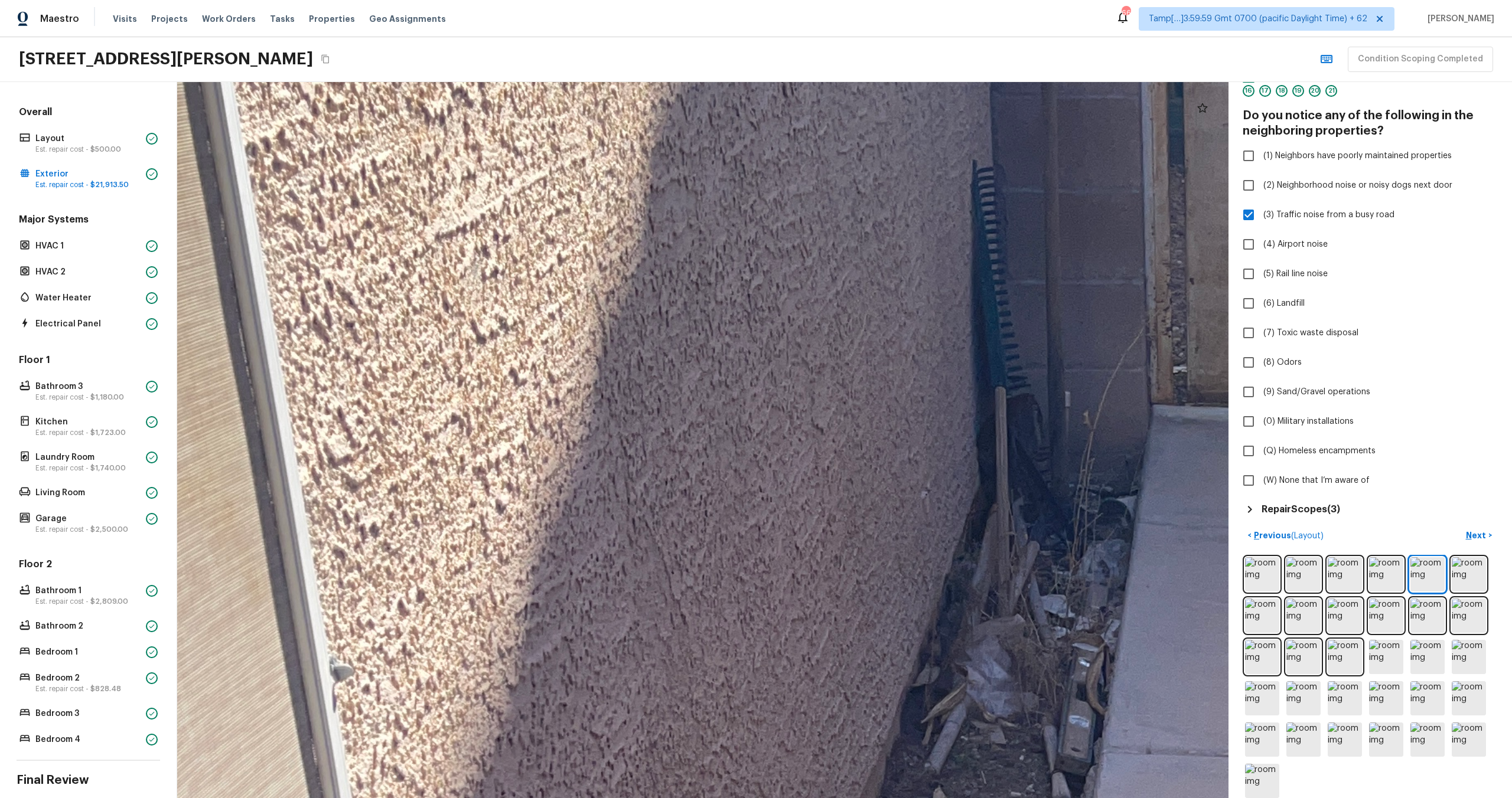
drag, startPoint x: 894, startPoint y: 547, endPoint x: 691, endPoint y: 705, distance: 257.2
drag, startPoint x: 626, startPoint y: 397, endPoint x: 604, endPoint y: 137, distance: 260.9
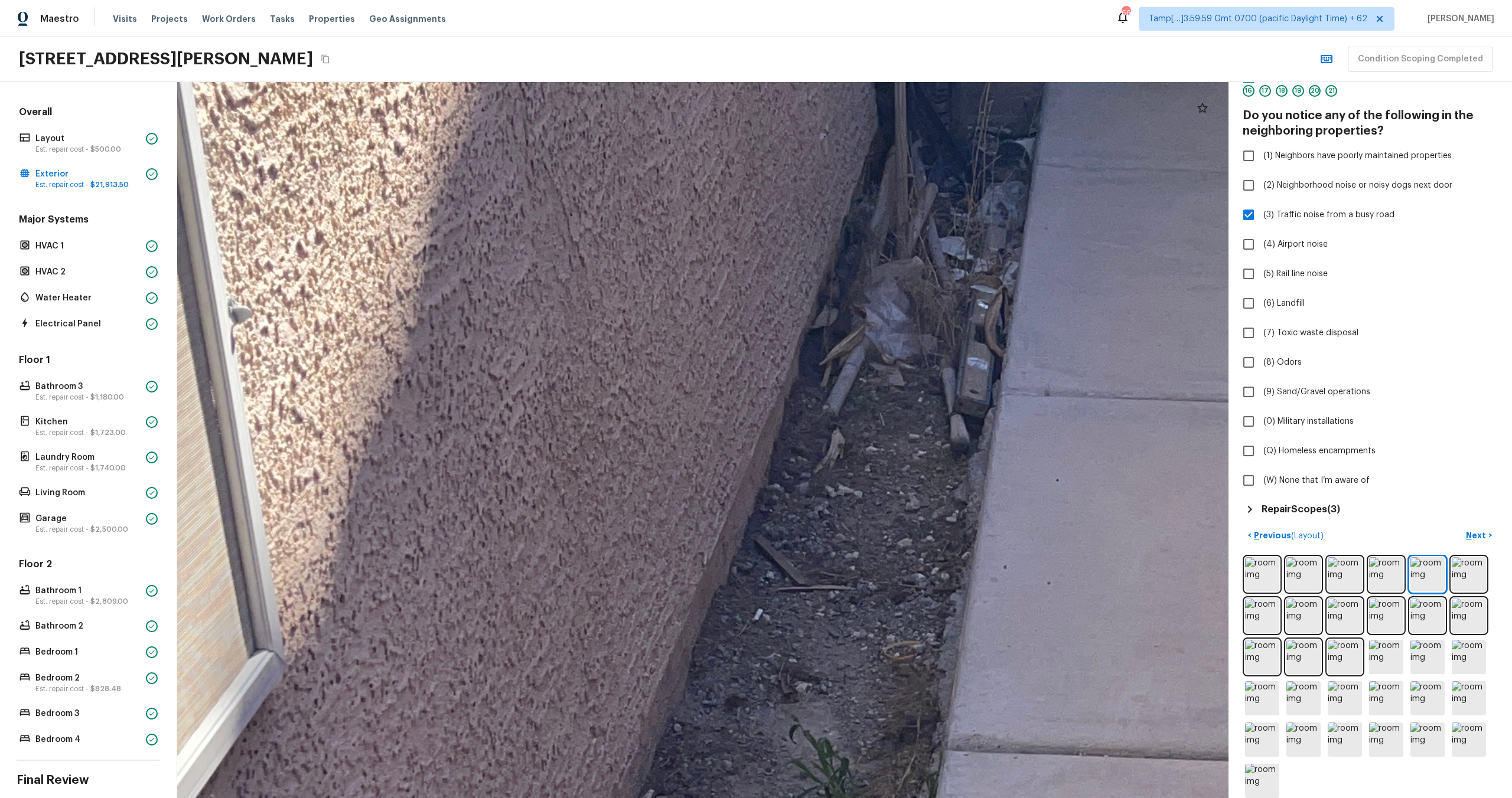
drag, startPoint x: 621, startPoint y: 264, endPoint x: 572, endPoint y: 581, distance: 320.8
click at [572, 581] on div at bounding box center [1215, 691] width 4887 height 3329
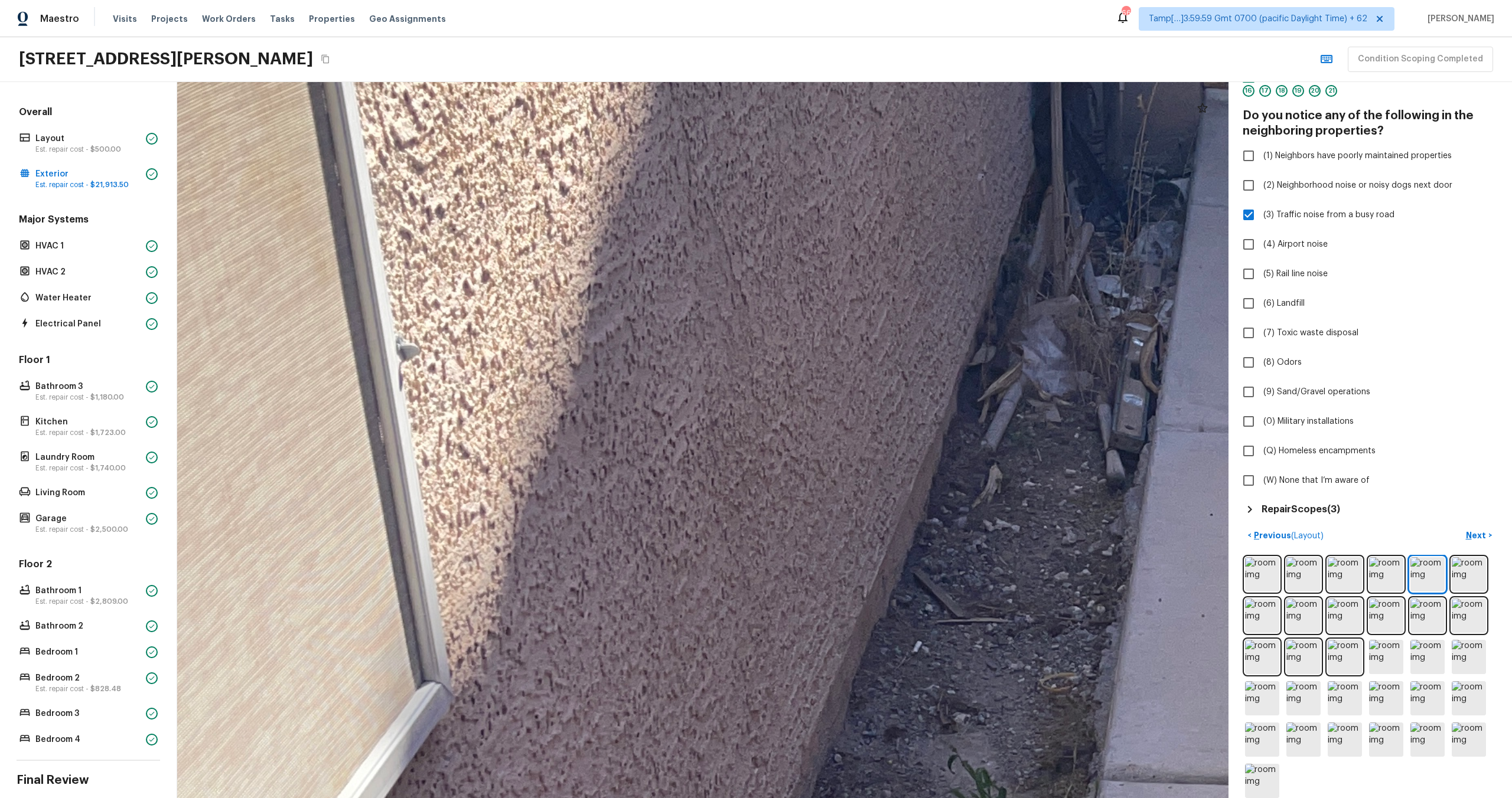
drag, startPoint x: 389, startPoint y: 308, endPoint x: 904, endPoint y: 449, distance: 534.0
click at [904, 449] on div at bounding box center [1366, 722] width 4805 height 3273
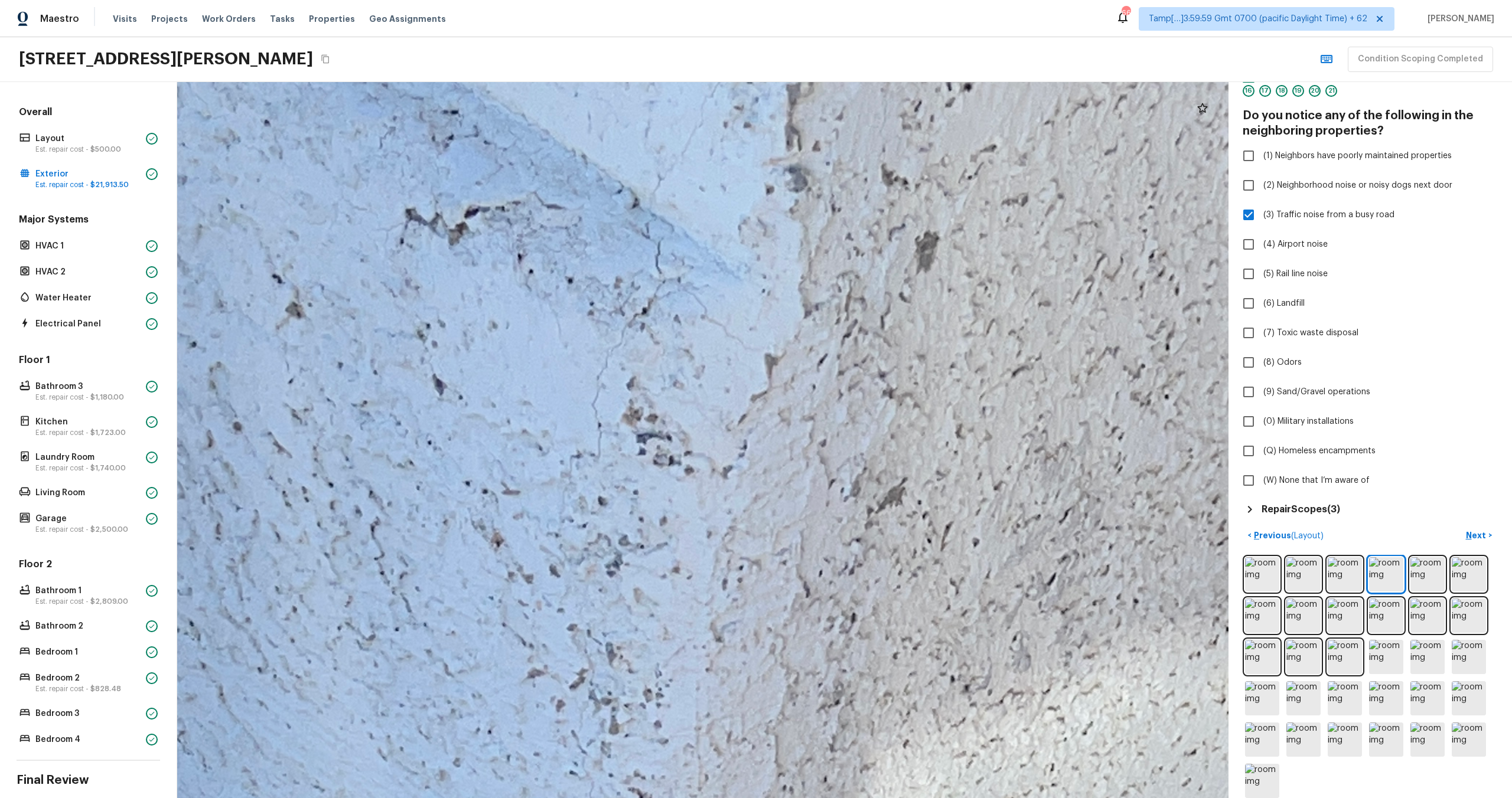
drag, startPoint x: 640, startPoint y: 233, endPoint x: 641, endPoint y: 526, distance: 293.0
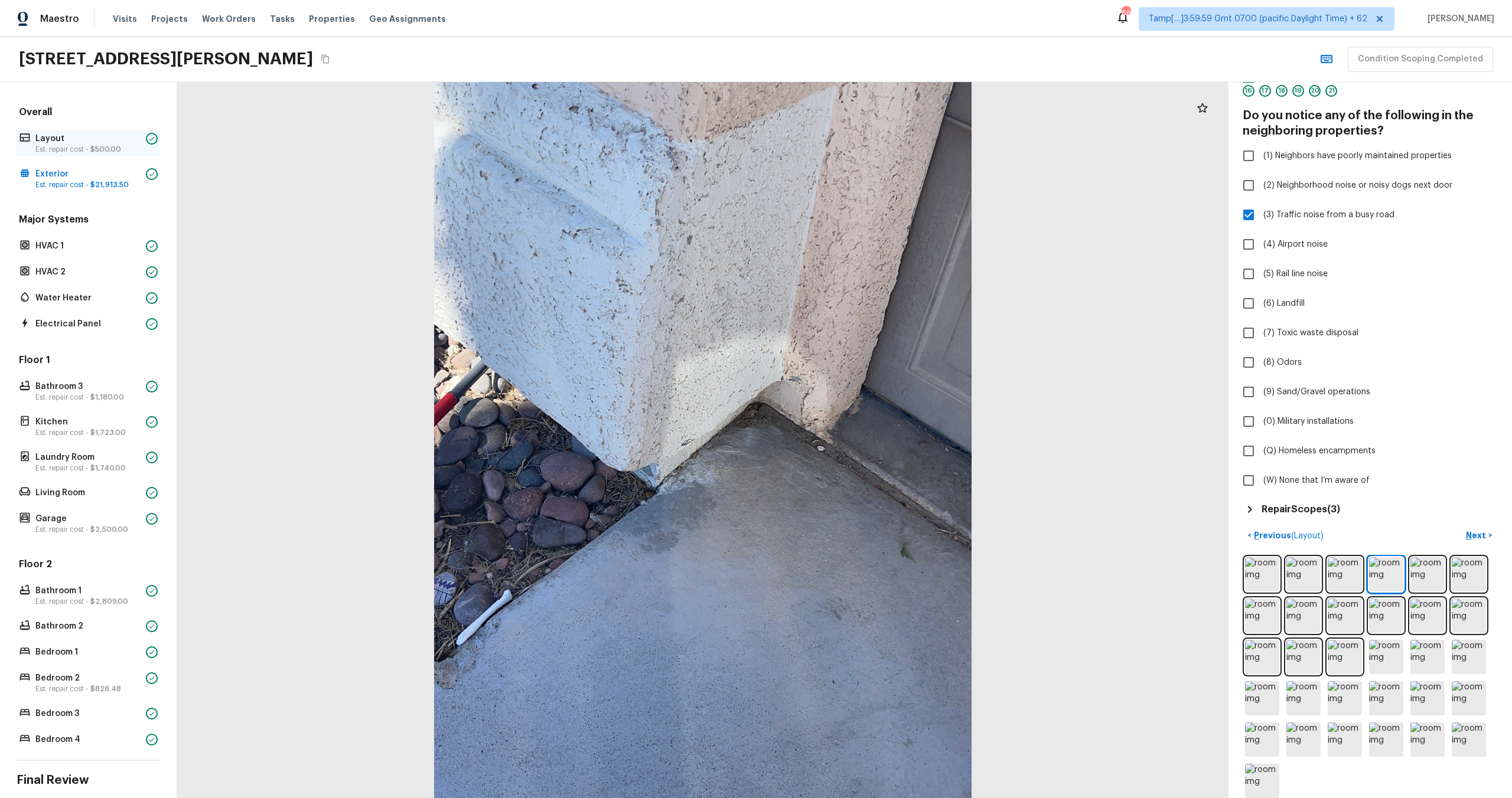
click at [84, 152] on p "Est. repair cost - $500.00" at bounding box center [88, 150] width 105 height 10
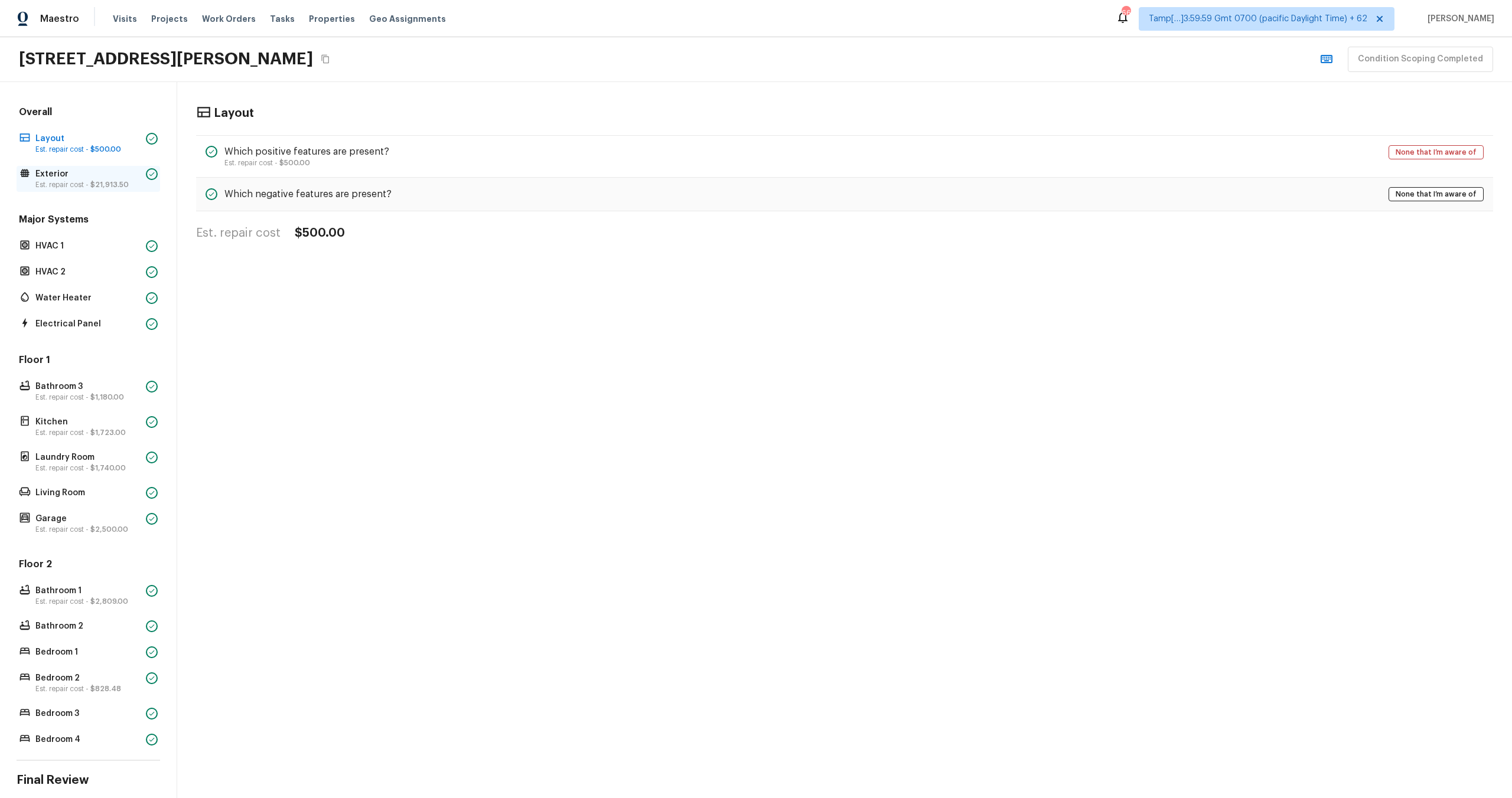
click at [108, 180] on p "Est. repair cost - $21,913.50" at bounding box center [88, 185] width 105 height 10
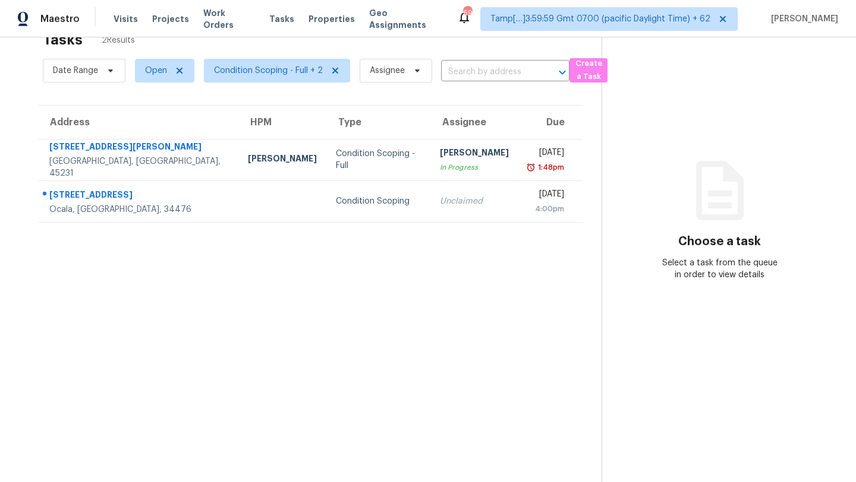
scroll to position [36, 0]
